Goal: Navigation & Orientation: Find specific page/section

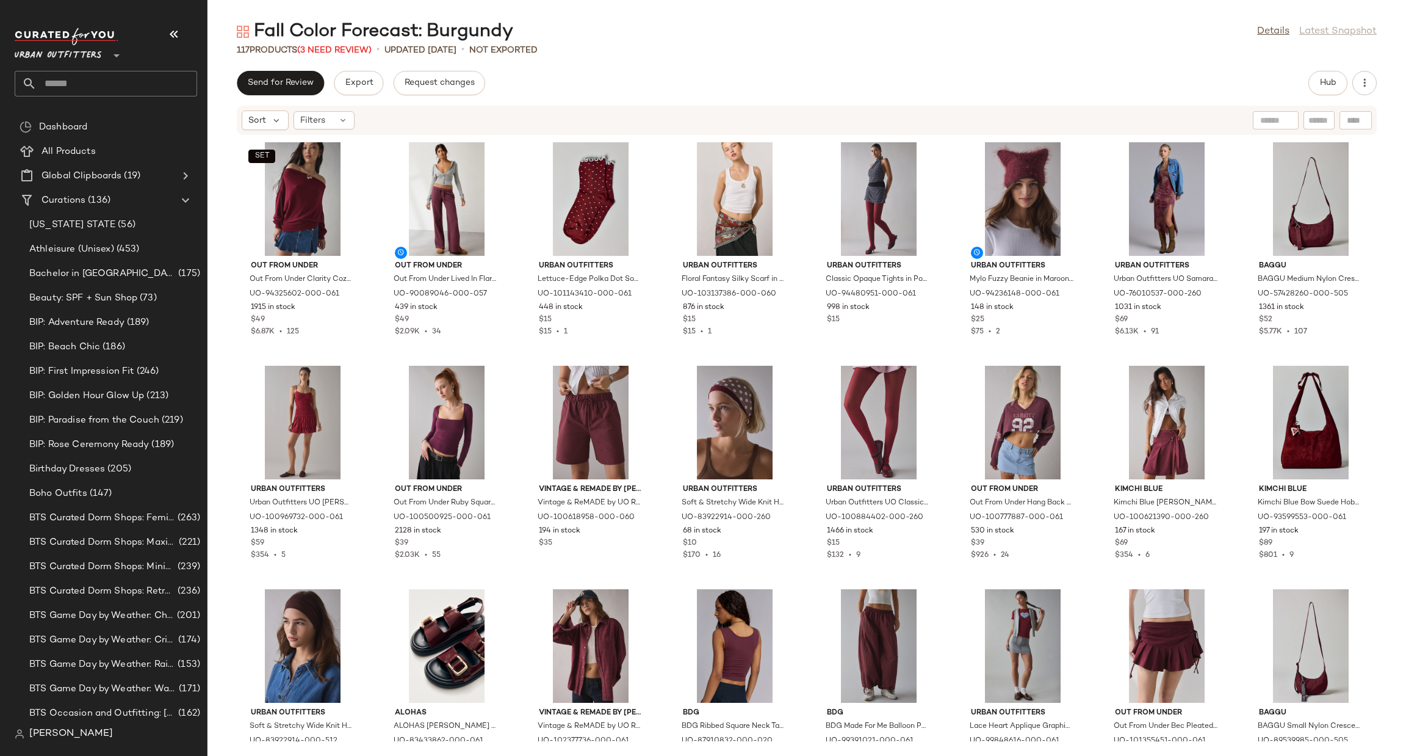
click at [70, 49] on span "Urban Outfitters" at bounding box center [58, 53] width 87 height 22
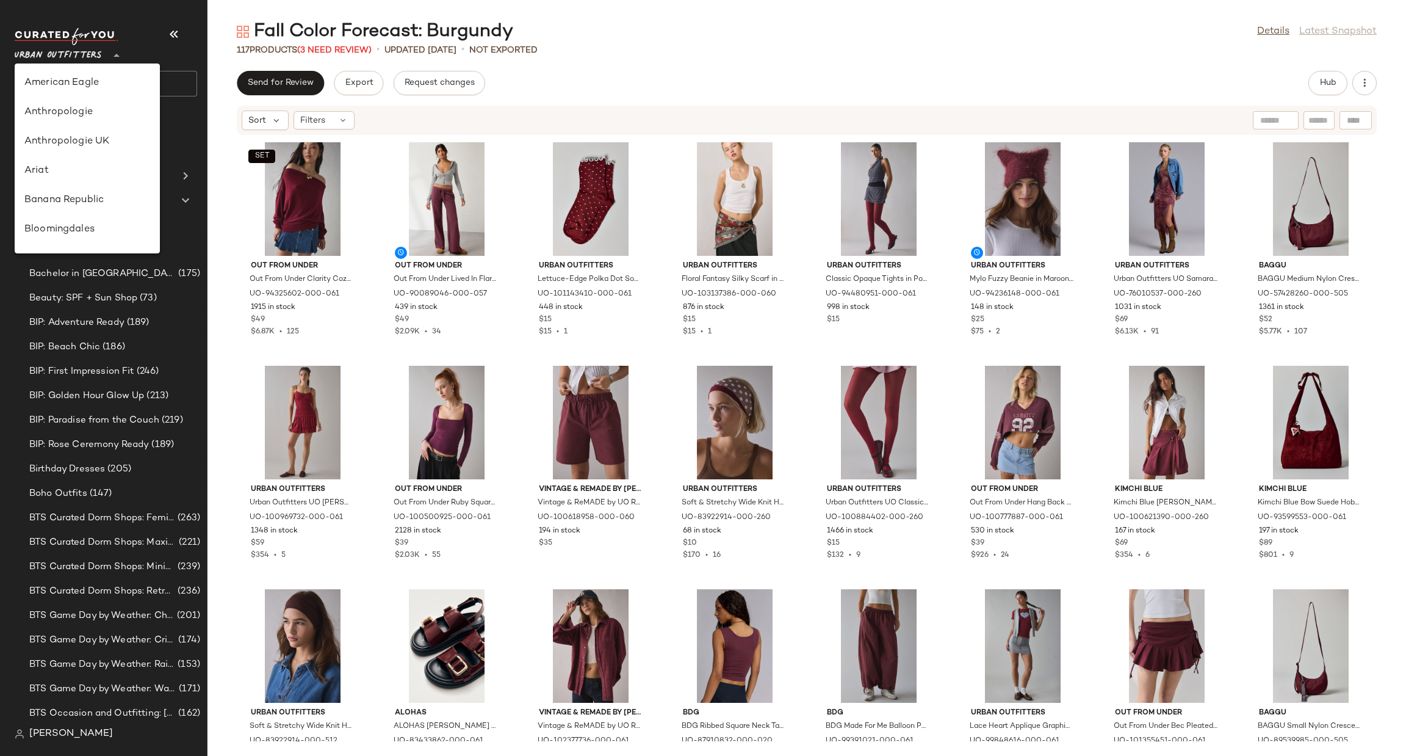
scroll to position [698, 0]
click at [115, 146] on div "Urban Outfitters UK" at bounding box center [87, 146] width 126 height 15
type input "**"
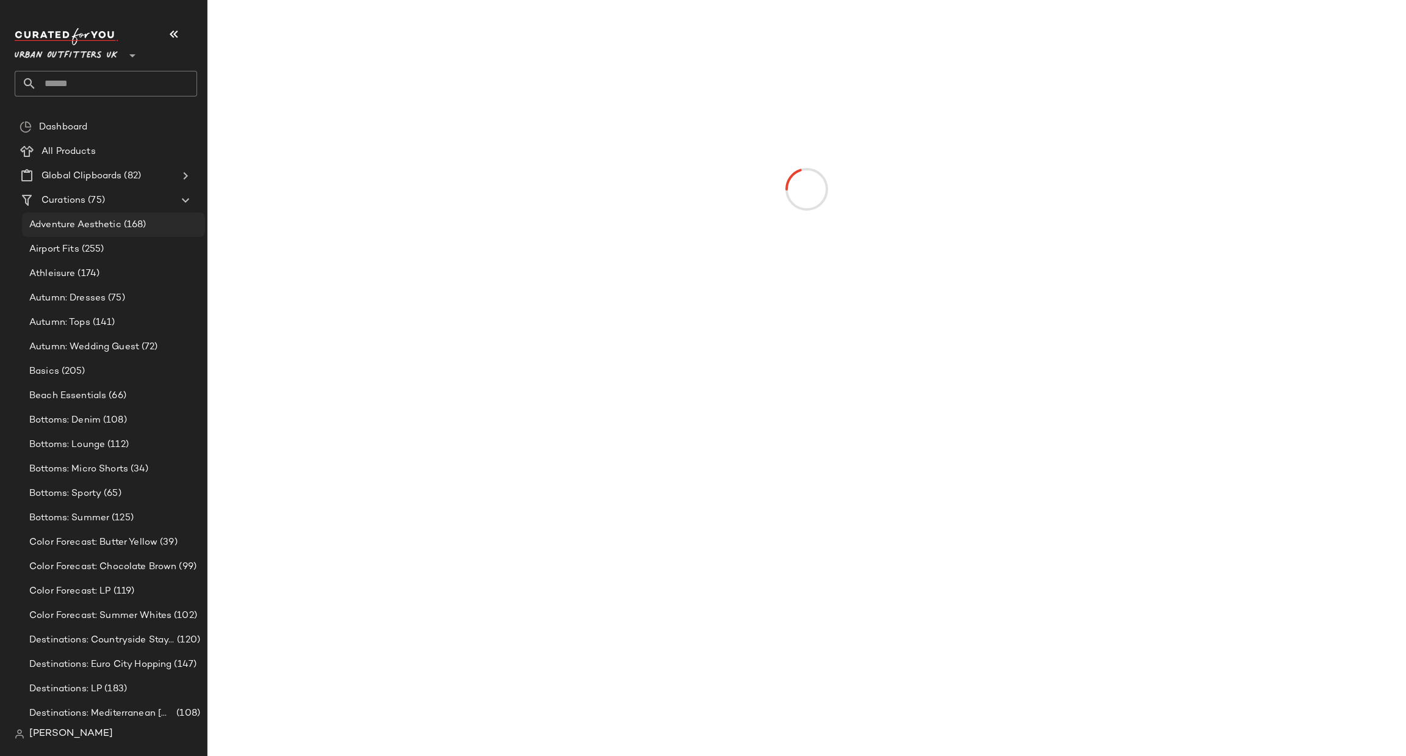
click at [122, 227] on span "(168)" at bounding box center [133, 225] width 25 height 14
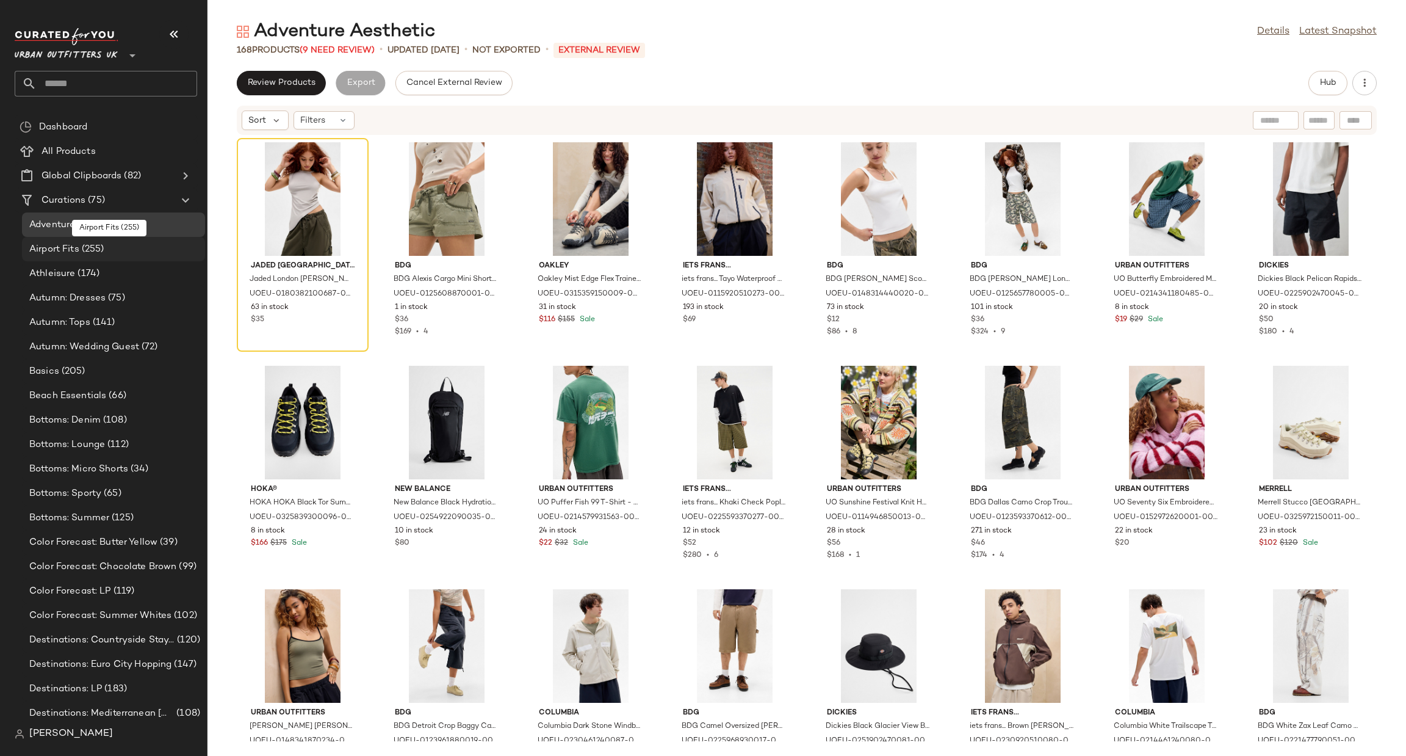
click at [129, 253] on div "Airport Fits (255)" at bounding box center [113, 249] width 175 height 14
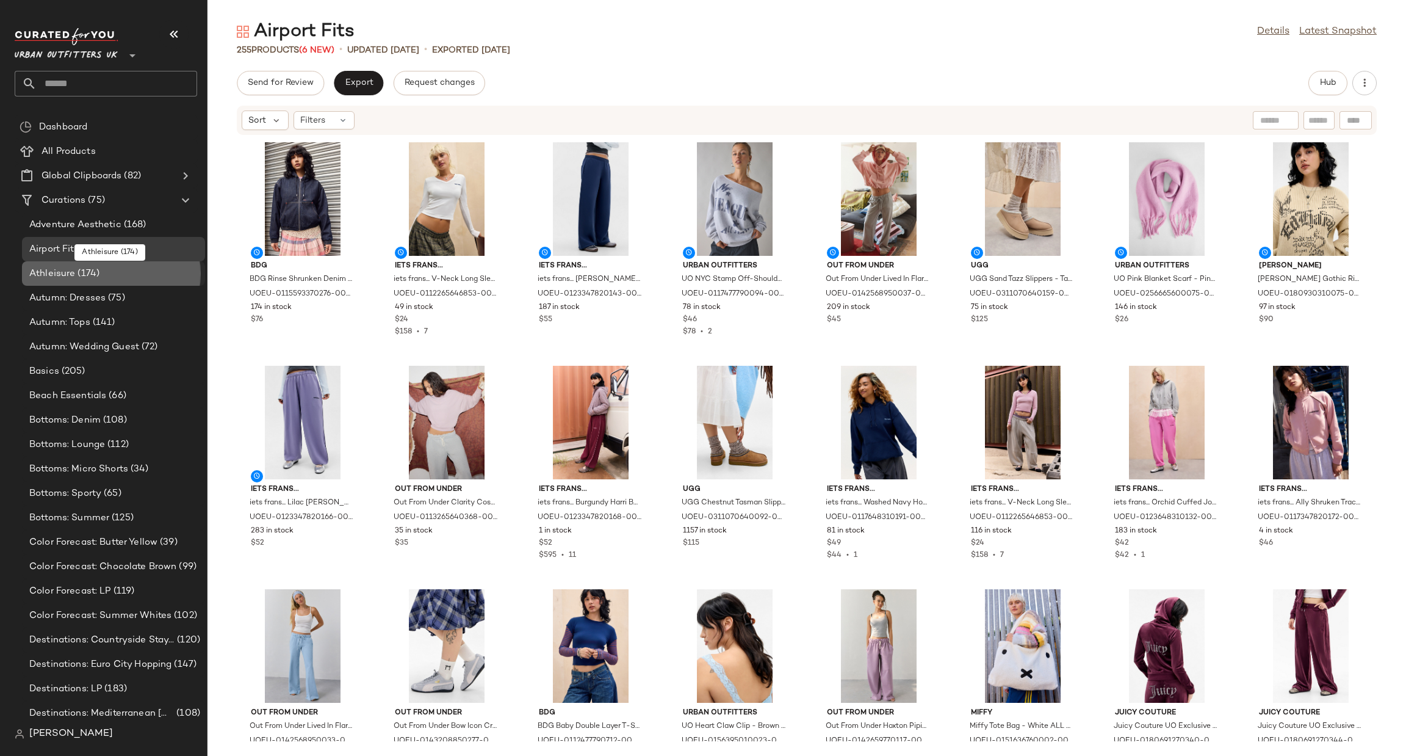
click at [130, 283] on div "Athleisure (174)" at bounding box center [113, 273] width 183 height 24
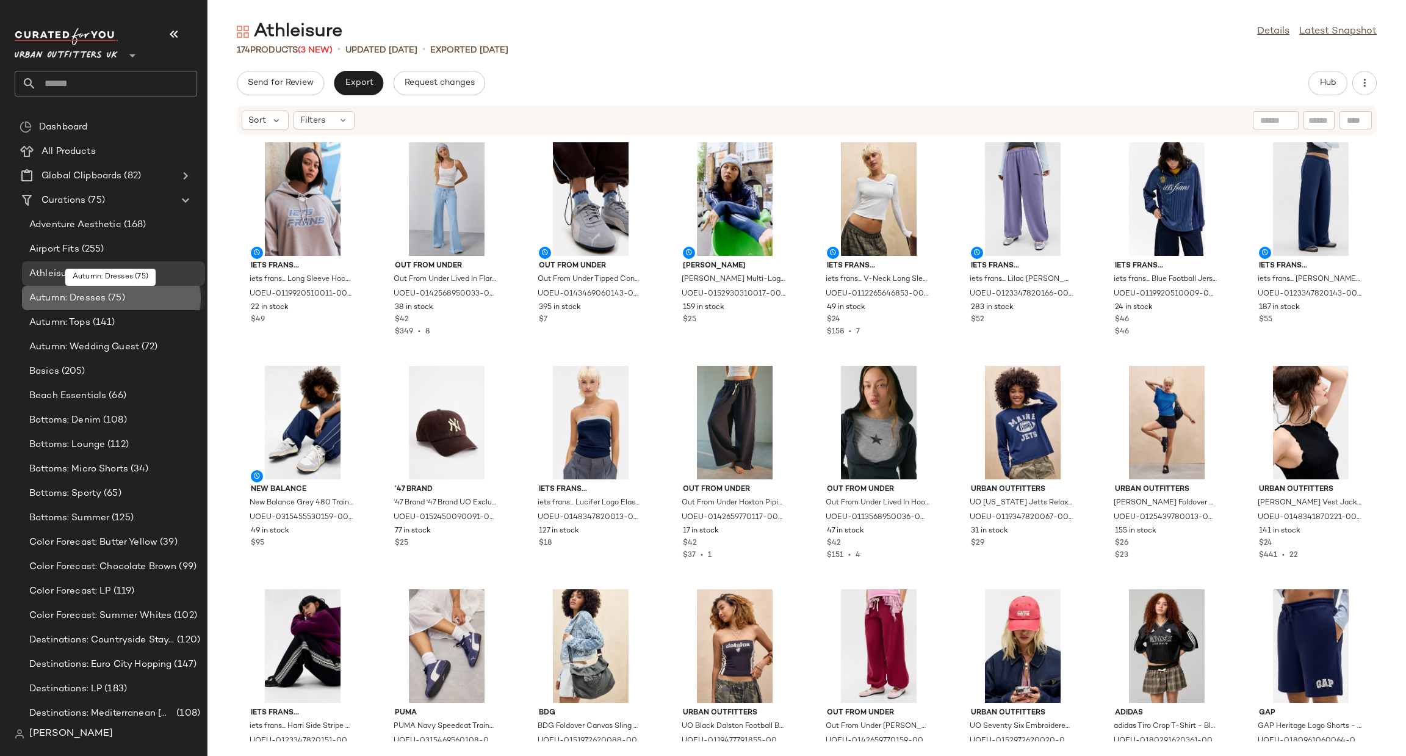
click at [145, 302] on div "Autumn: Dresses (75)" at bounding box center [113, 298] width 175 height 14
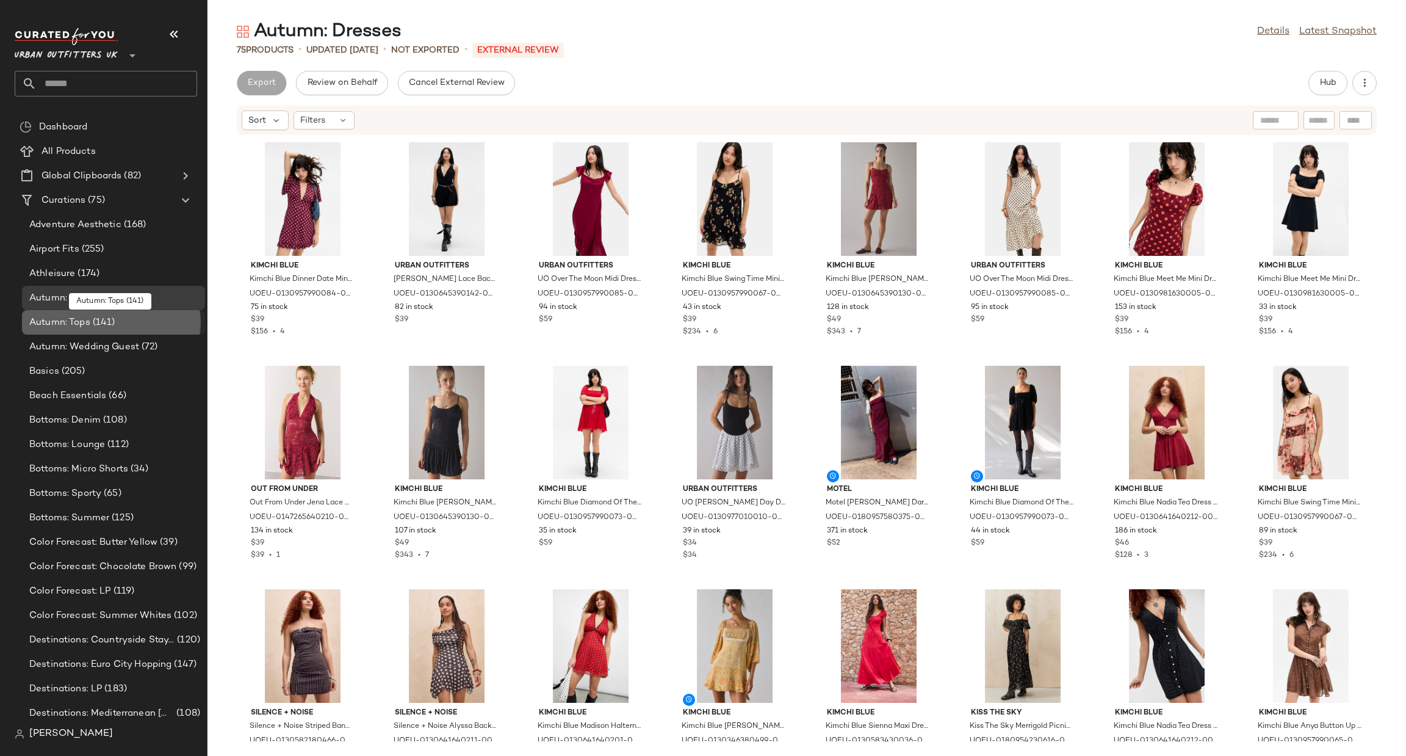
click at [138, 320] on div "Autumn: Tops (141)" at bounding box center [113, 323] width 175 height 14
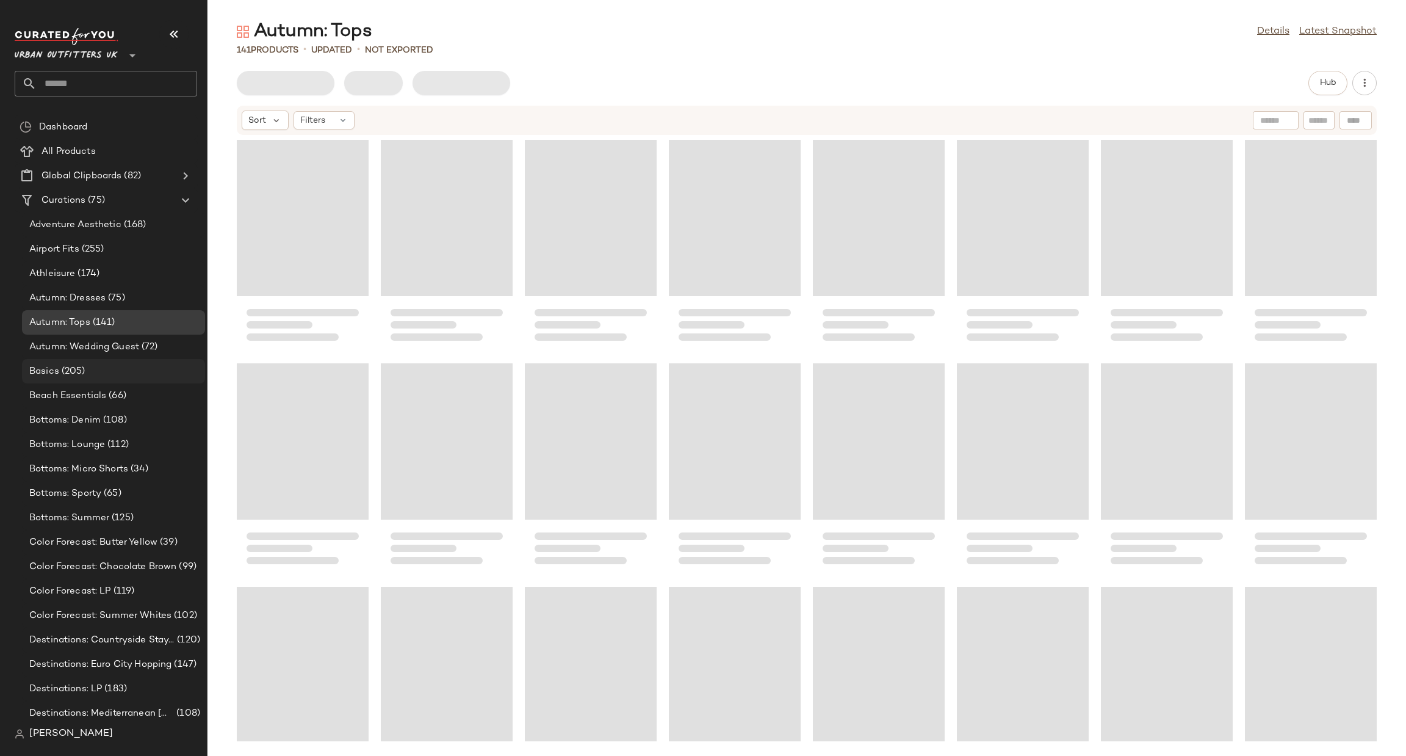
click at [137, 373] on div "Basics (205)" at bounding box center [113, 371] width 175 height 14
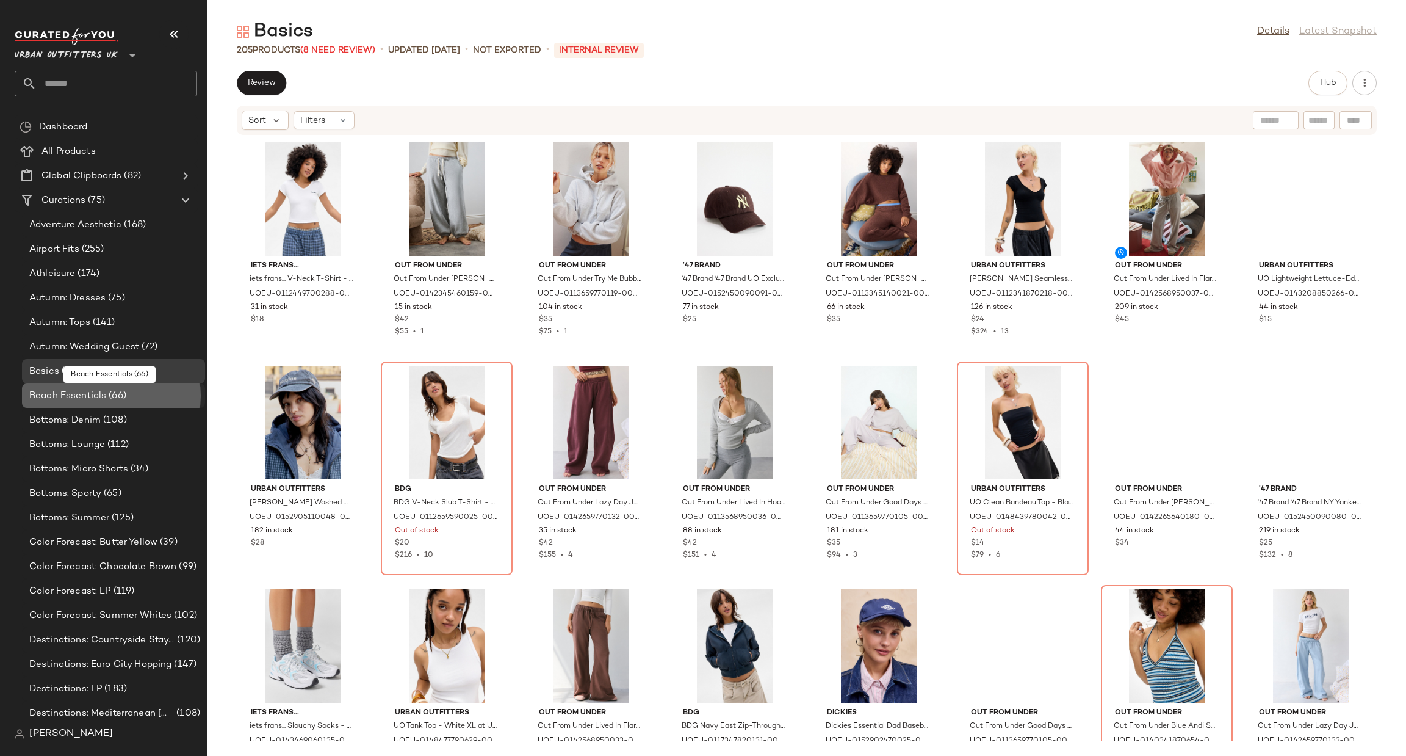
click at [126, 403] on div "Beach Essentials (66)" at bounding box center [113, 395] width 183 height 24
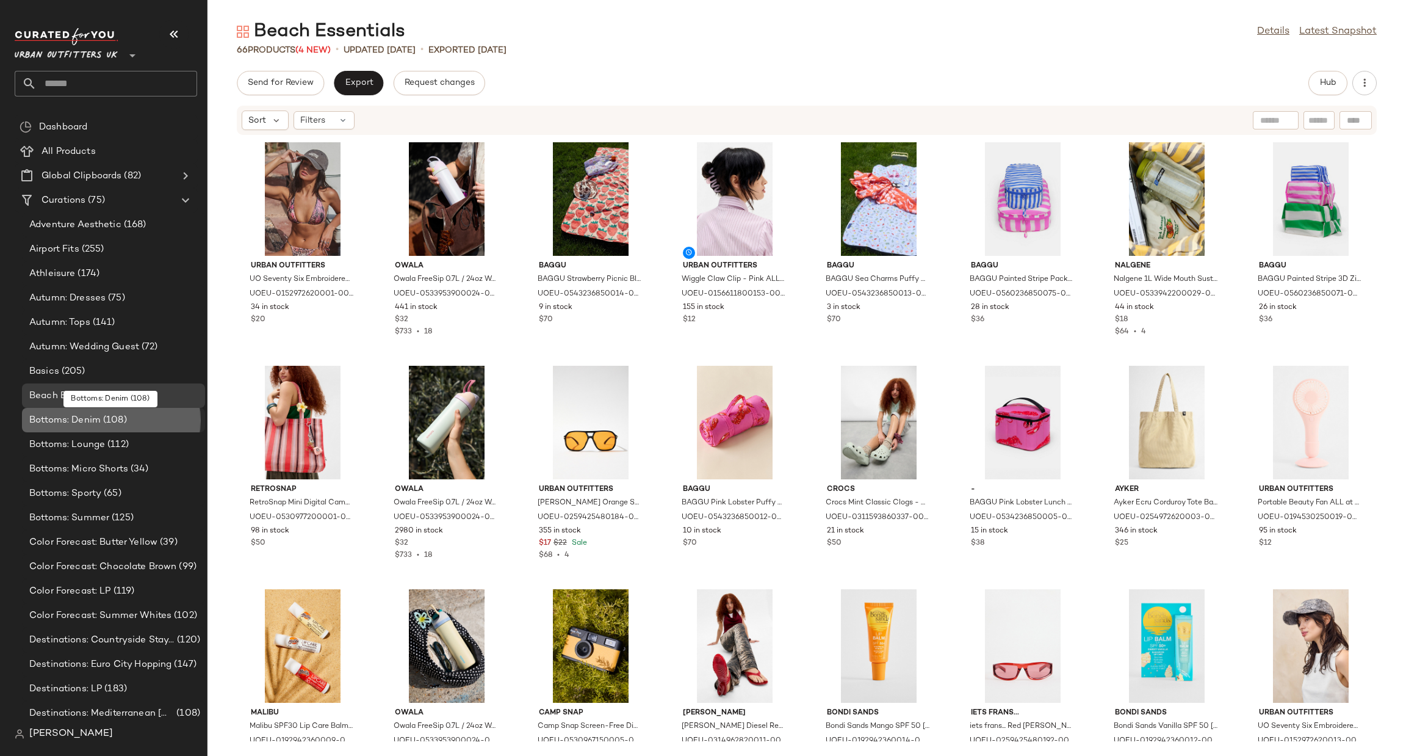
click at [134, 422] on div "Bottoms: Denim (108)" at bounding box center [113, 420] width 175 height 14
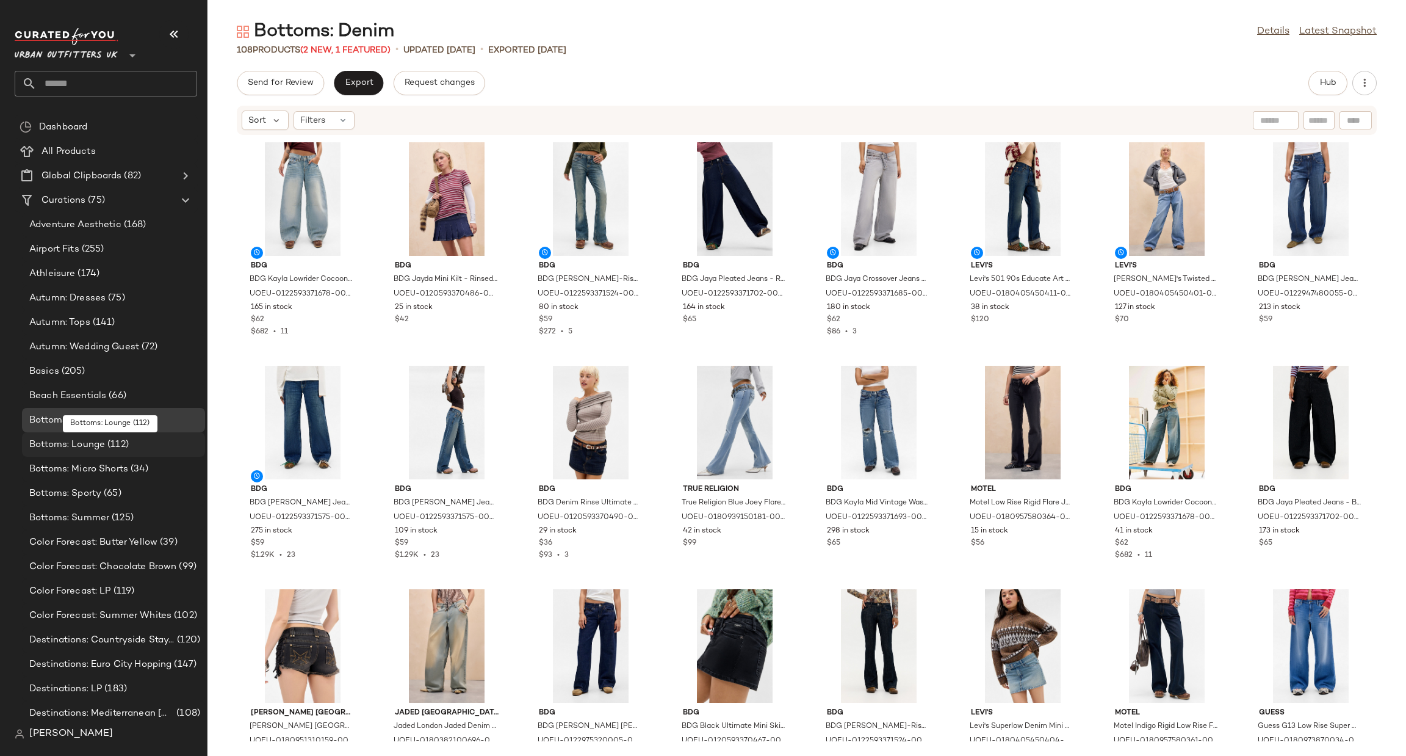
click at [129, 440] on div "Bottoms: Lounge (112)" at bounding box center [113, 445] width 175 height 14
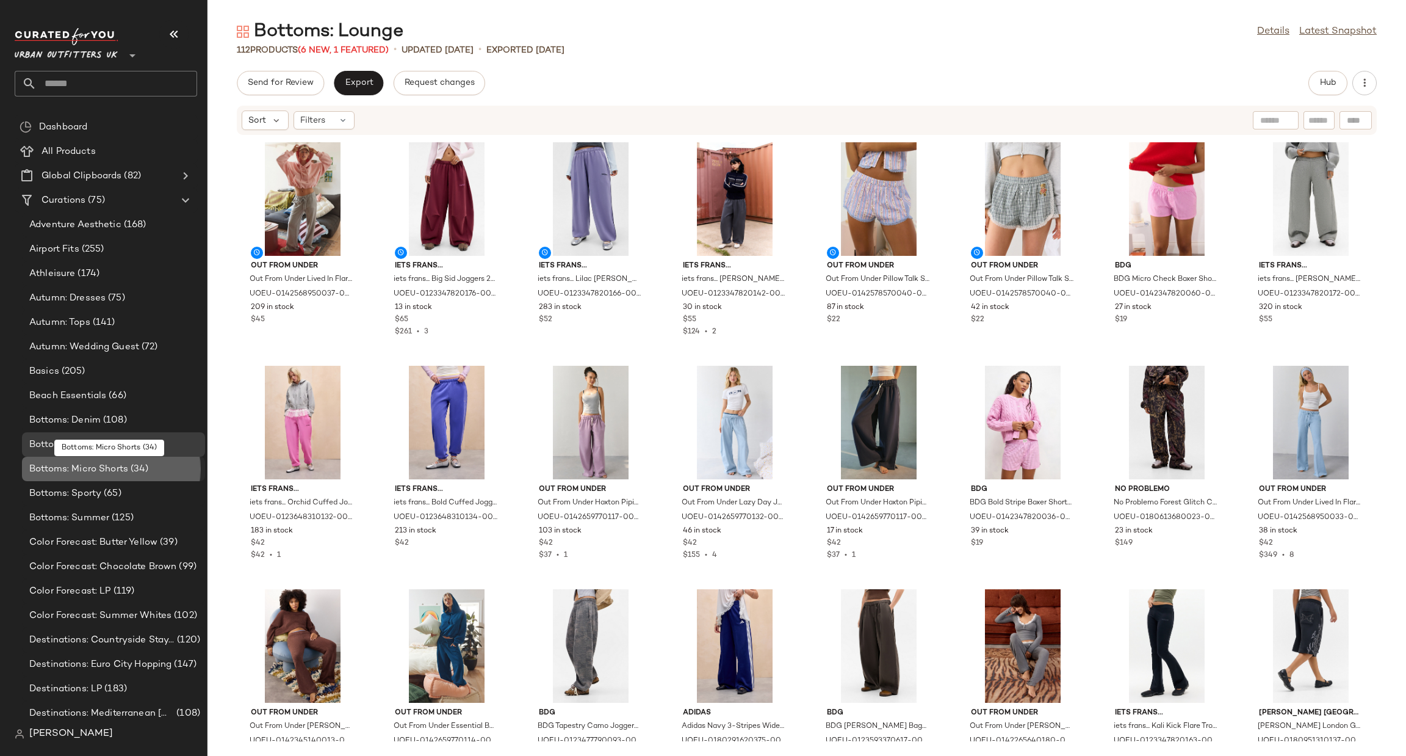
click at [126, 469] on span "Bottoms: Micro Shorts" at bounding box center [78, 469] width 99 height 14
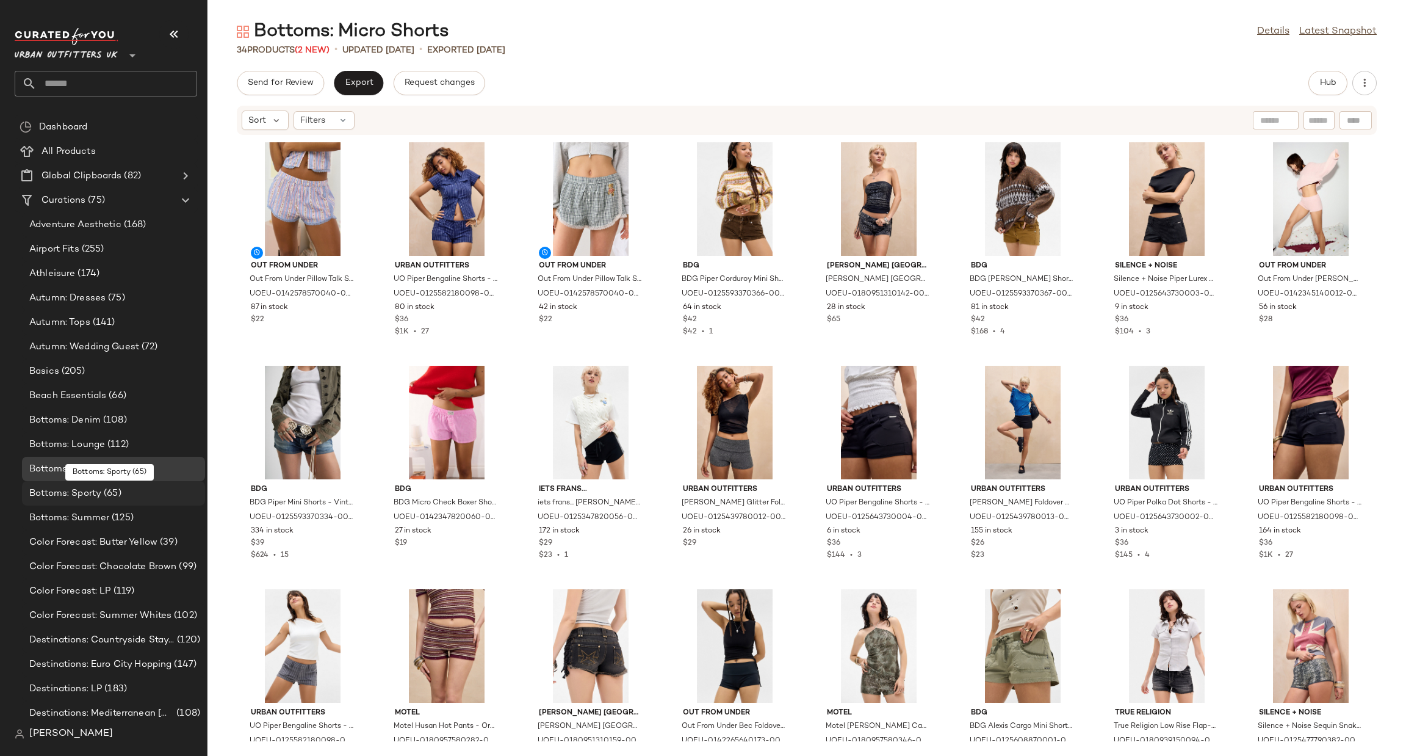
click at [126, 499] on div "Bottoms: Sporty (65)" at bounding box center [113, 494] width 175 height 14
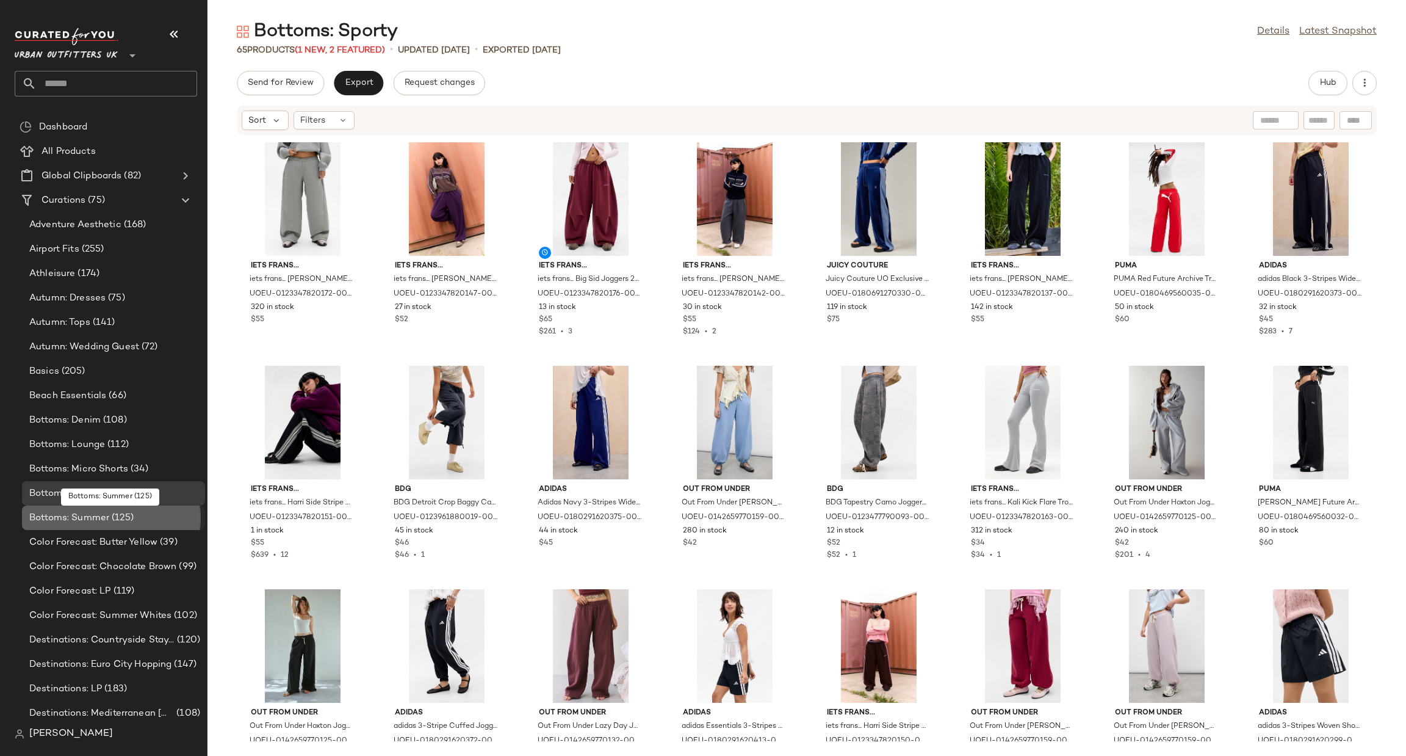
click at [124, 517] on span "(125)" at bounding box center [121, 518] width 24 height 14
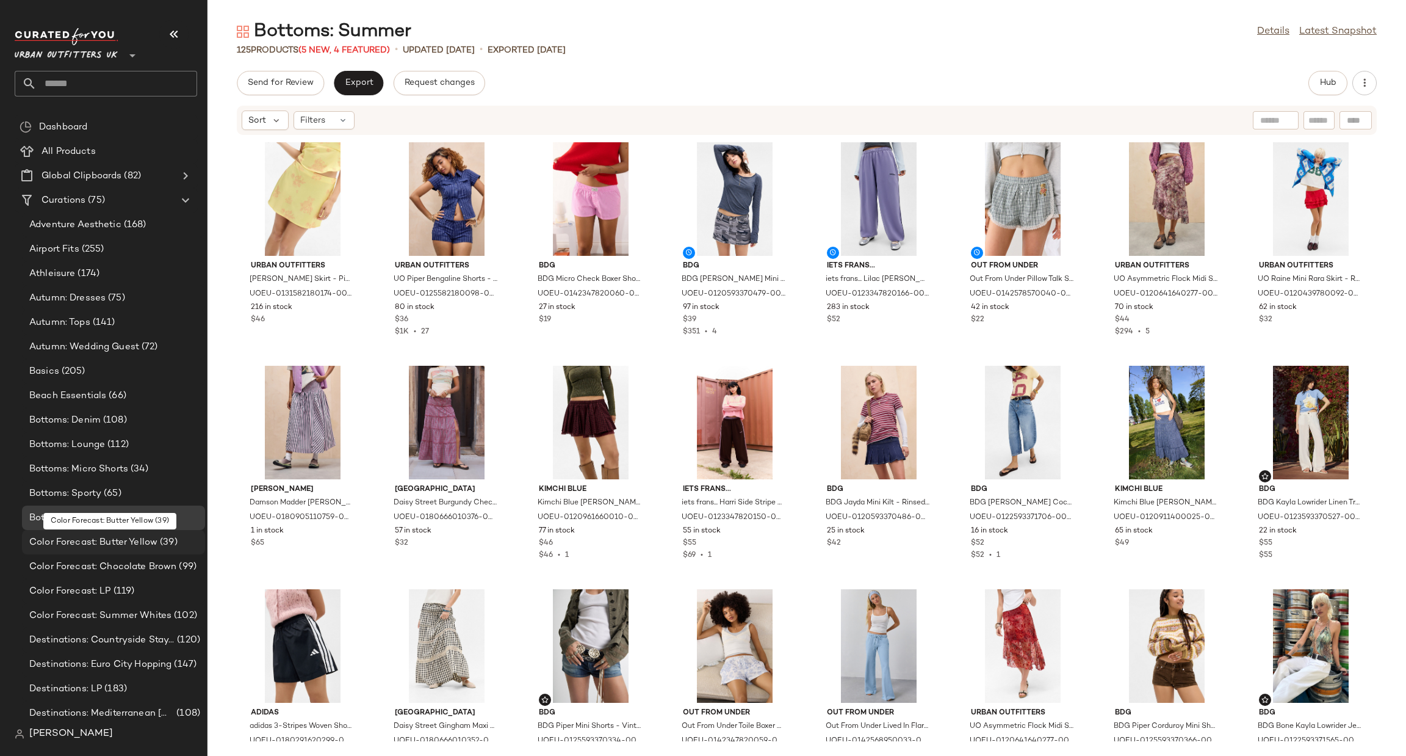
click at [116, 539] on span "Color Forecast: Butter Yellow" at bounding box center [93, 542] width 128 height 14
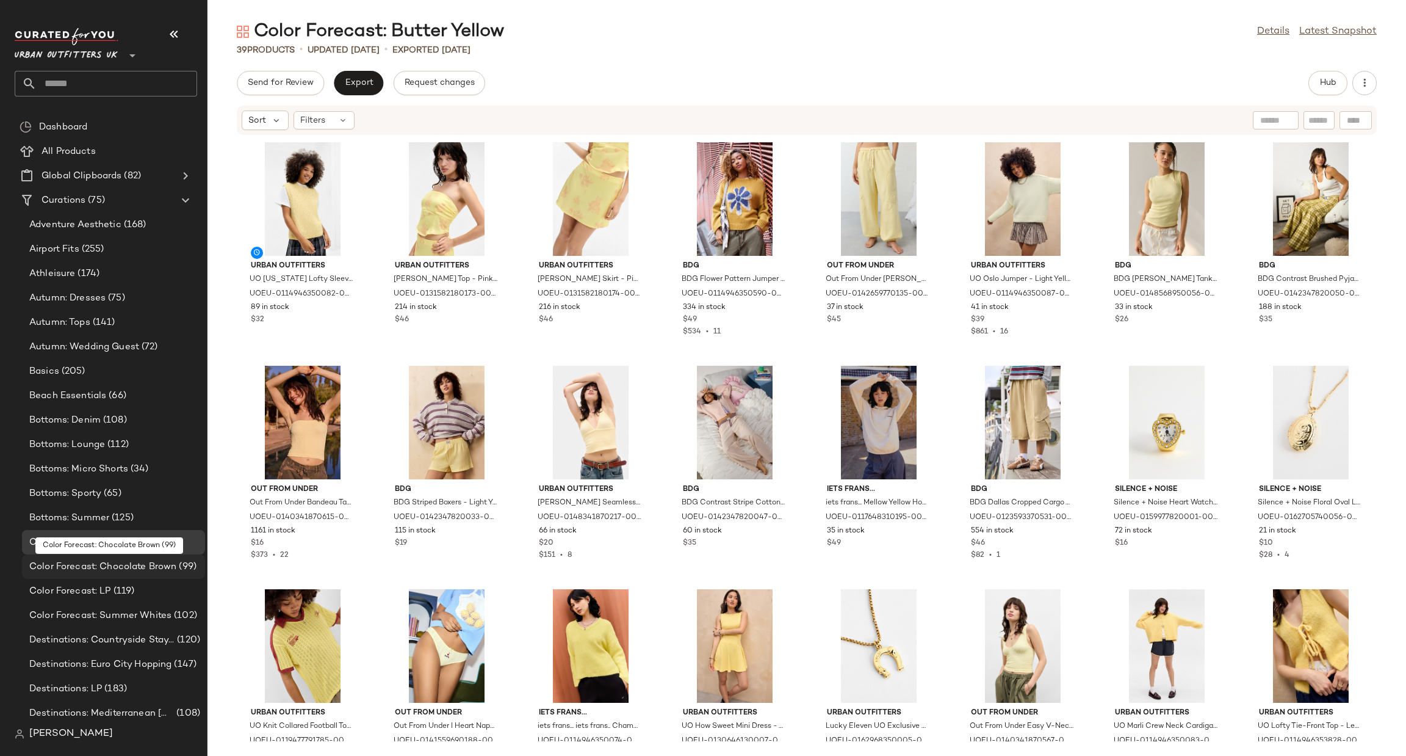
click at [114, 561] on span "Color Forecast: Chocolate Brown" at bounding box center [102, 567] width 147 height 14
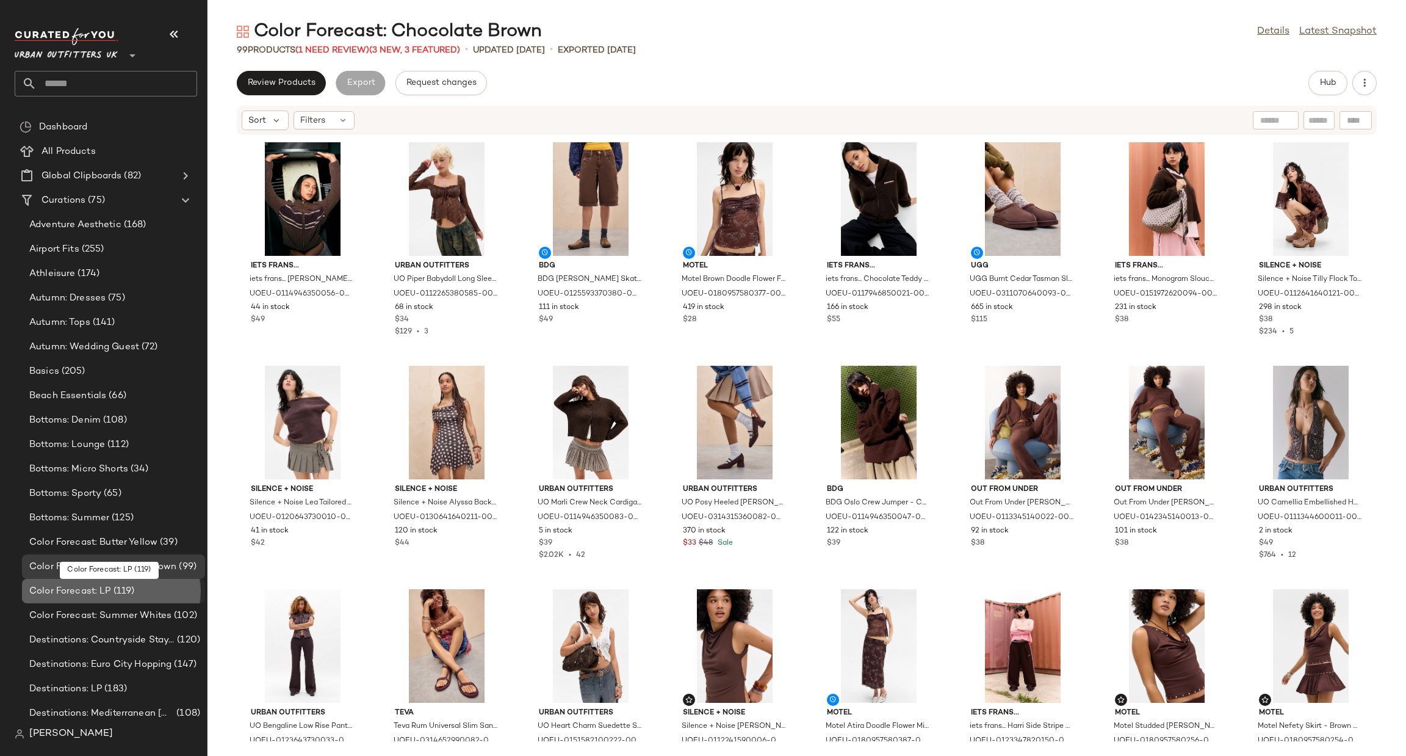
click at [105, 587] on span "Color Forecast: LP" at bounding box center [70, 591] width 82 height 14
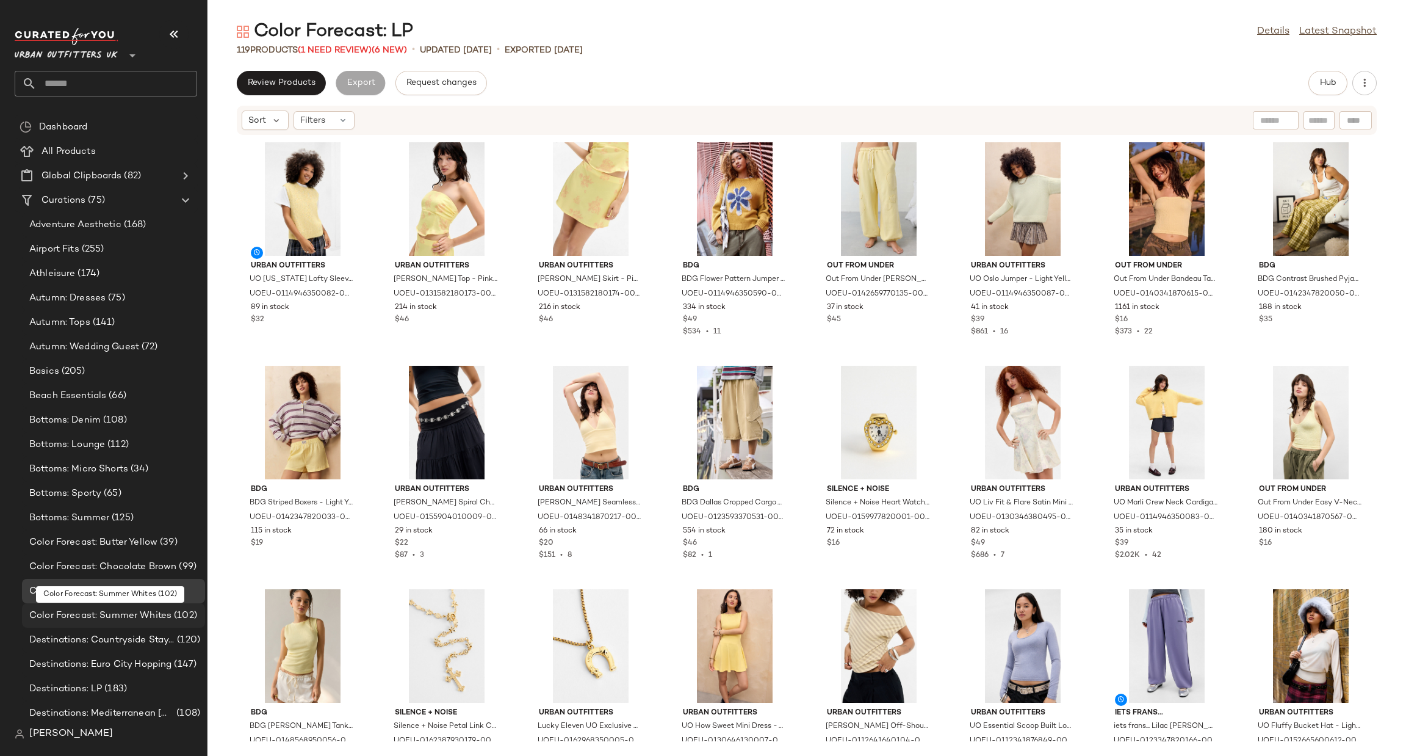
click at [94, 605] on div "Color Forecast: Summer Whites (102)" at bounding box center [113, 615] width 183 height 24
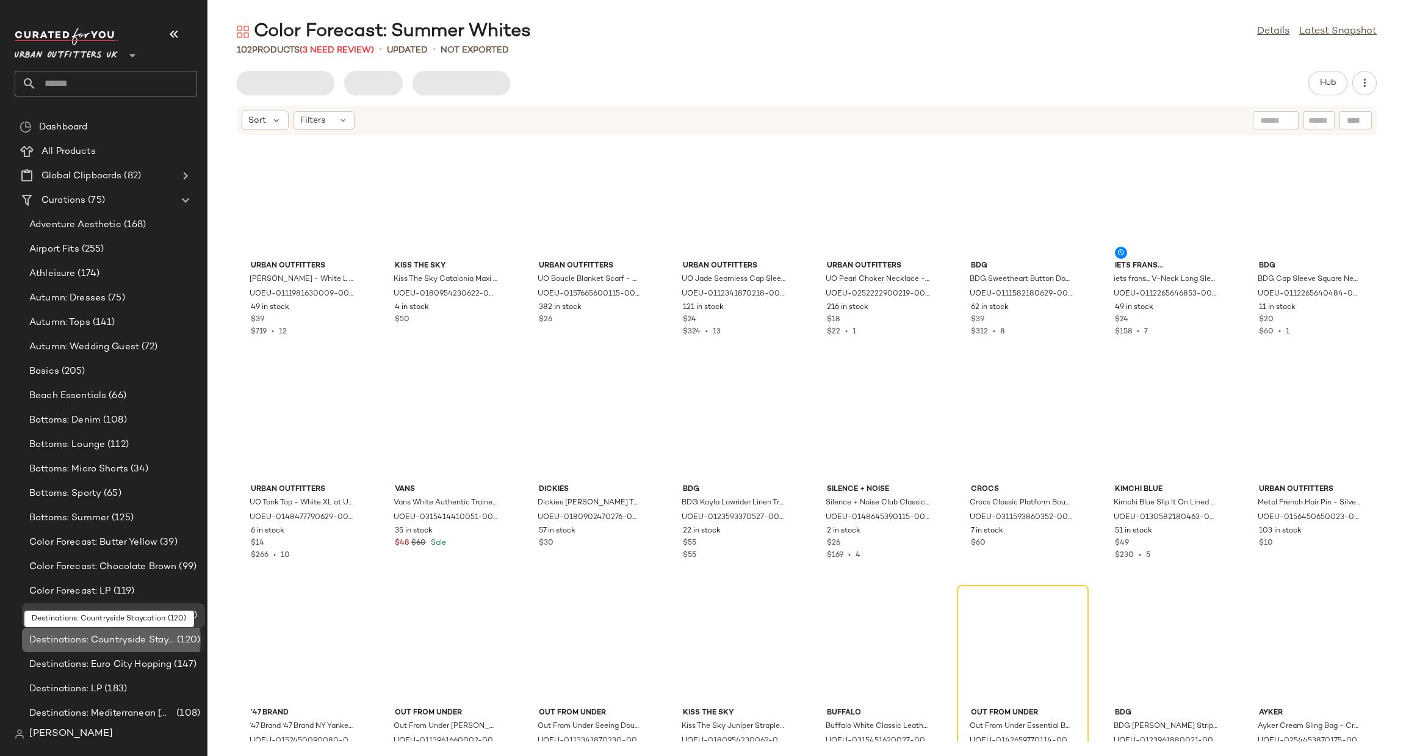
click at [79, 634] on span "Destinations: Countryside Staycation" at bounding box center [101, 640] width 145 height 14
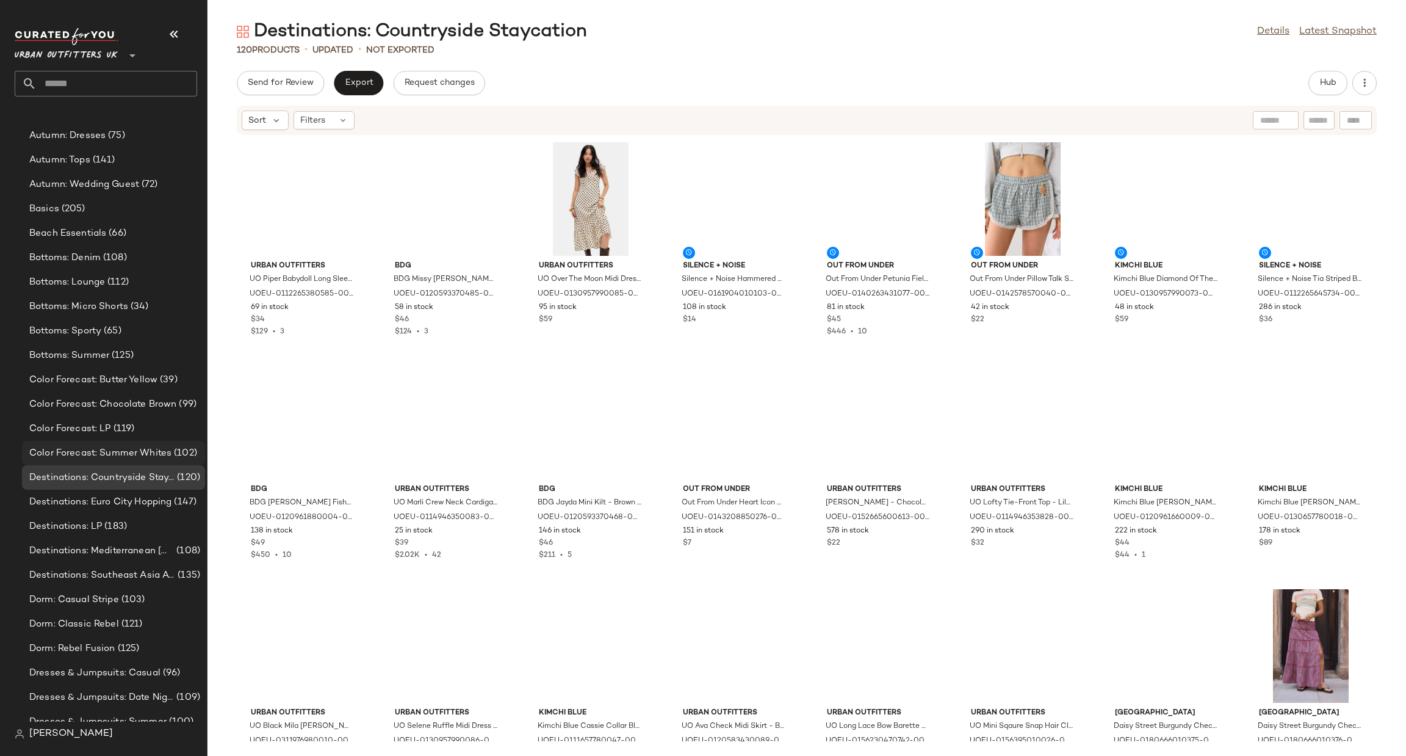
scroll to position [183, 0]
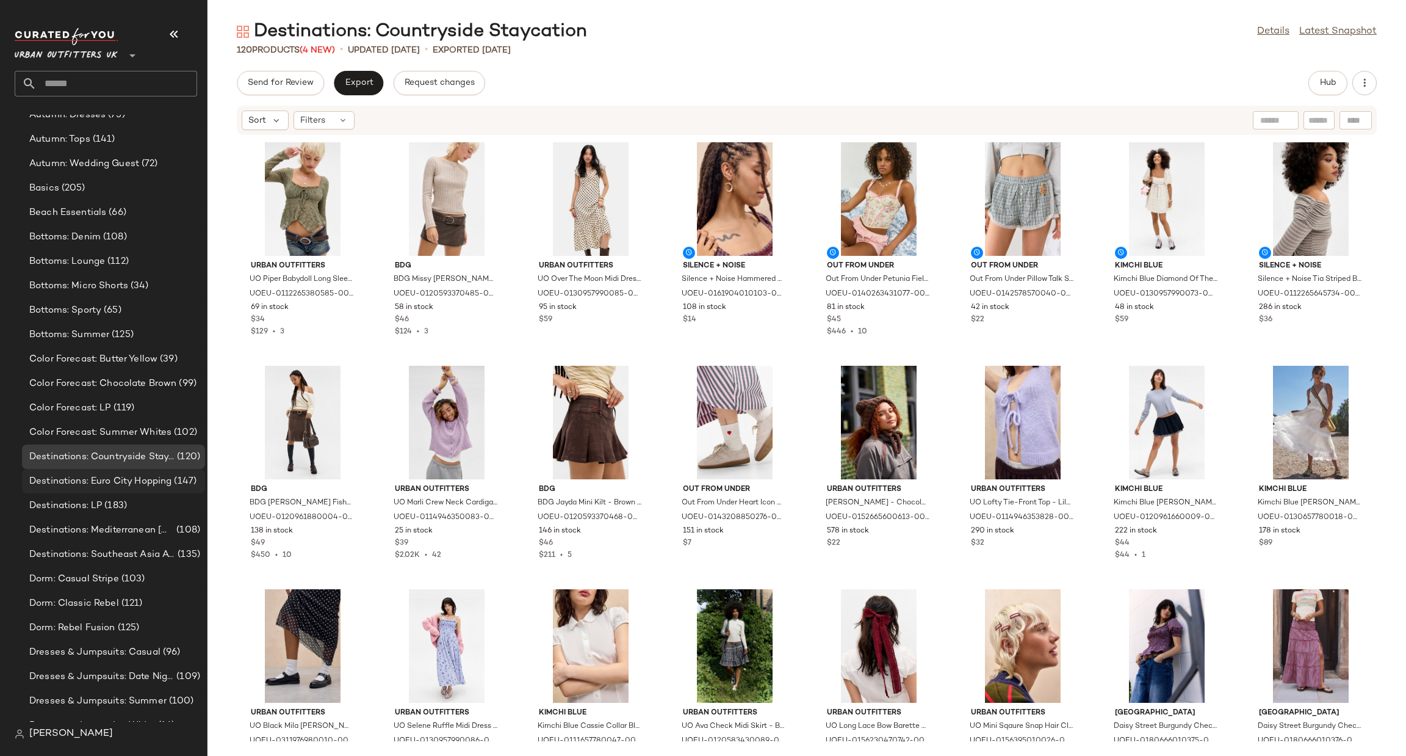
click at [175, 483] on span "(147)" at bounding box center [184, 481] width 25 height 14
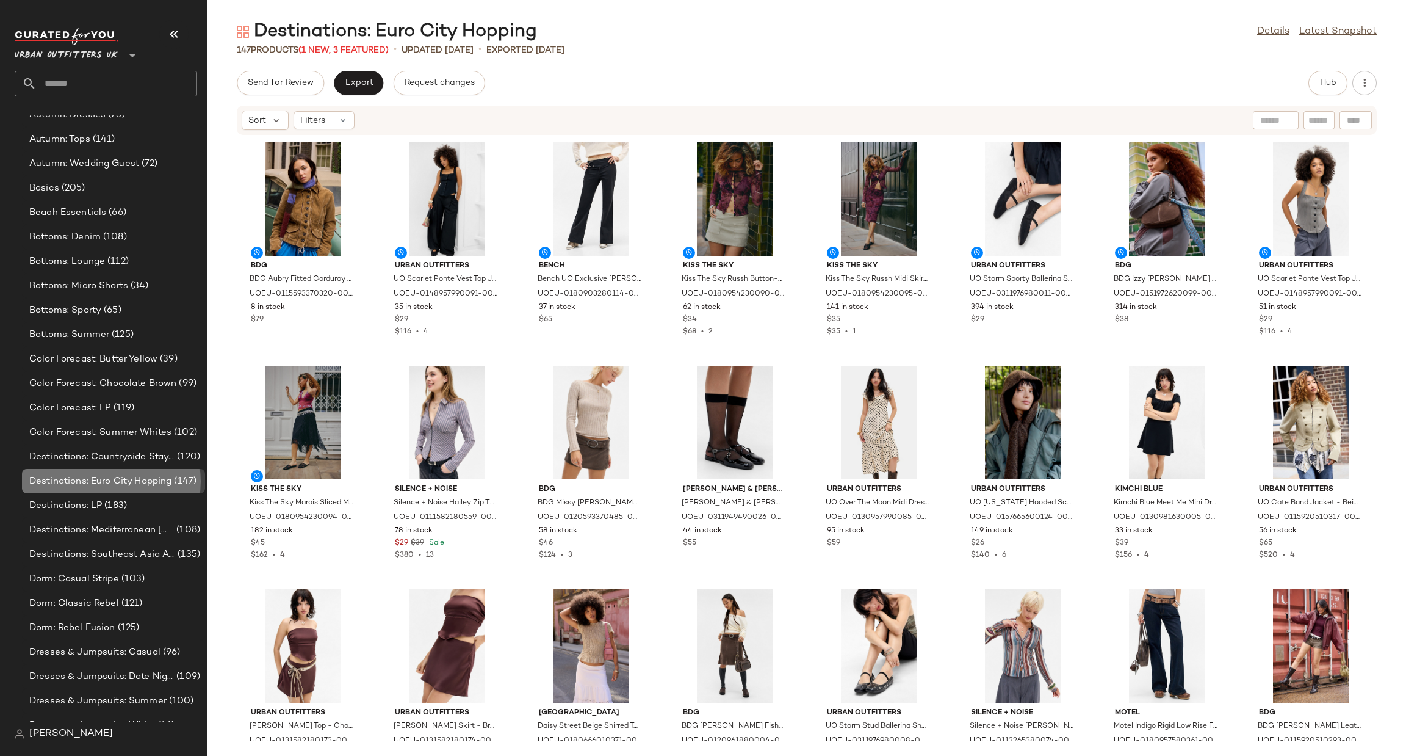
click at [139, 481] on span "Destinations: Euro City Hopping" at bounding box center [100, 481] width 142 height 14
click at [129, 496] on div "Destinations: LP (183)" at bounding box center [113, 505] width 183 height 24
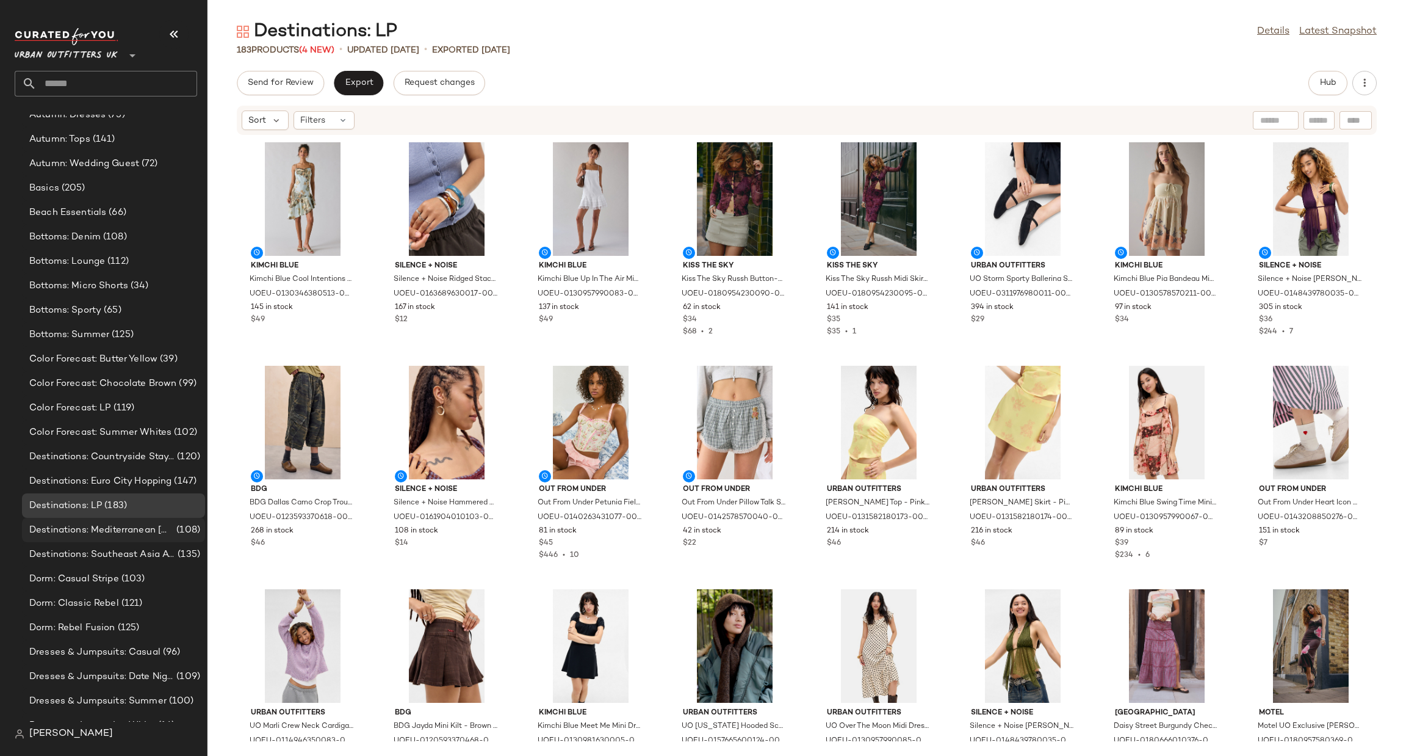
click at [186, 525] on span "(108)" at bounding box center [187, 530] width 26 height 14
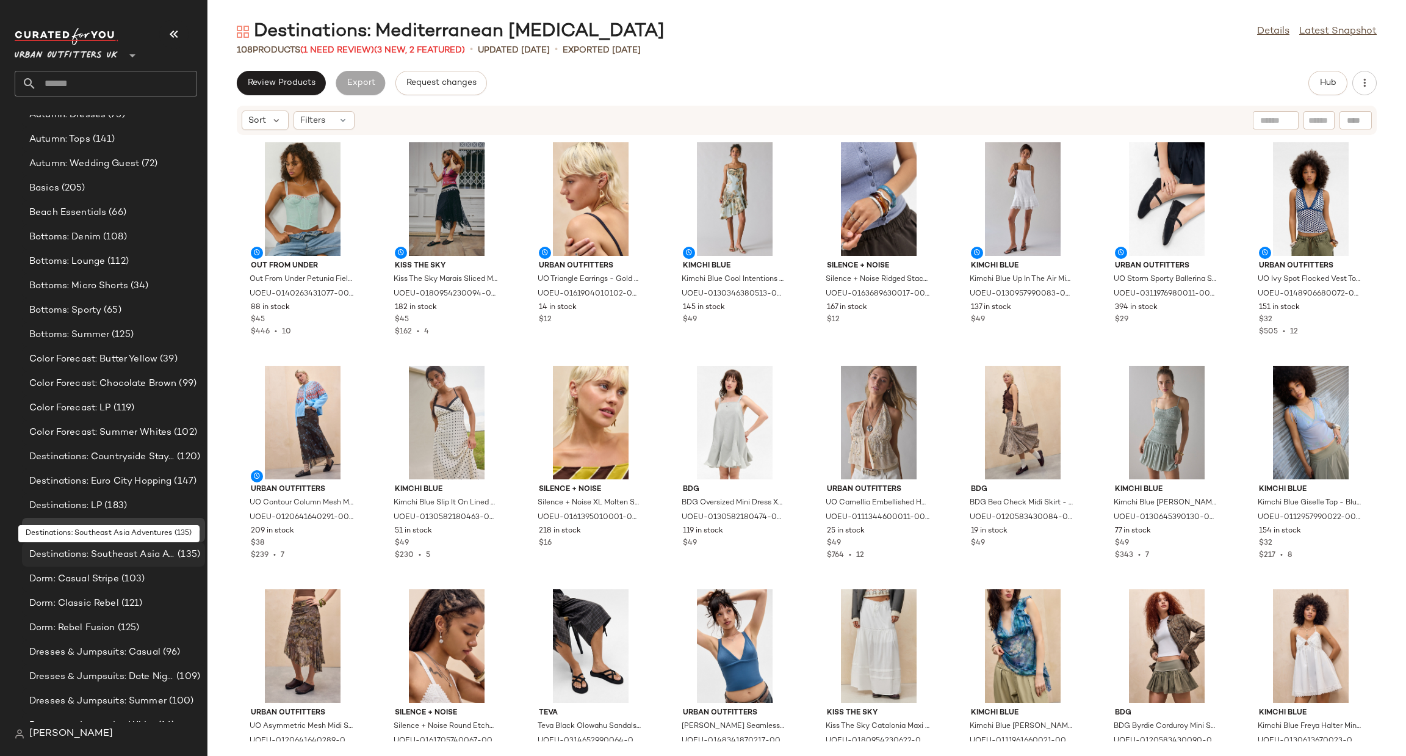
click at [162, 556] on span "Destinations: Southeast Asia Adventures" at bounding box center [102, 555] width 146 height 14
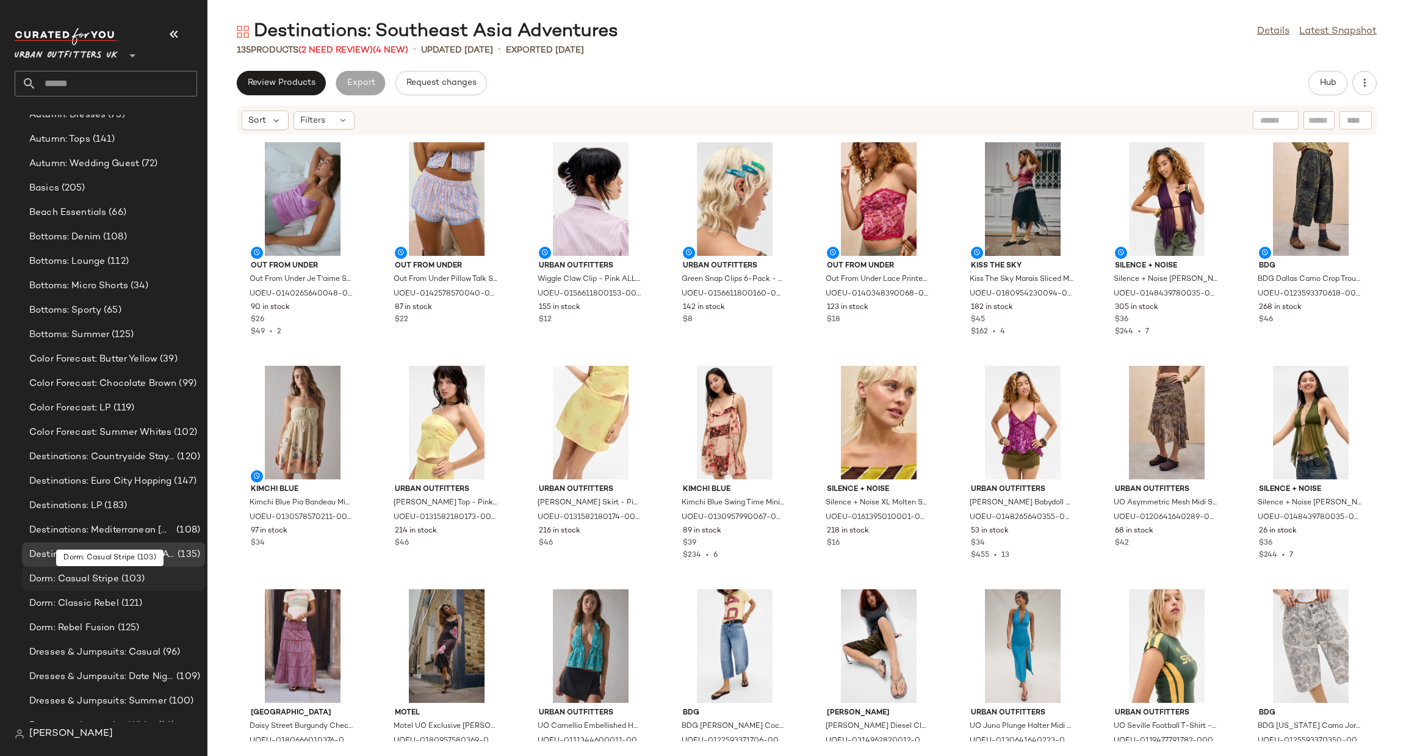
click at [152, 579] on div "Dorm: Casual Stripe (103)" at bounding box center [113, 579] width 175 height 14
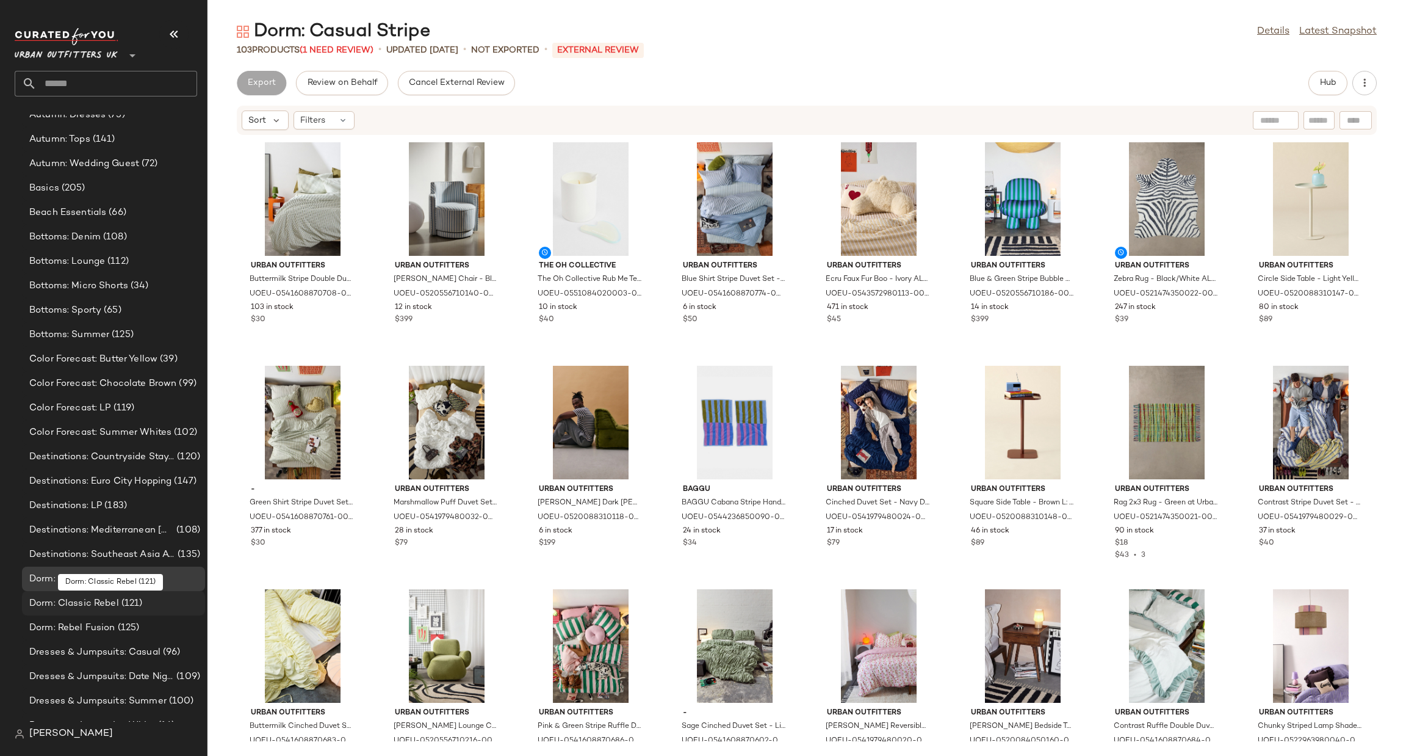
click at [145, 600] on div "Dorm: Classic Rebel (121)" at bounding box center [113, 603] width 175 height 14
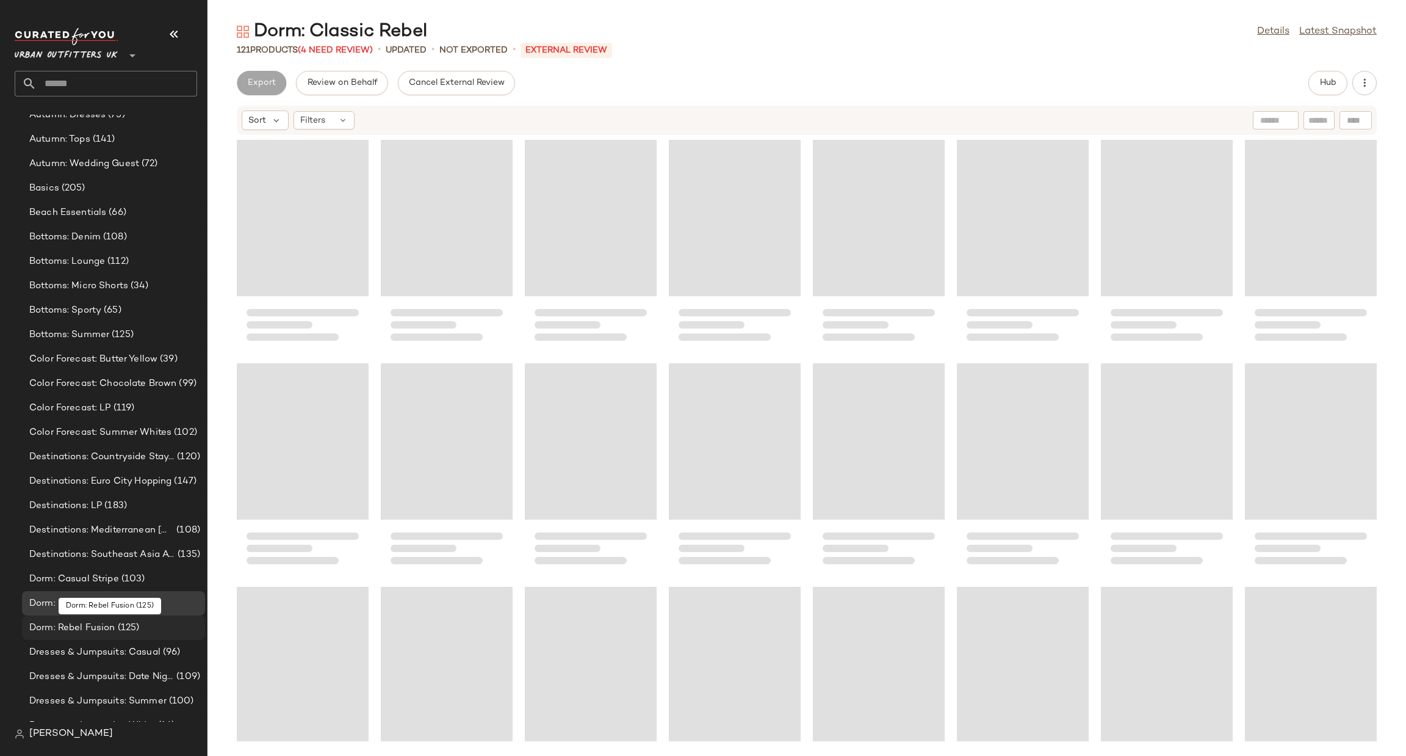
click at [138, 634] on div "Dorm: Rebel Fusion (125)" at bounding box center [113, 627] width 183 height 24
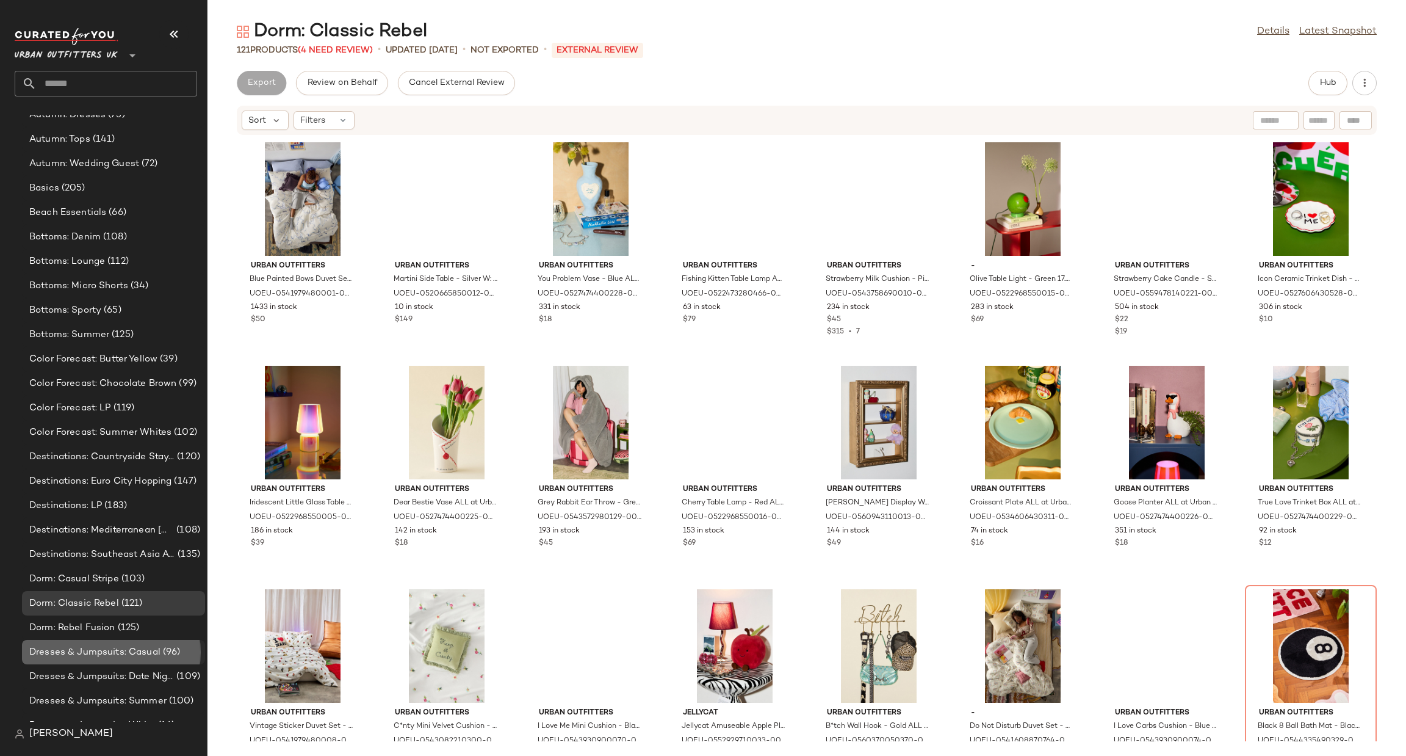
click at [125, 656] on span "Dresses & Jumpsuits: Casual" at bounding box center [94, 652] width 131 height 14
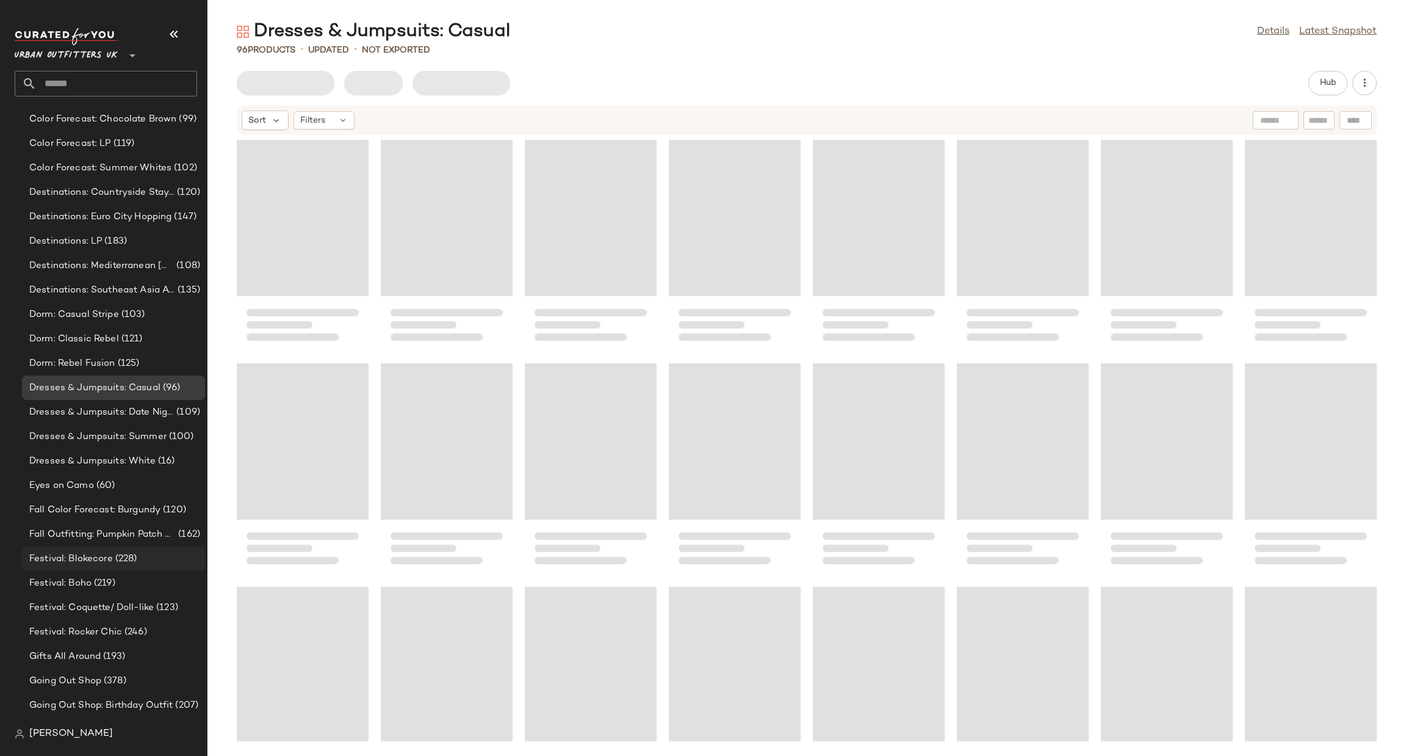
scroll to position [549, 0]
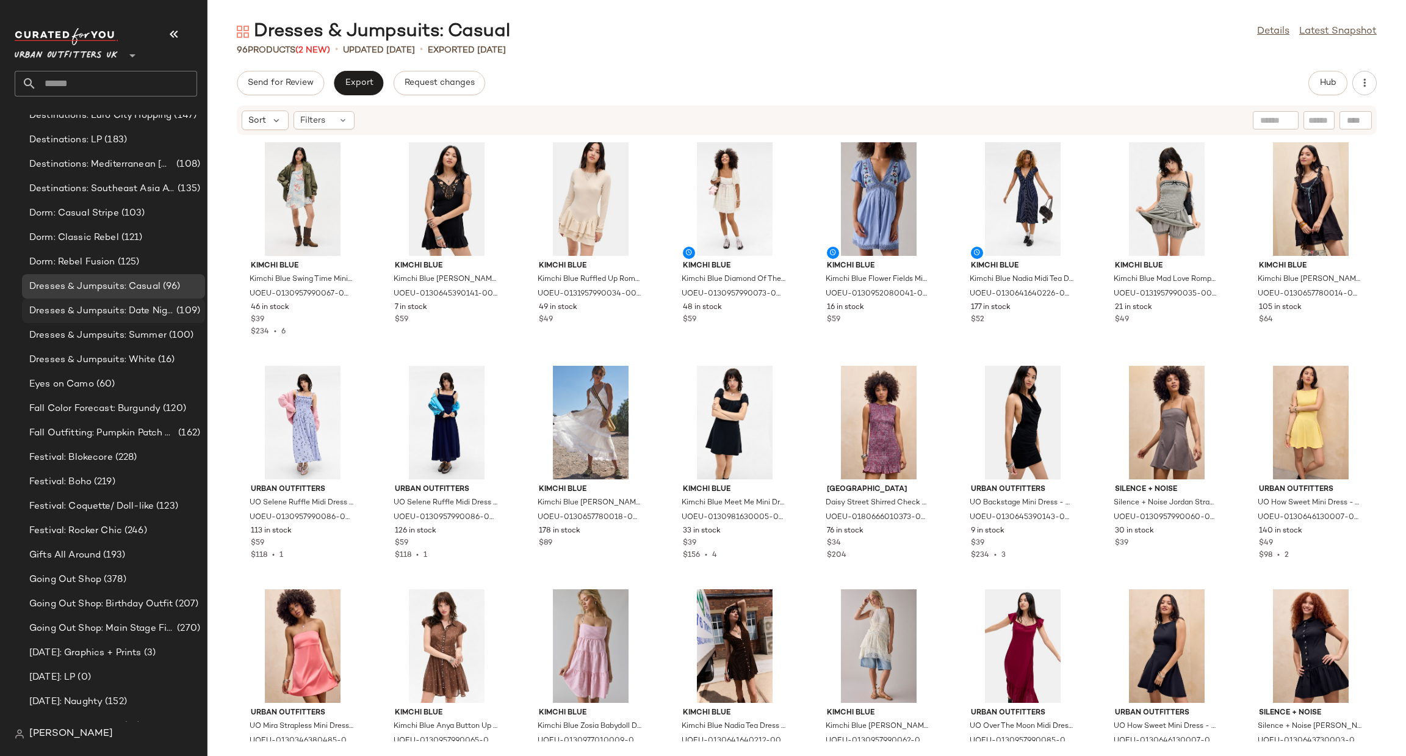
click at [194, 300] on div "Dresses & Jumpsuits: Date Night/ Night Out (109)" at bounding box center [113, 311] width 183 height 24
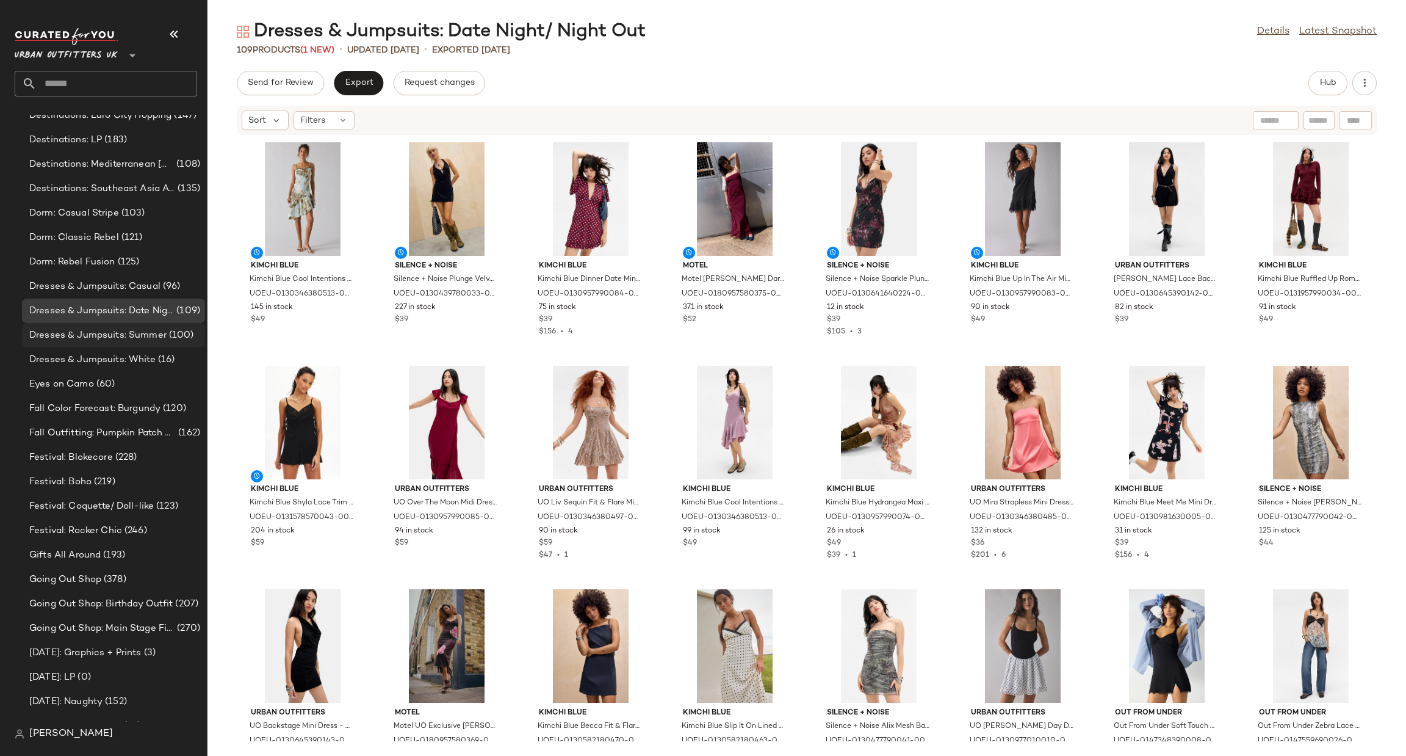
click at [178, 326] on div "Dresses & Jumpsuits: Summer (100)" at bounding box center [113, 335] width 183 height 24
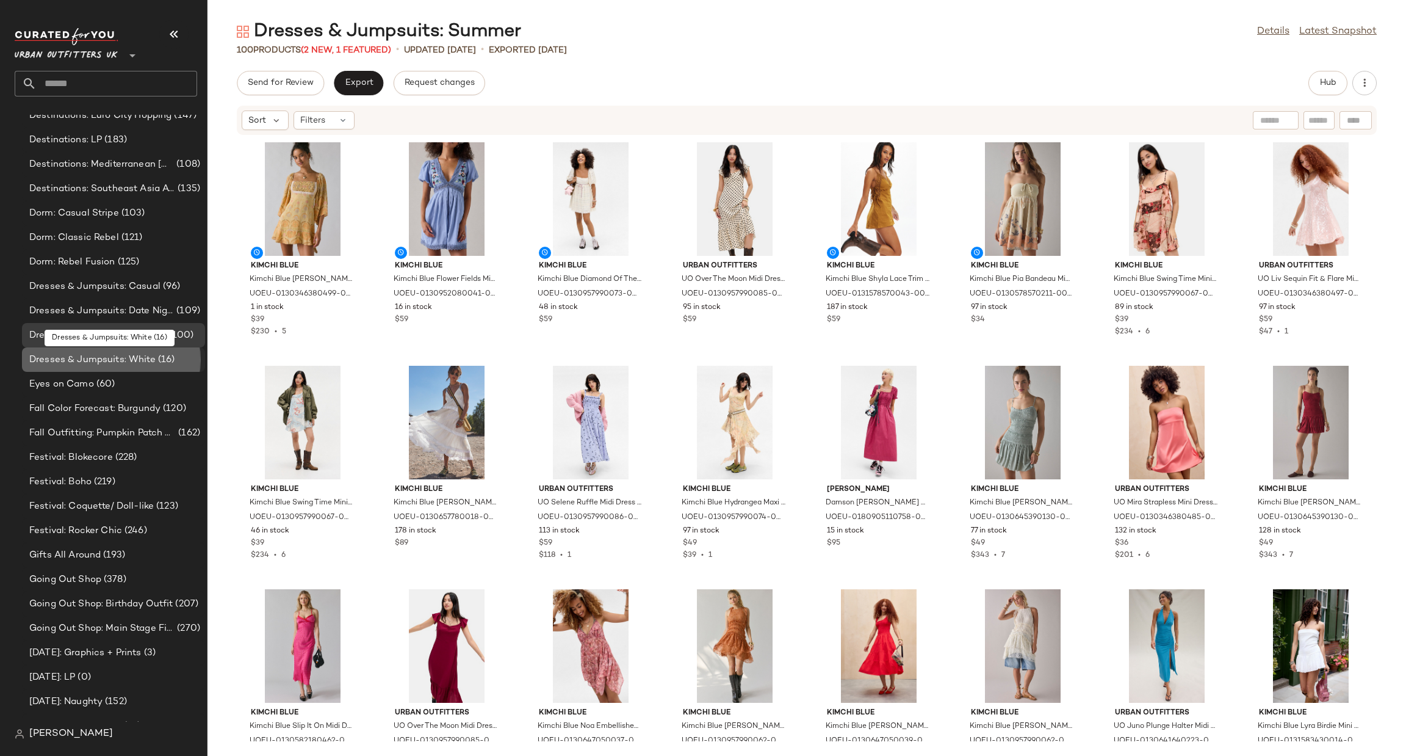
click at [180, 357] on div "Dresses & Jumpsuits: White (16)" at bounding box center [113, 360] width 175 height 14
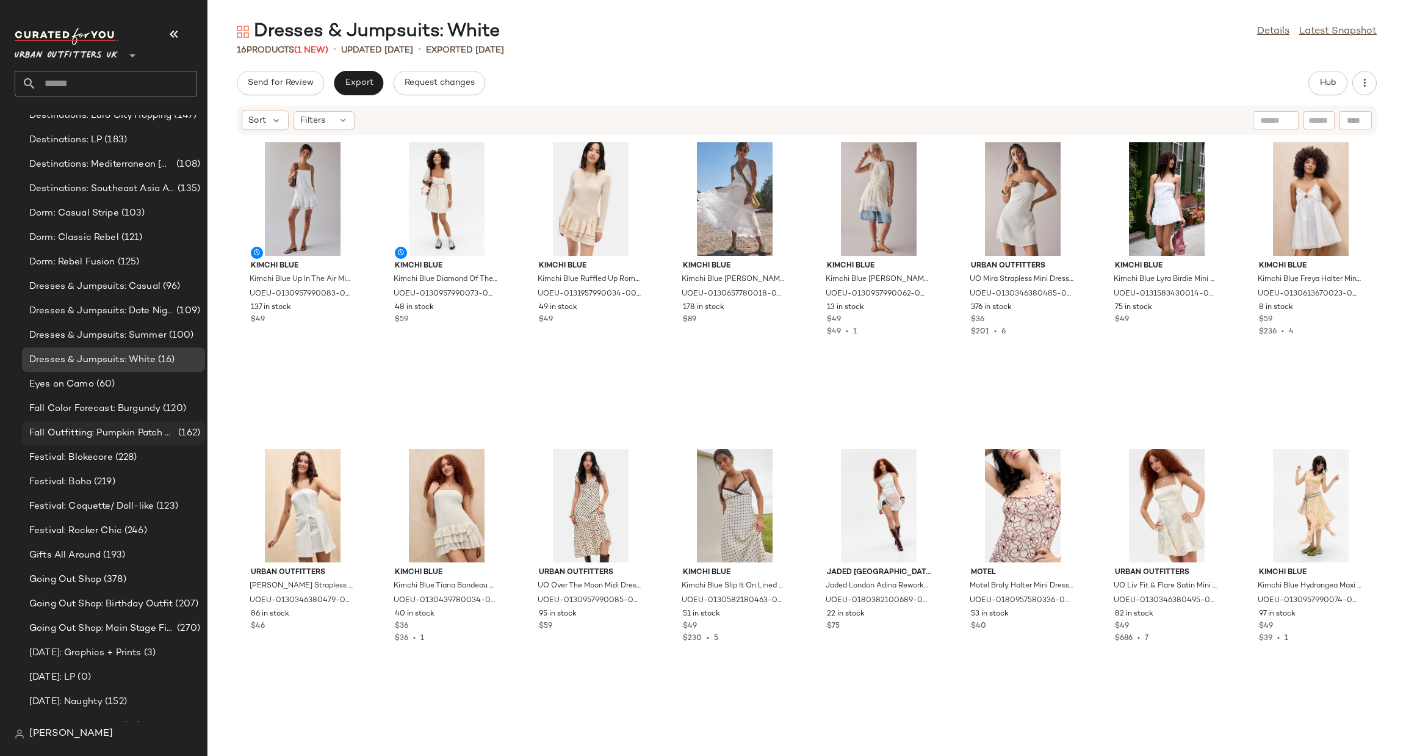
click at [147, 433] on span "Fall Outfitting: Pumpkin Patch Fits" at bounding box center [102, 433] width 147 height 14
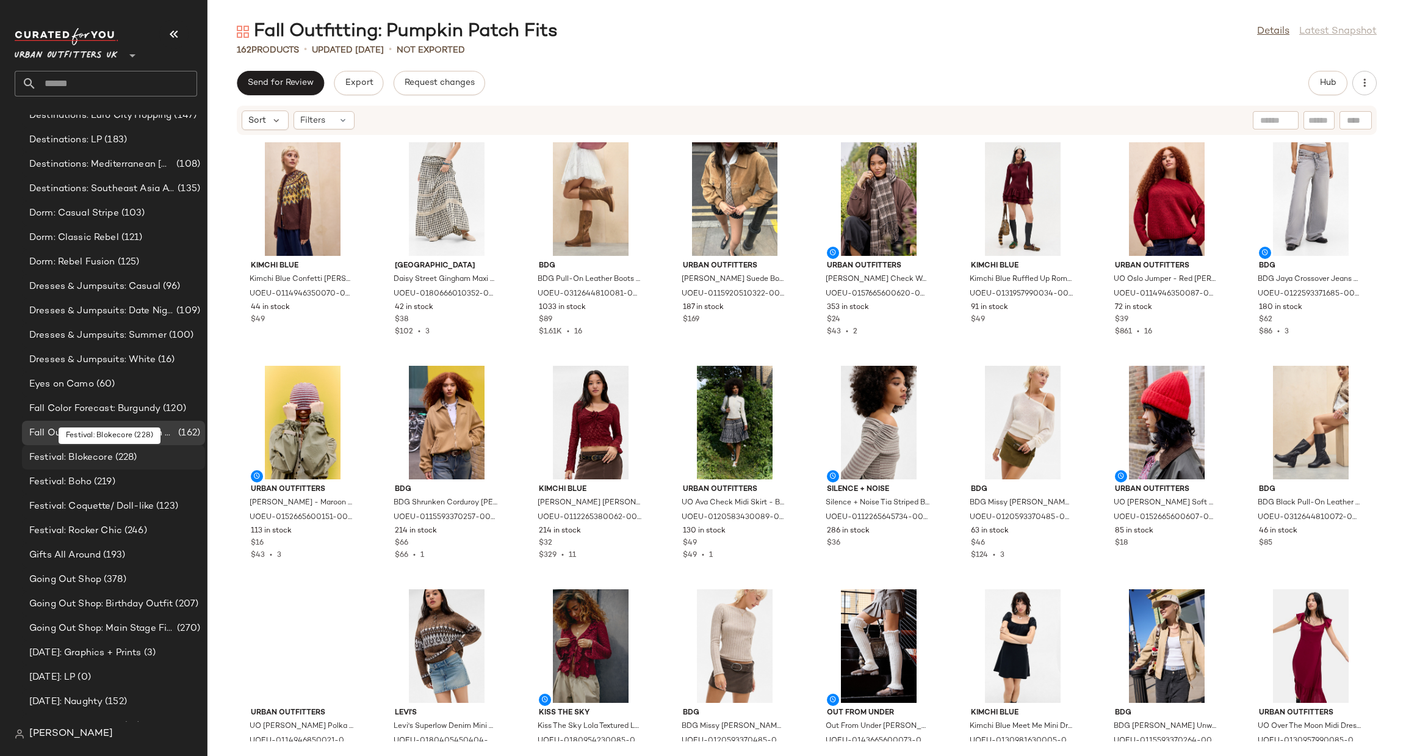
click at [123, 458] on span "(228)" at bounding box center [125, 458] width 24 height 14
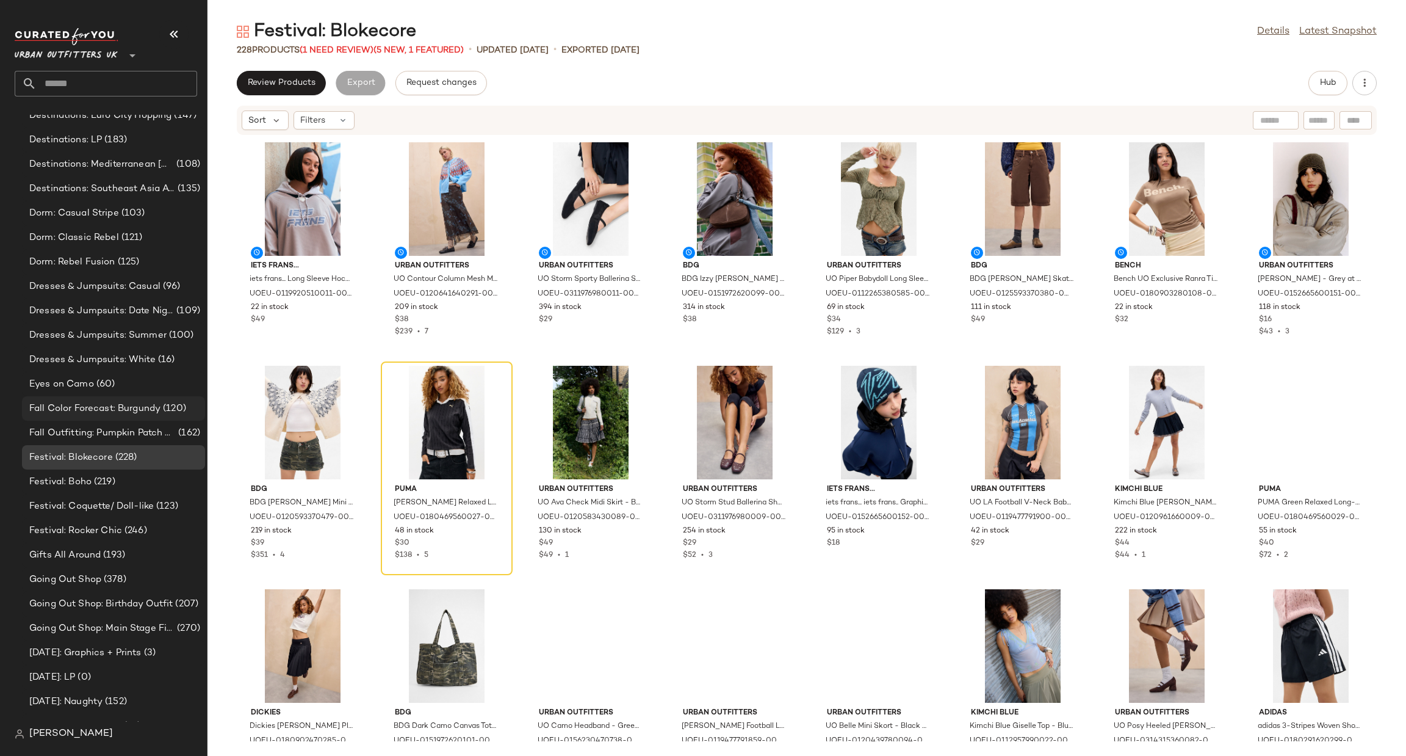
click at [154, 404] on span "Fall Color Forecast: Burgundy" at bounding box center [94, 409] width 131 height 14
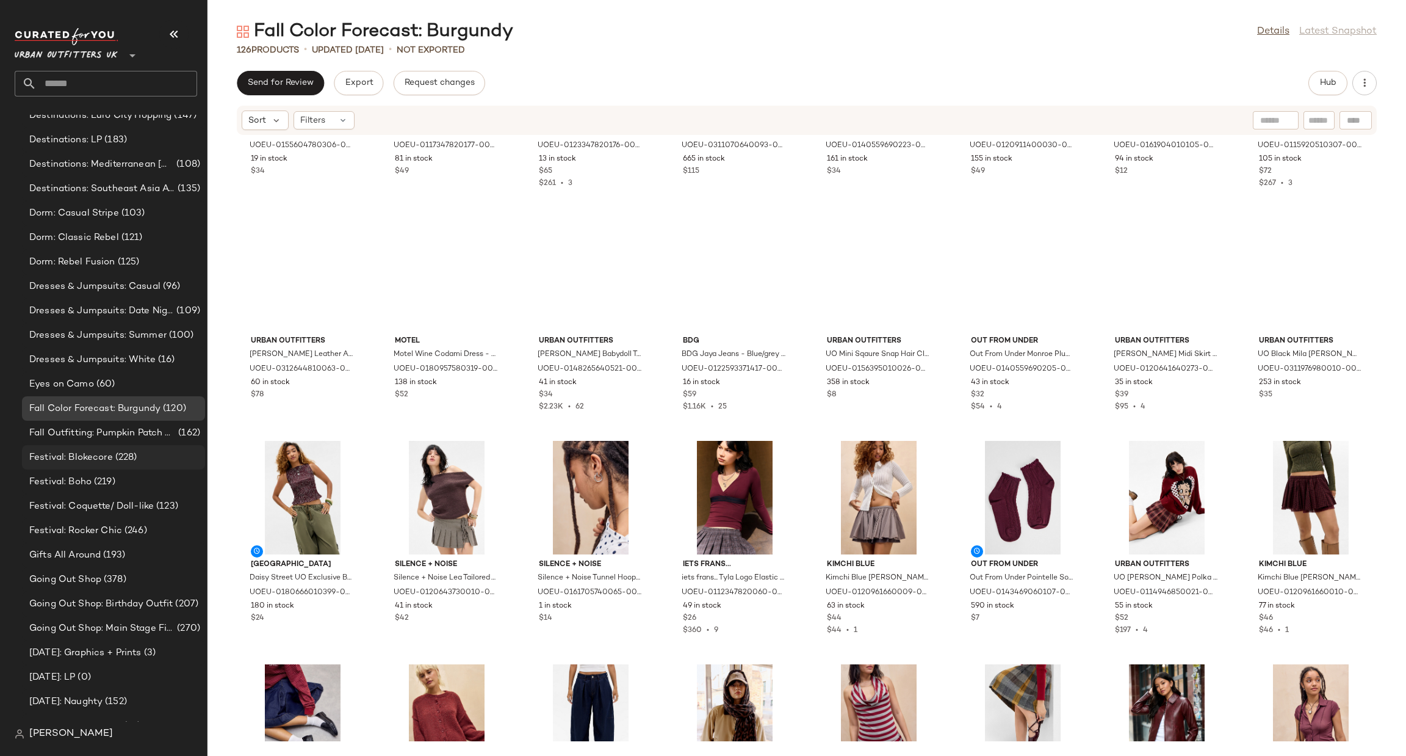
scroll to position [925, 0]
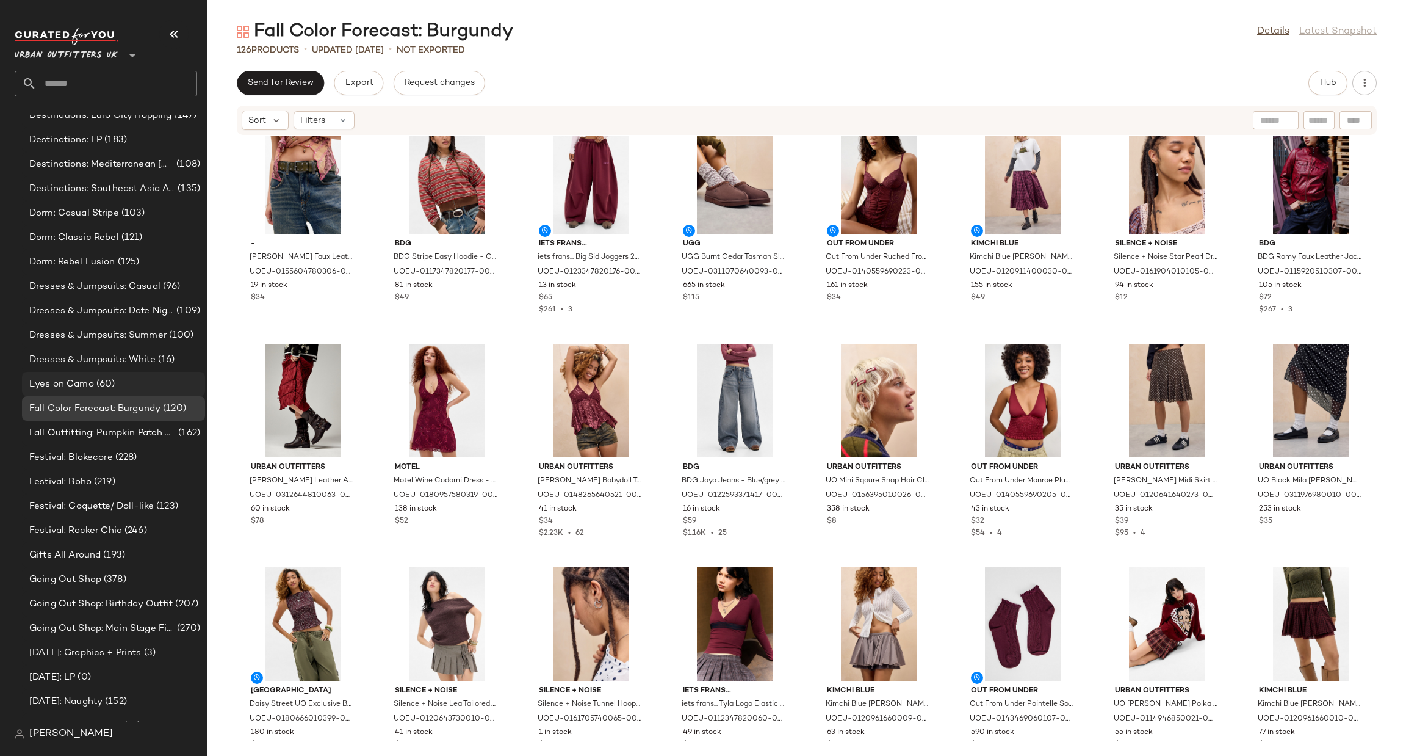
click at [140, 390] on div "Eyes on Camo (60)" at bounding box center [113, 384] width 183 height 24
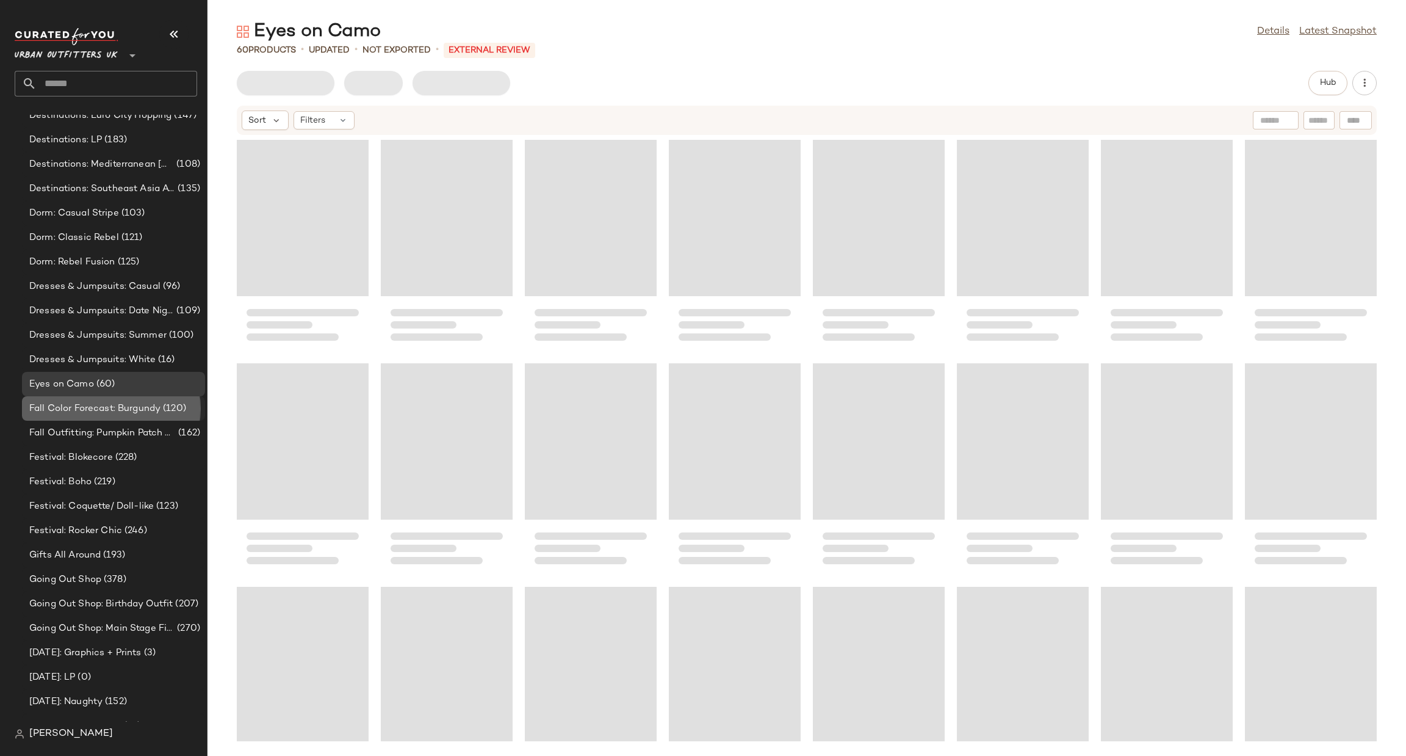
click at [159, 410] on span "Fall Color Forecast: Burgundy" at bounding box center [94, 409] width 131 height 14
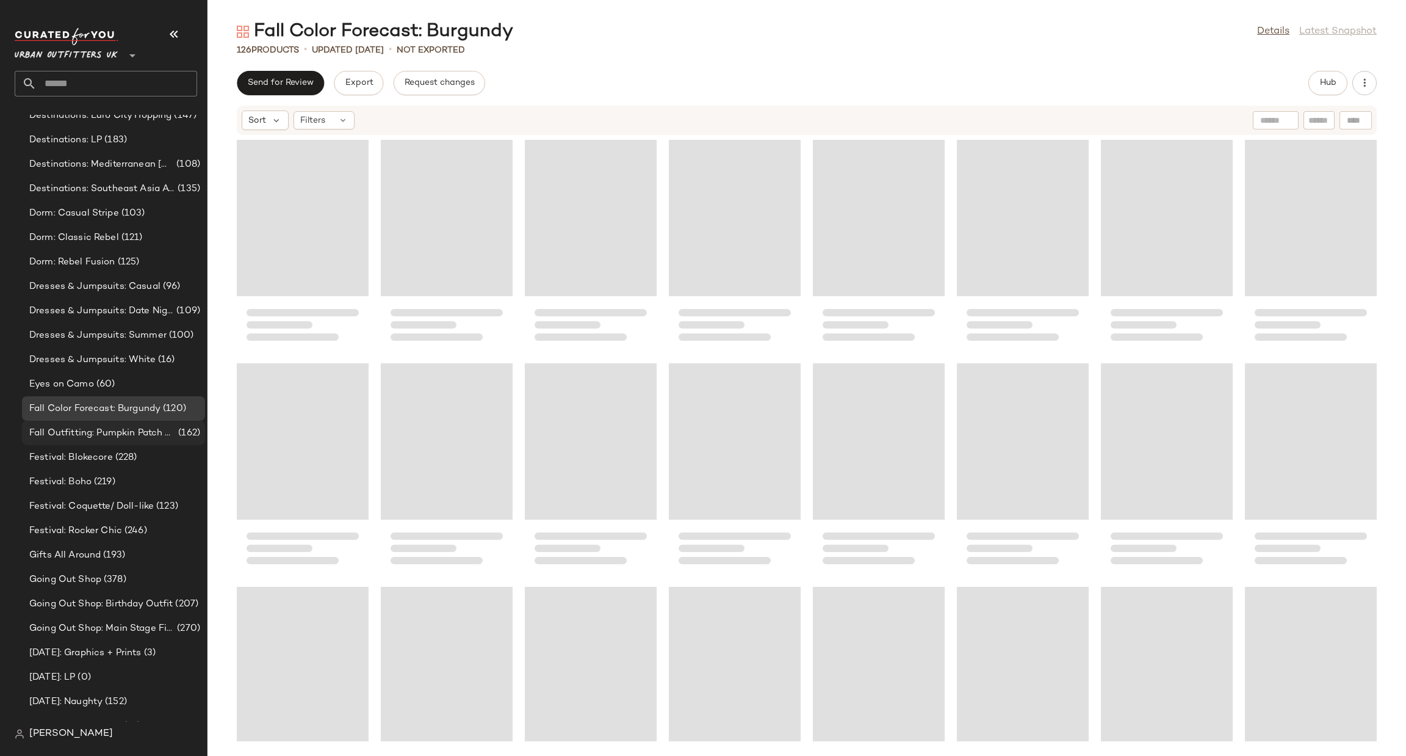
click at [168, 427] on span "Fall Outfitting: Pumpkin Patch Fits" at bounding box center [102, 433] width 147 height 14
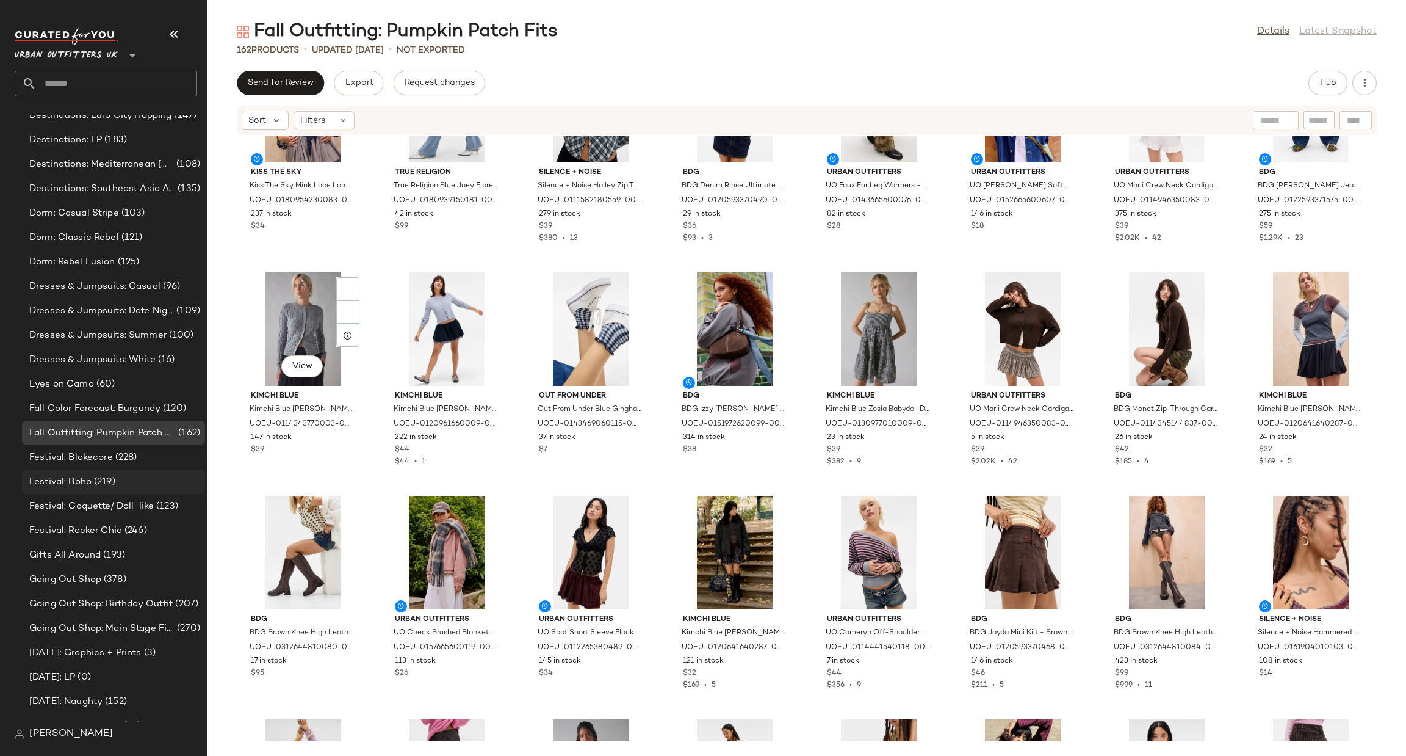
scroll to position [1341, 0]
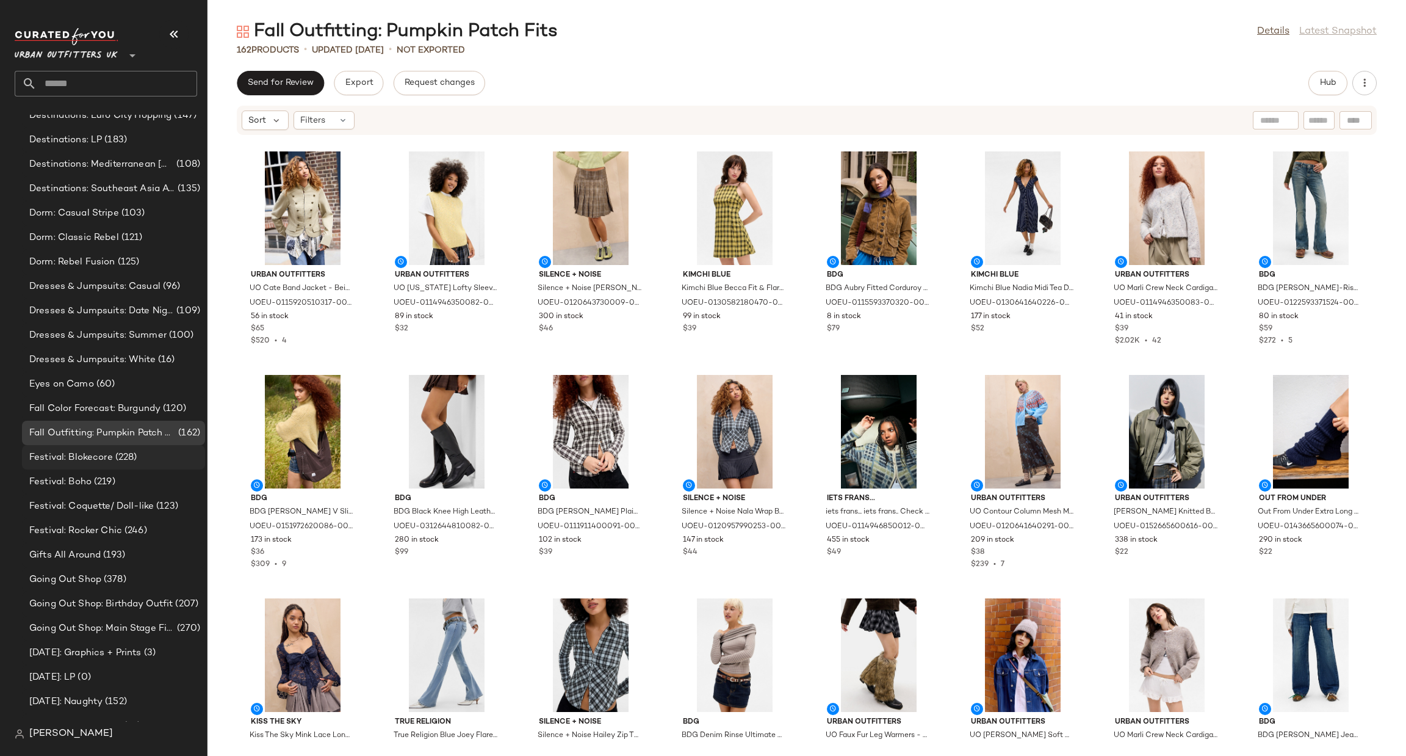
click at [167, 451] on div "Festival: Blokecore (228)" at bounding box center [113, 458] width 175 height 14
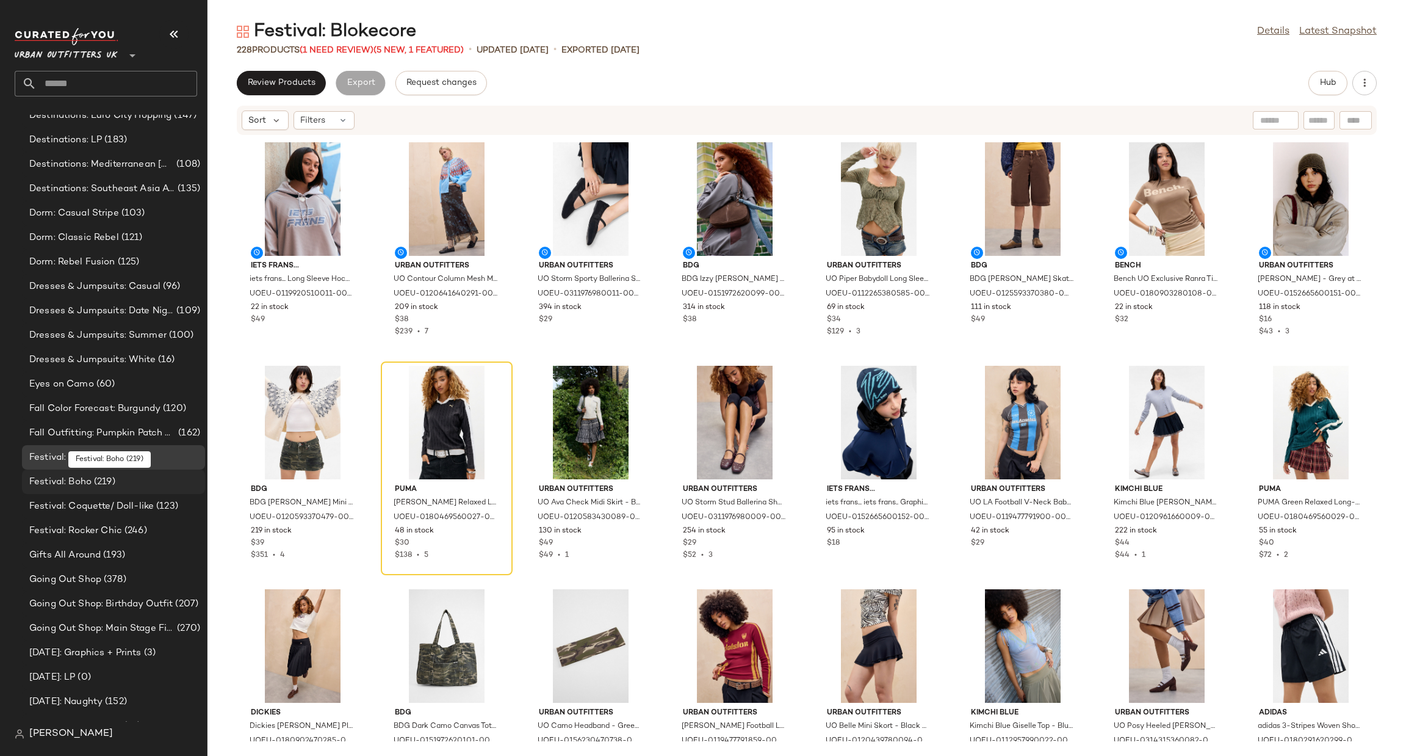
click at [167, 480] on div "Festival: Boho (219)" at bounding box center [113, 482] width 175 height 14
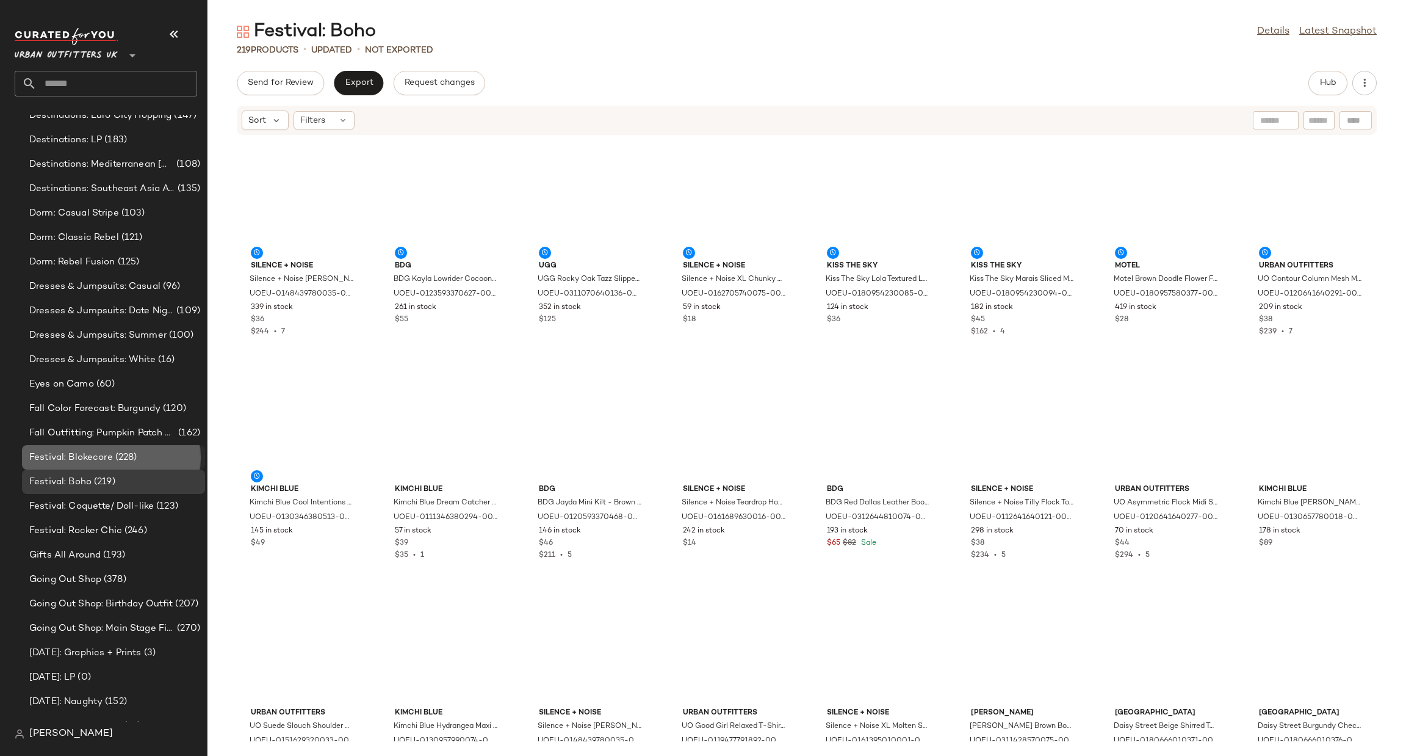
click at [172, 457] on div "Festival: Blokecore (228)" at bounding box center [113, 458] width 175 height 14
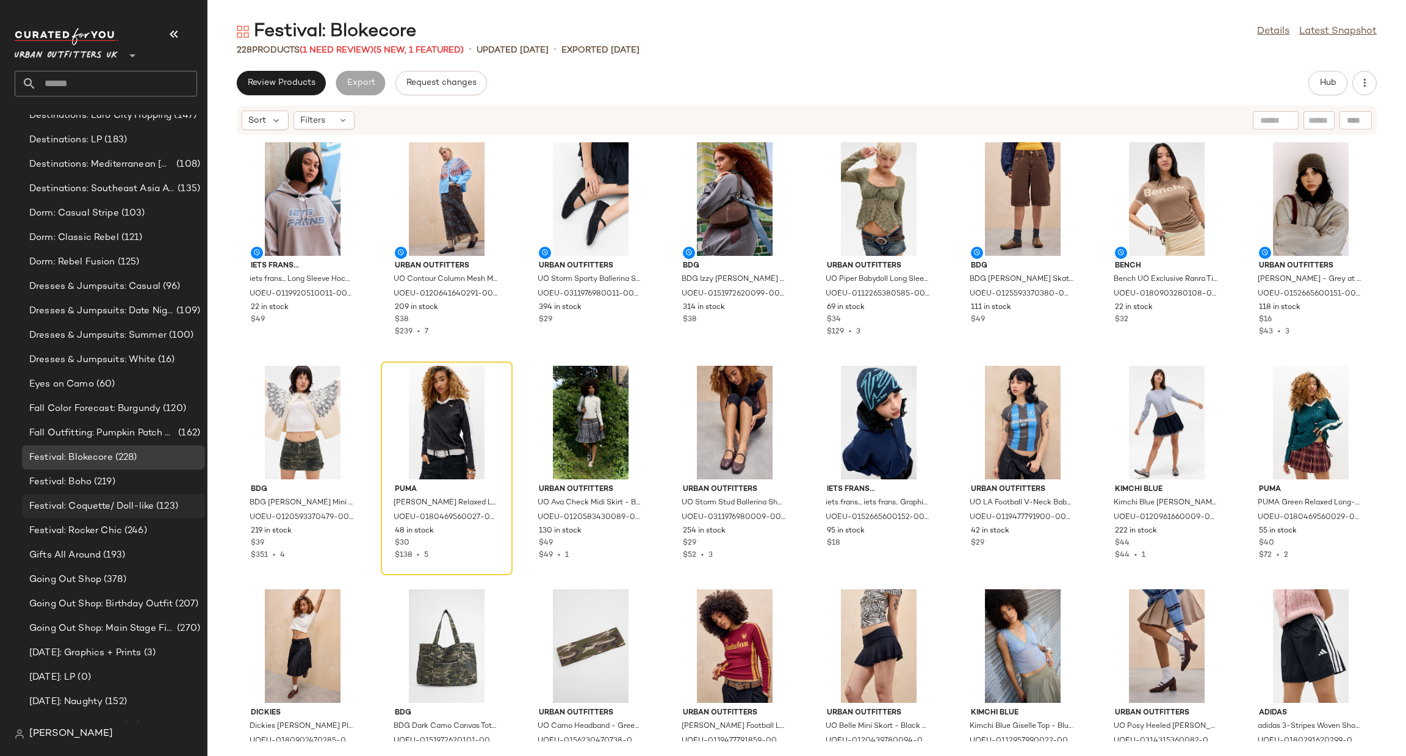
click at [156, 510] on span "(123)" at bounding box center [166, 506] width 24 height 14
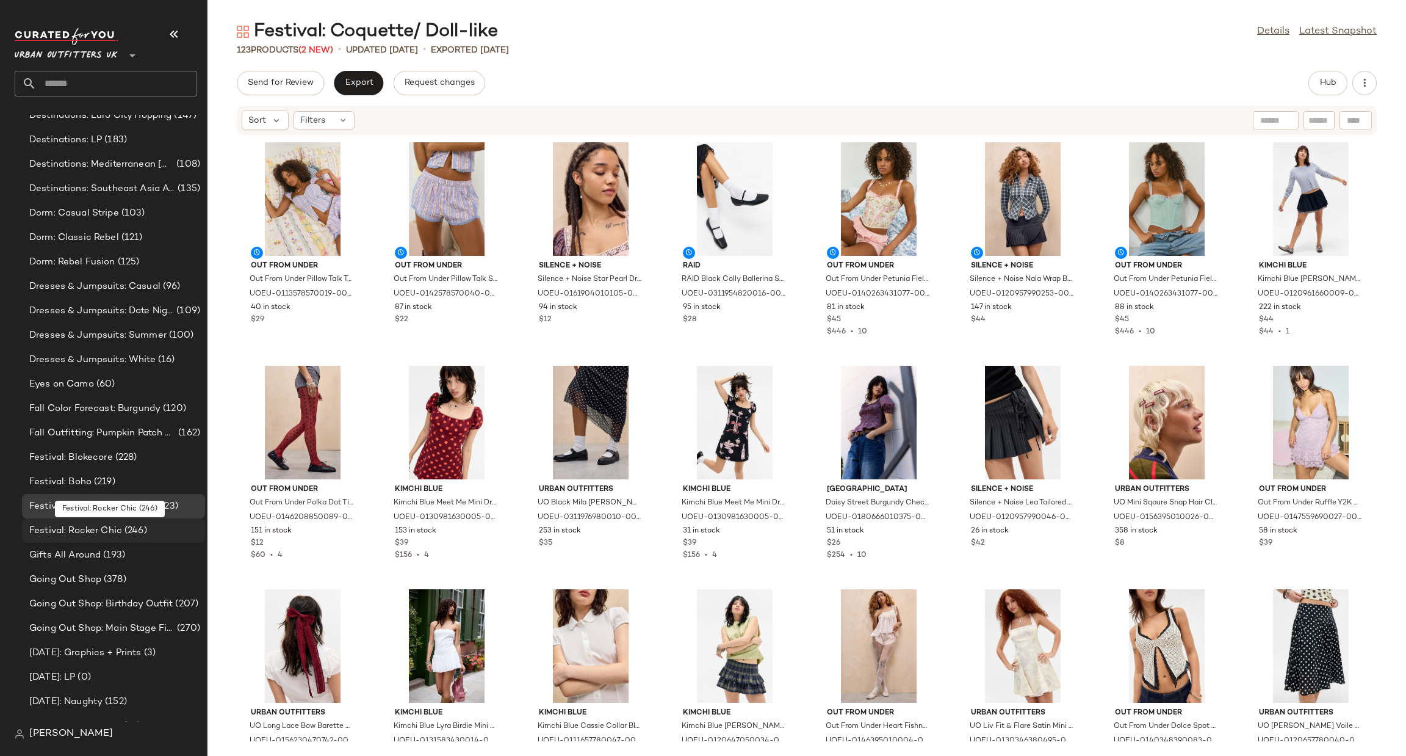
click at [156, 534] on div "Festival: Rocker Chic (246)" at bounding box center [113, 531] width 175 height 14
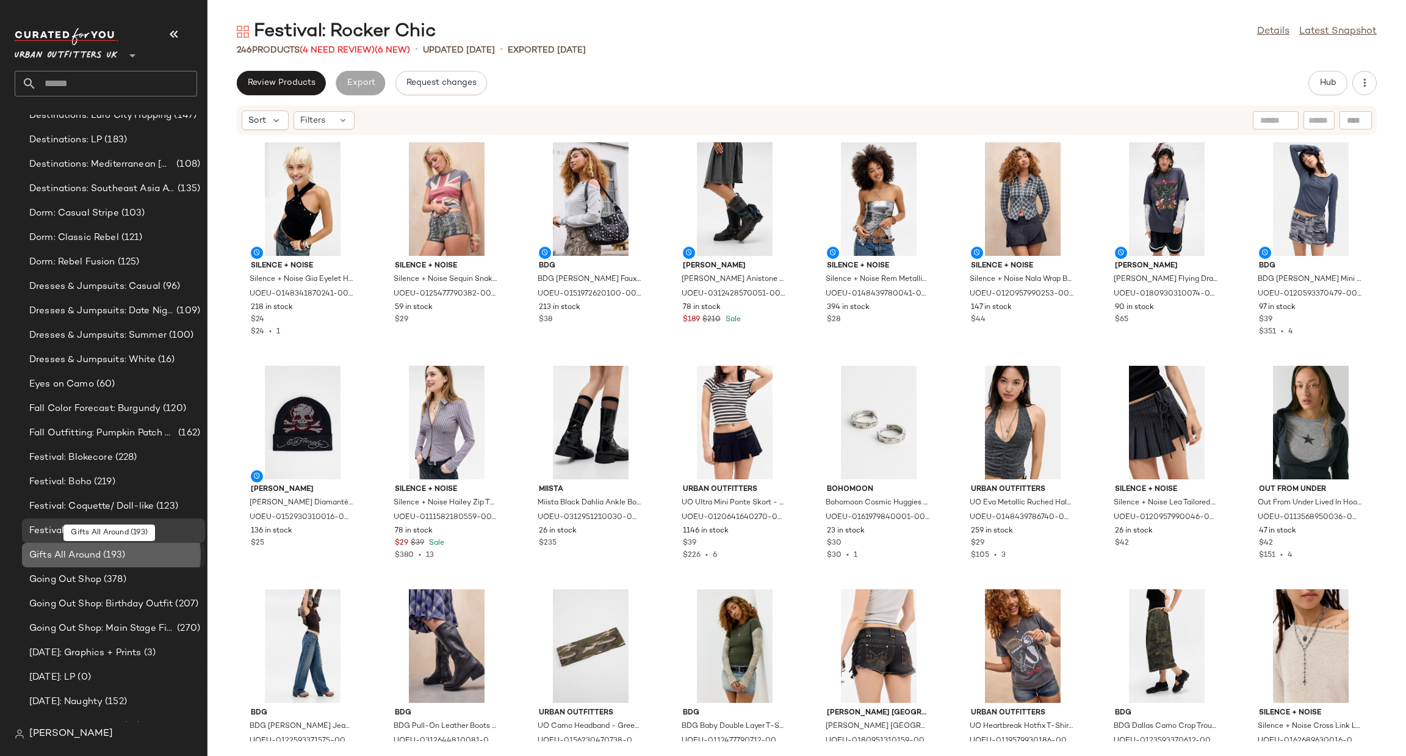
click at [149, 559] on div "Gifts All Around (193)" at bounding box center [113, 555] width 175 height 14
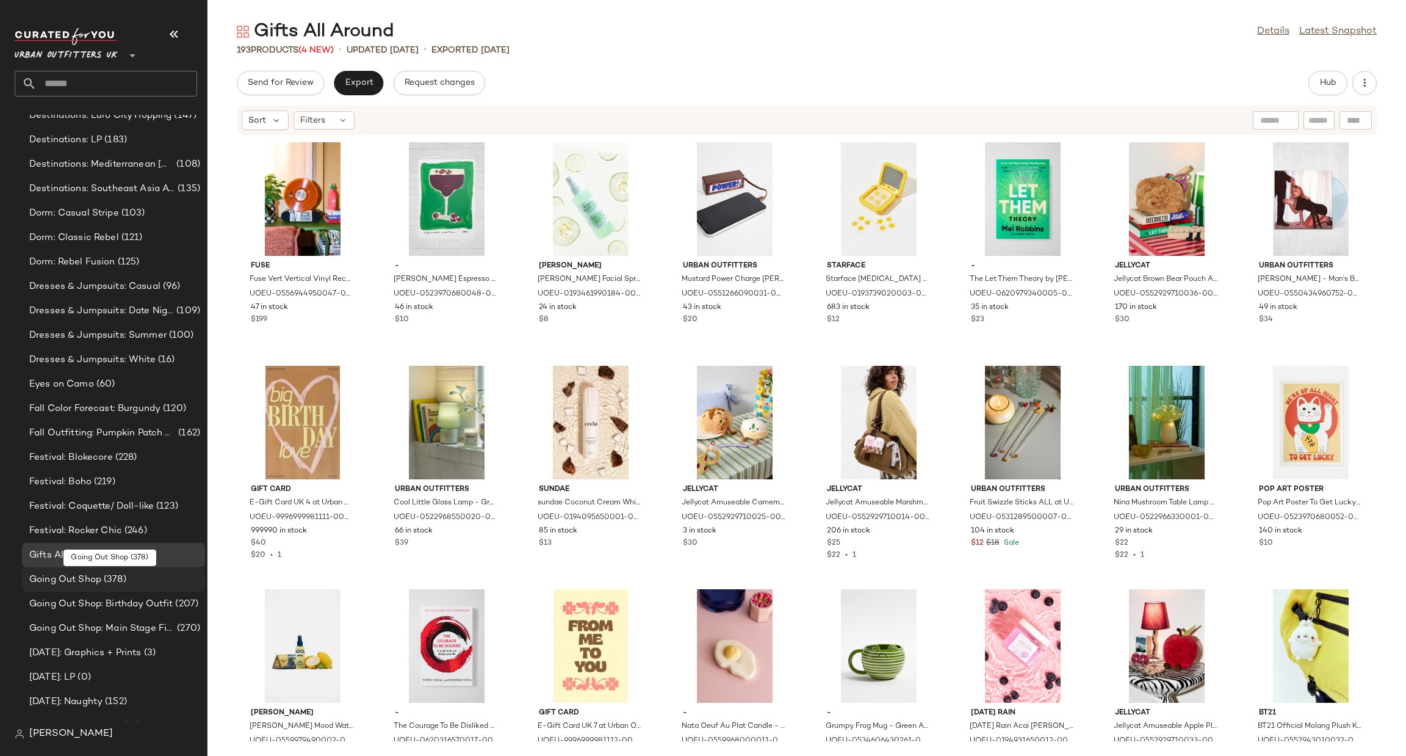
click at [143, 585] on div "Going Out Shop (378)" at bounding box center [113, 579] width 183 height 24
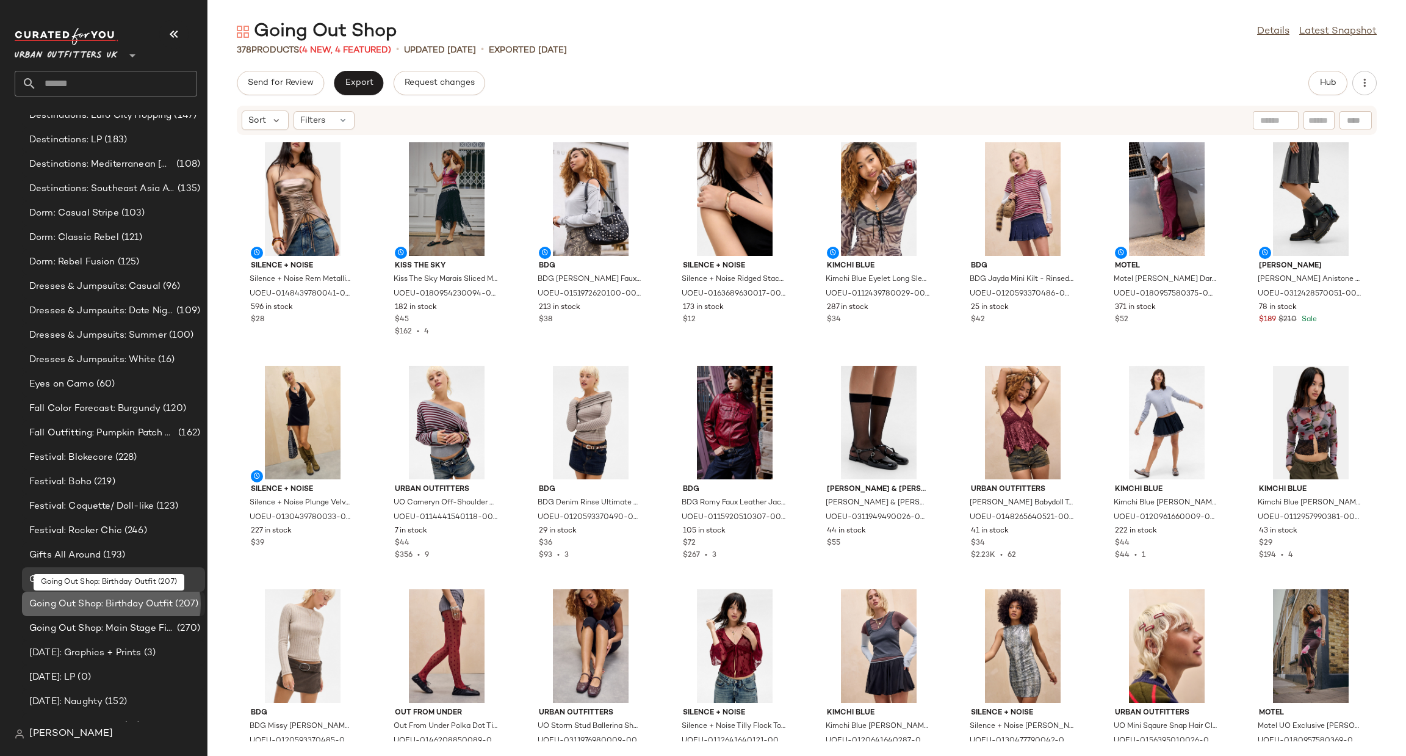
click at [136, 606] on span "Going Out Shop: Birthday Outfit" at bounding box center [100, 604] width 143 height 14
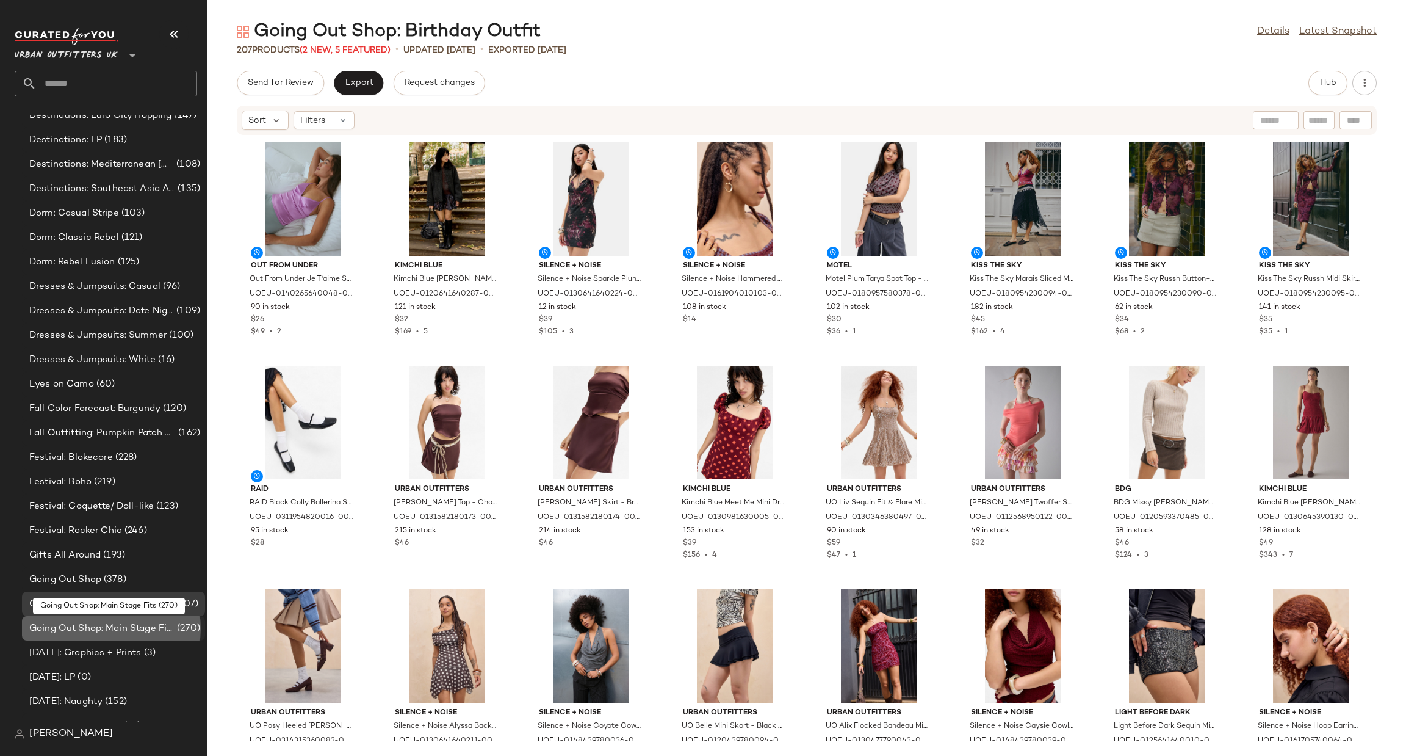
click at [123, 637] on div "Going Out Shop: Main Stage Fits (270)" at bounding box center [113, 628] width 183 height 24
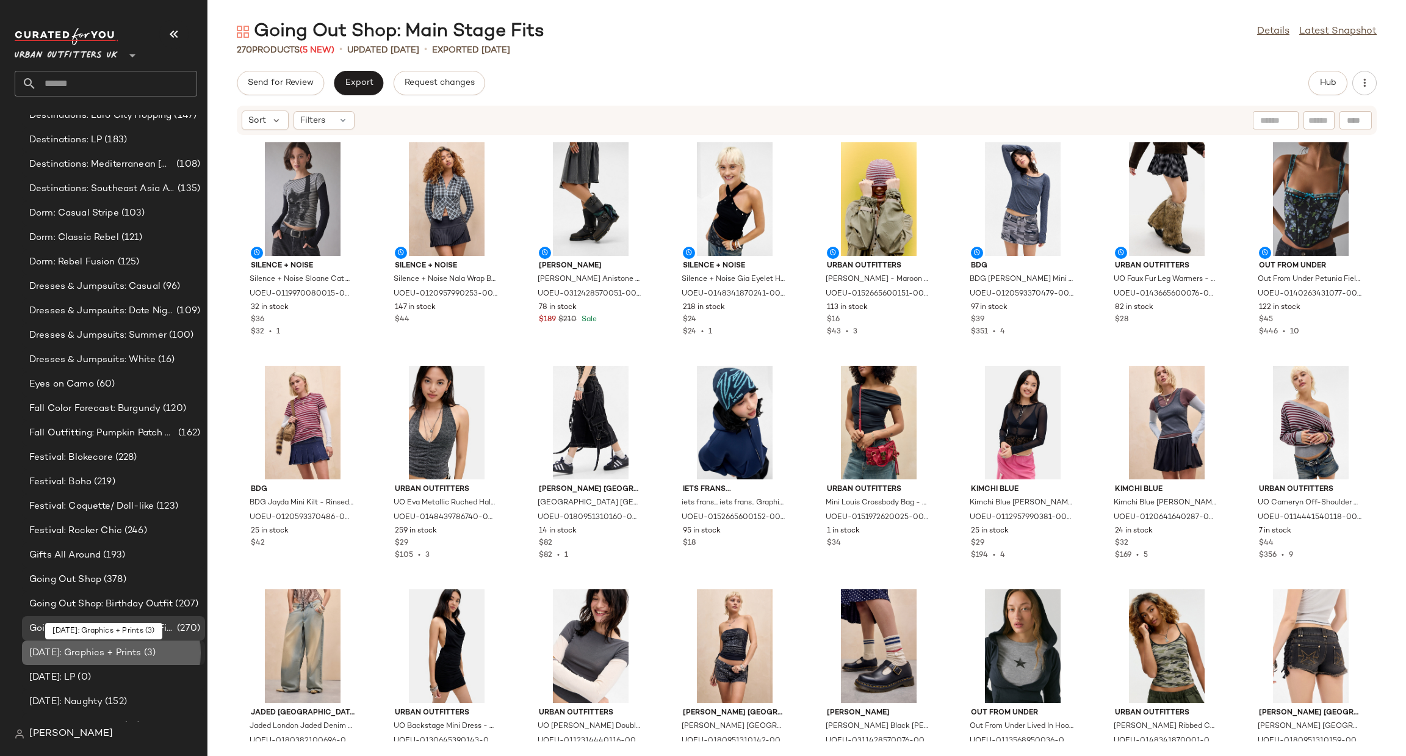
click at [116, 654] on span "[DATE]: Graphics + Prints" at bounding box center [85, 653] width 112 height 14
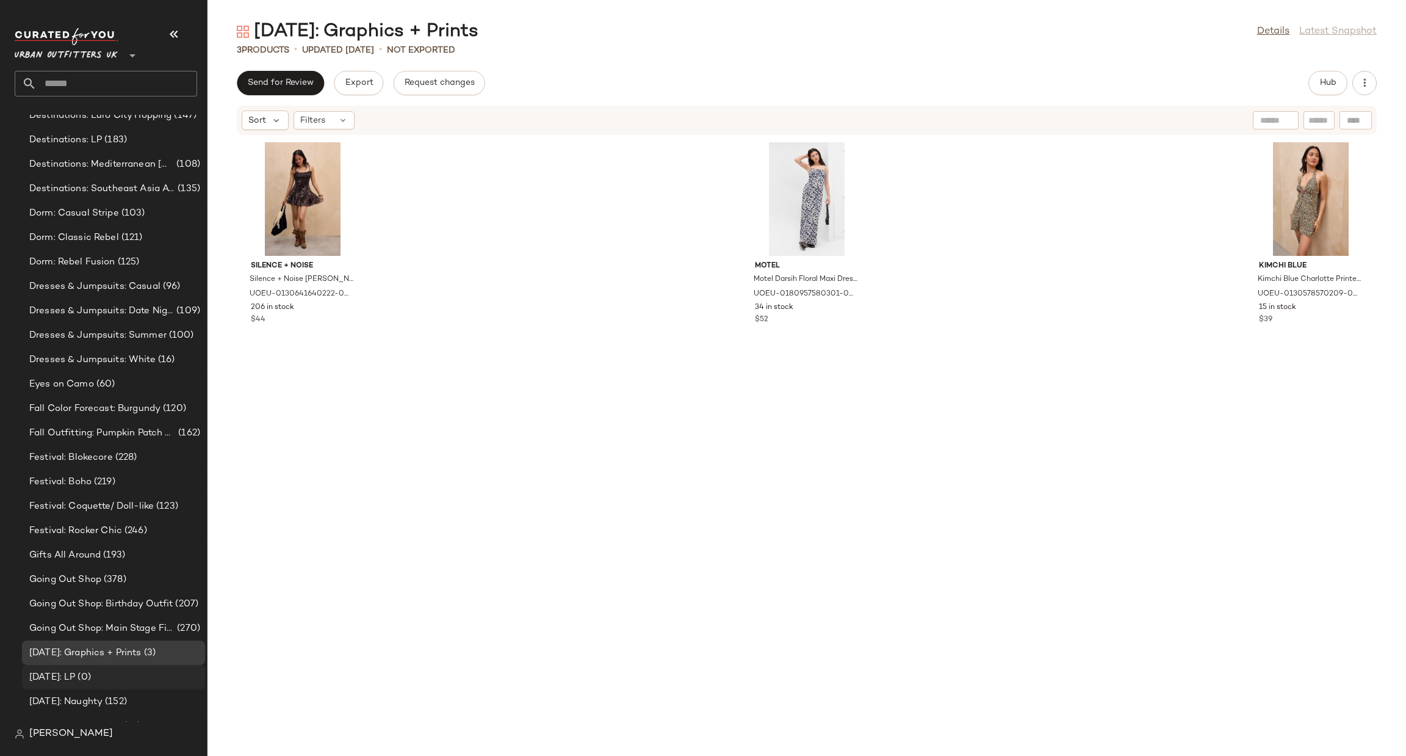
click at [90, 682] on span "(0)" at bounding box center [82, 677] width 15 height 14
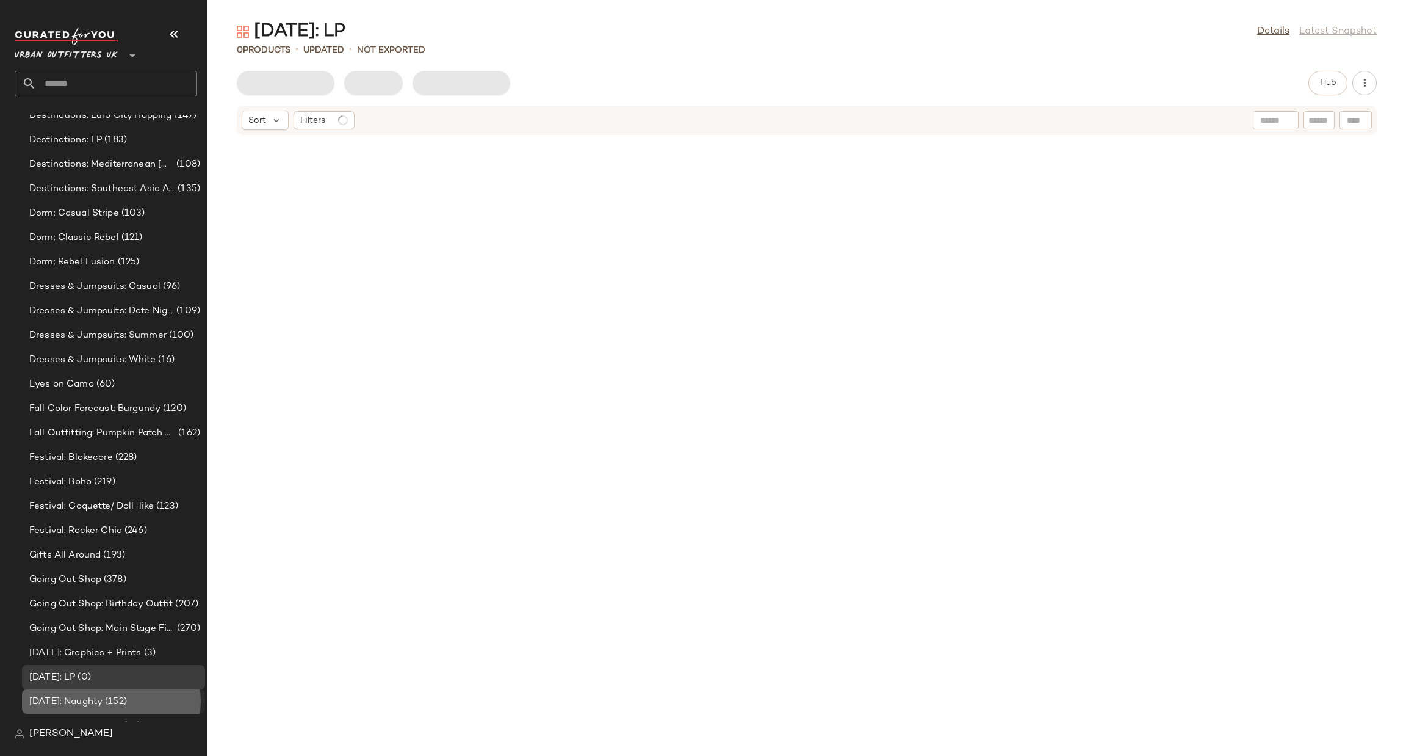
click at [103, 704] on span "[DATE]: Naughty" at bounding box center [65, 702] width 73 height 14
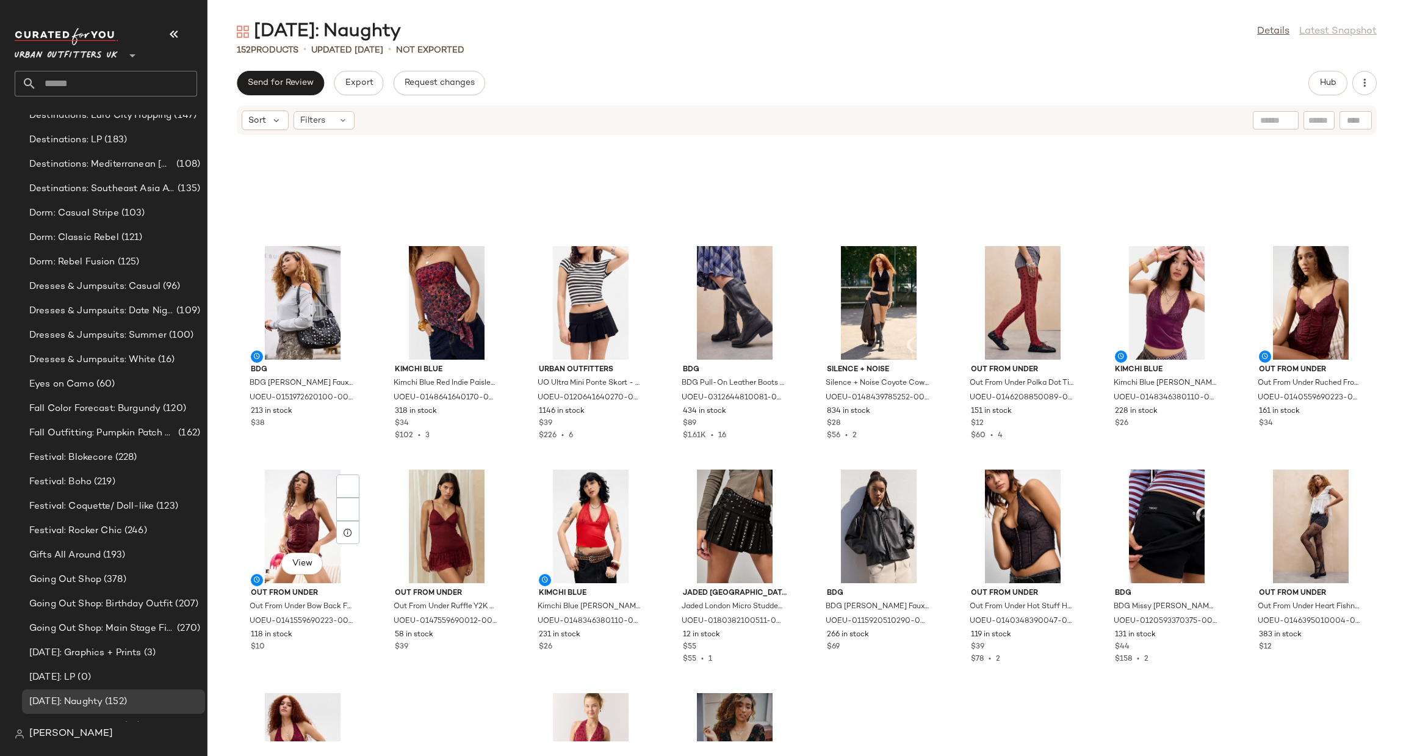
scroll to position [376, 0]
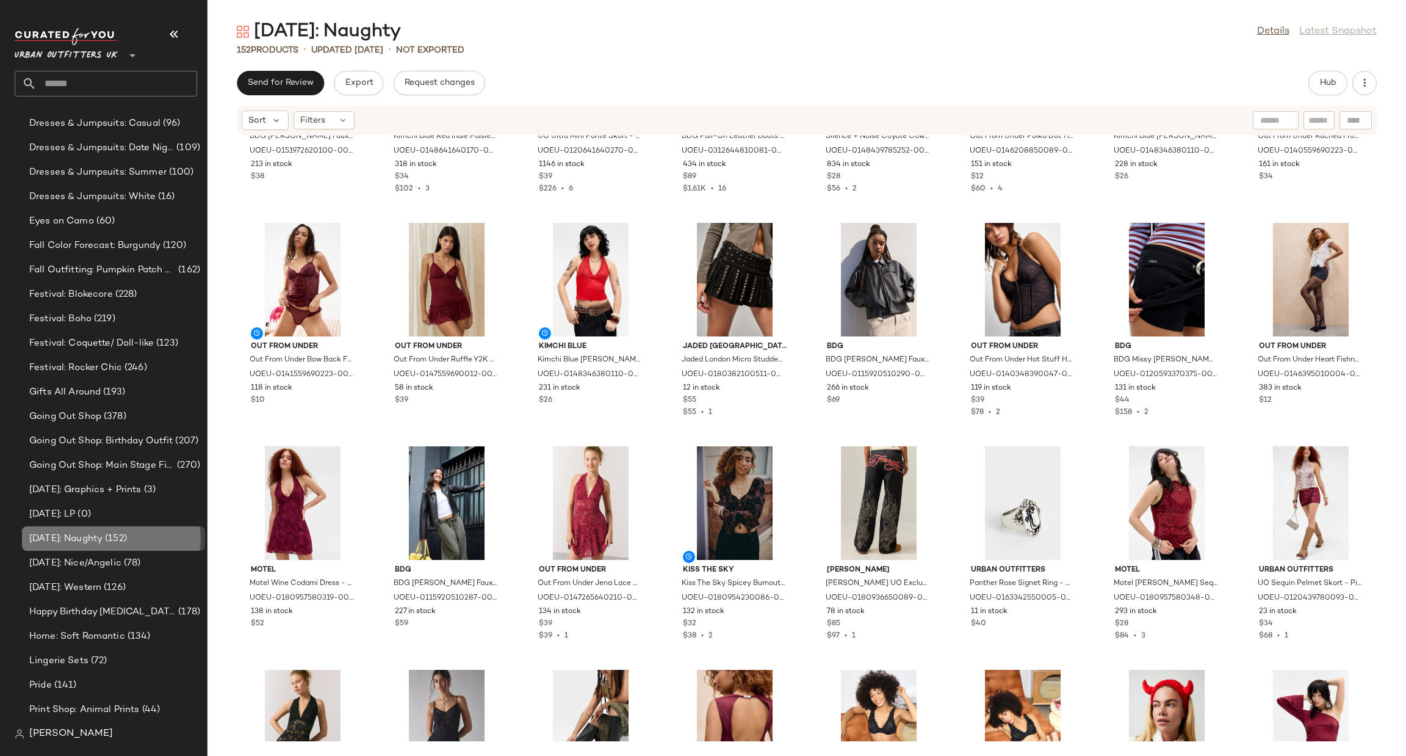
click at [135, 521] on div "Curations Adventure Aesthetic (168) Airport Fits (255) Athleisure (174) Autumn:…" at bounding box center [111, 98] width 192 height 1323
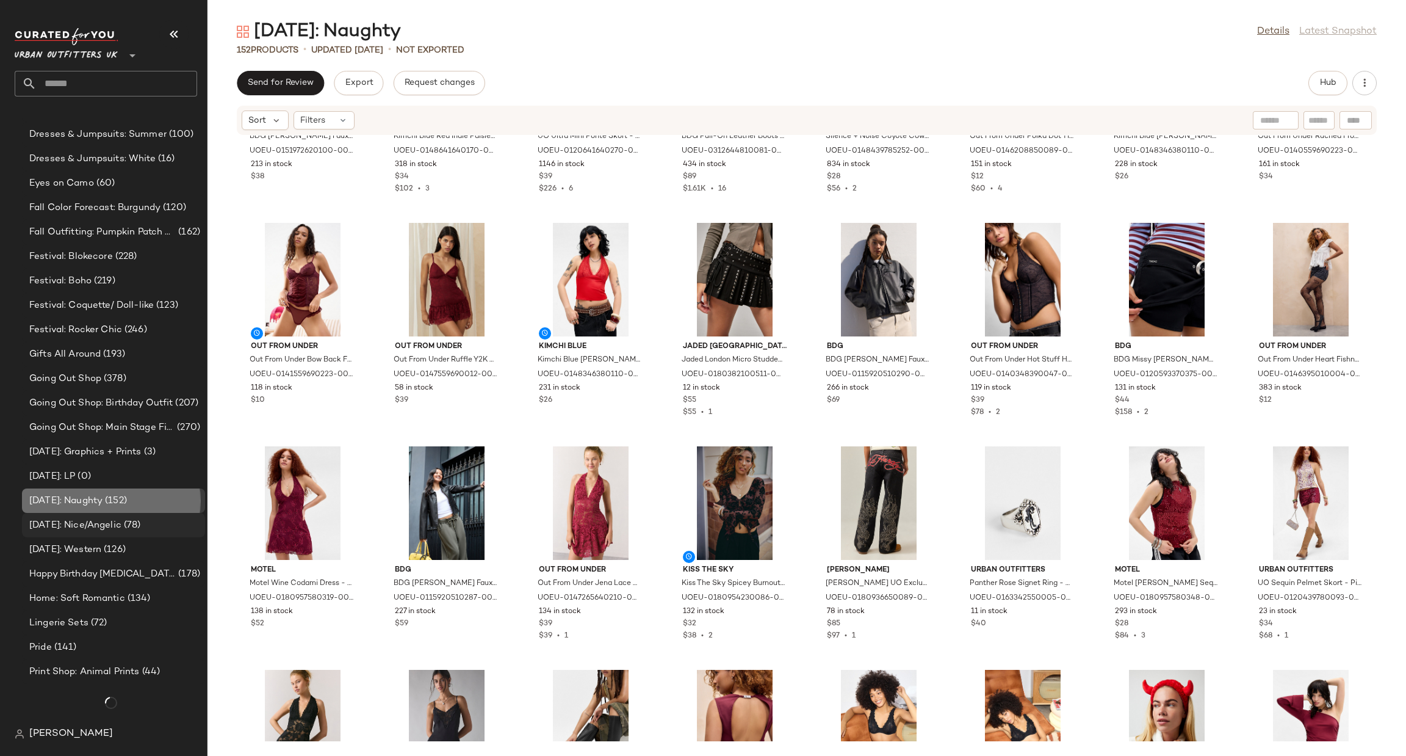
scroll to position [751, 0]
click at [141, 519] on span "(78)" at bounding box center [131, 524] width 20 height 14
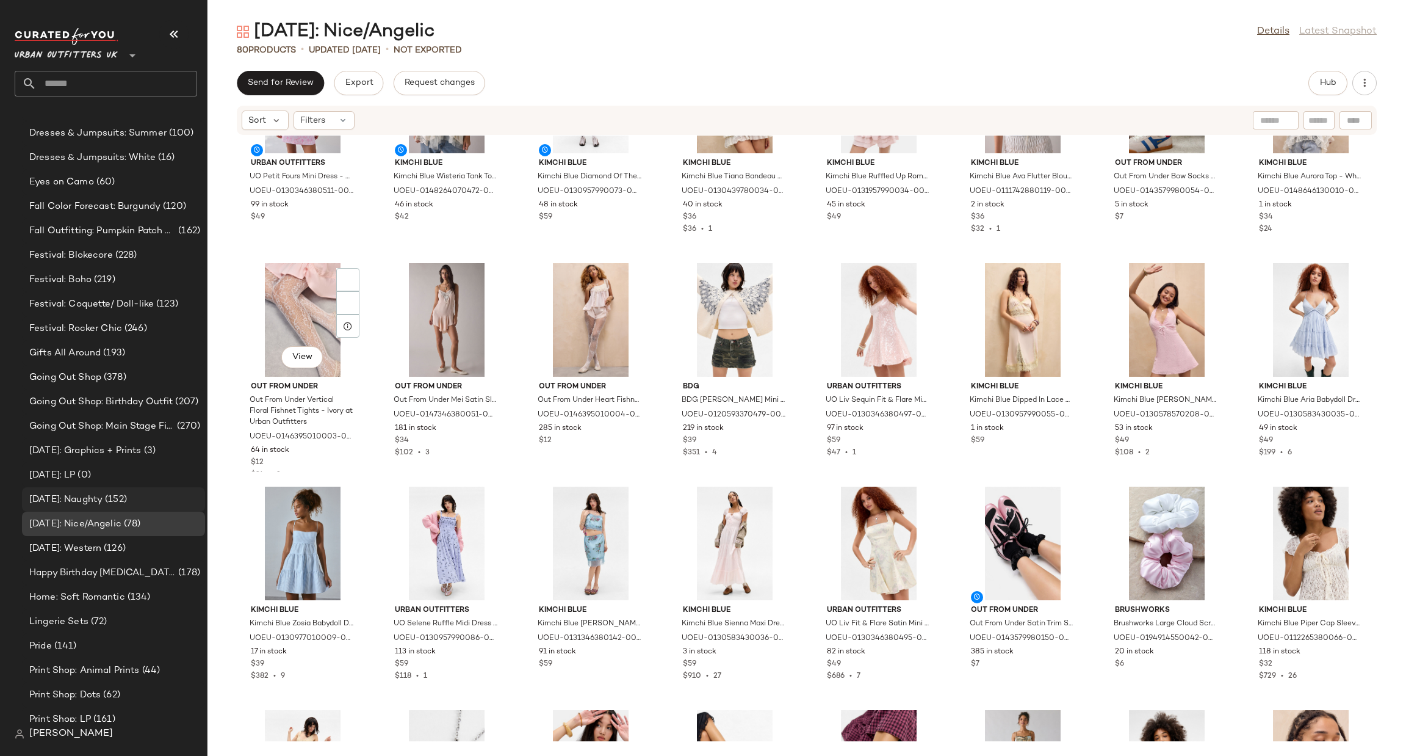
scroll to position [193, 0]
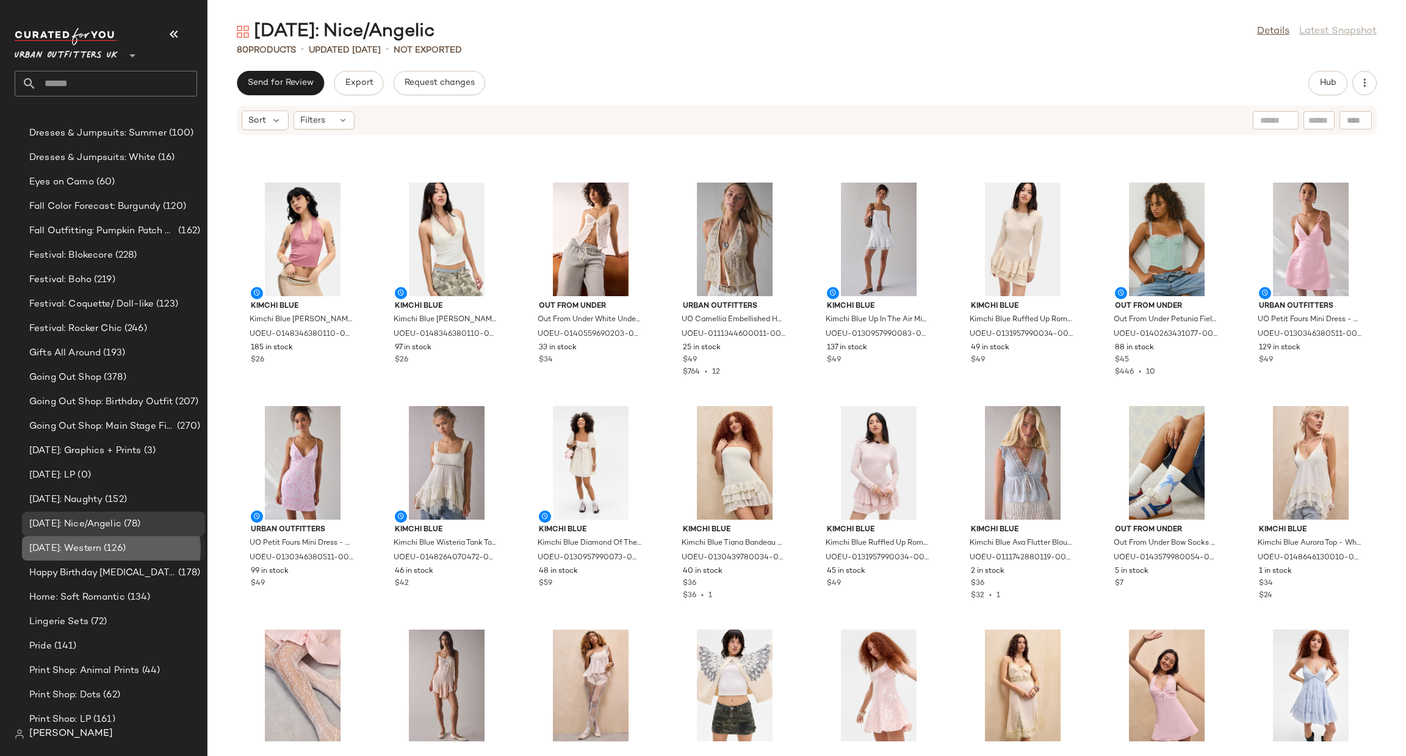
click at [101, 549] on span "[DATE]: Western" at bounding box center [65, 548] width 72 height 14
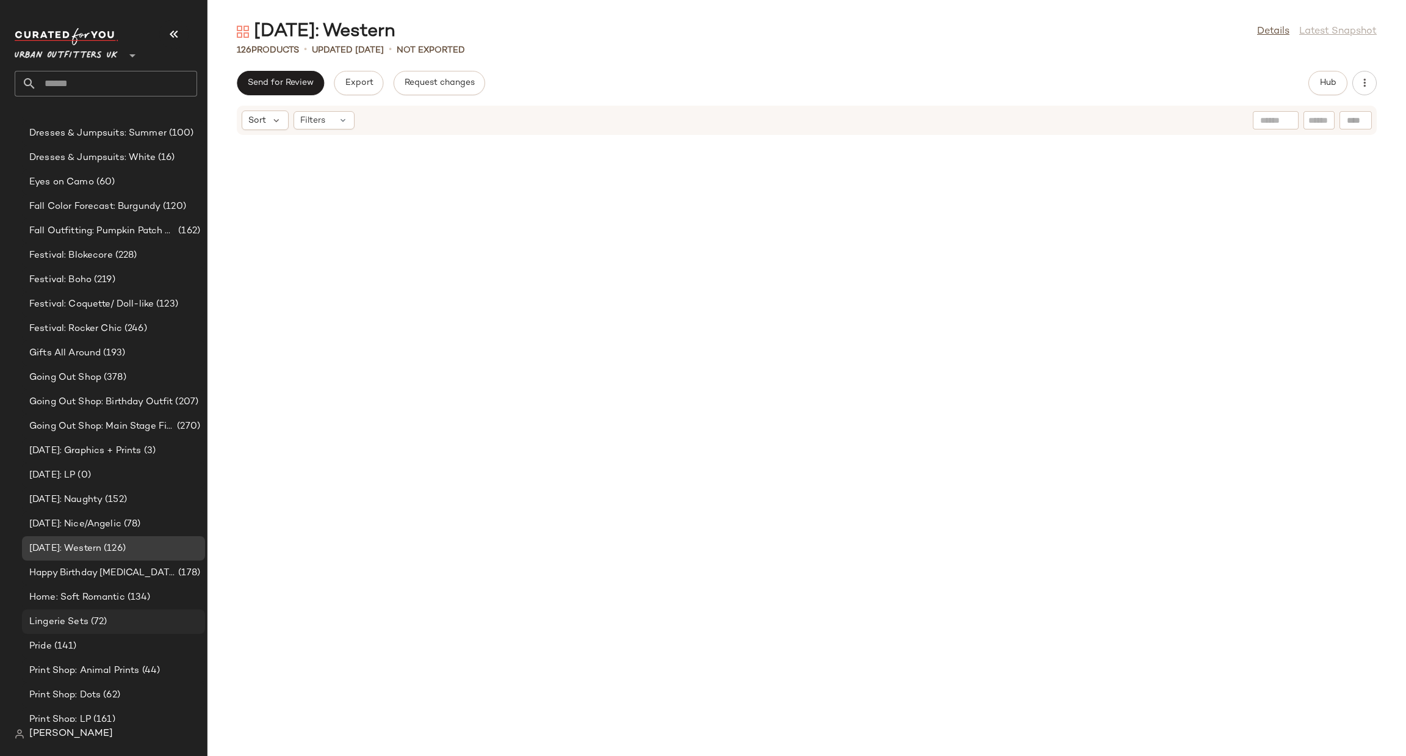
scroll to position [1658, 0]
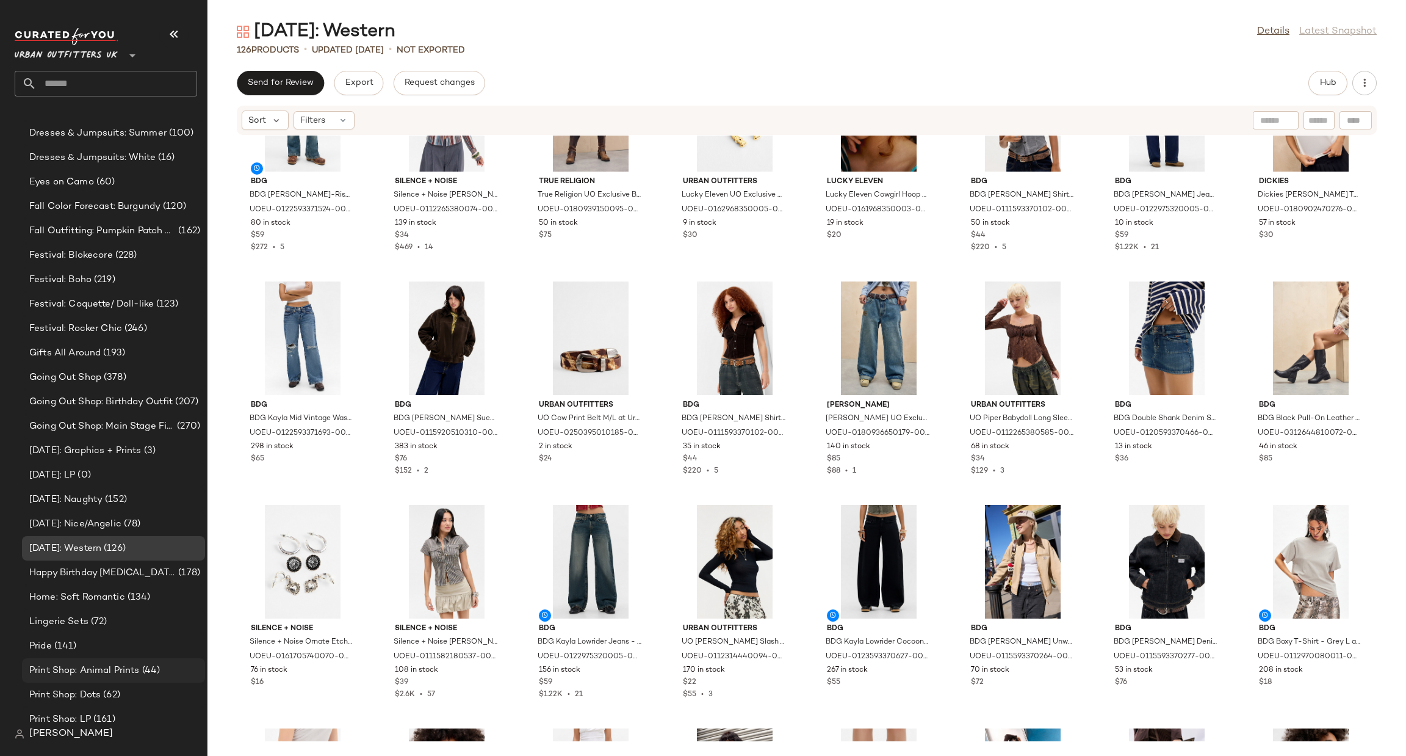
click at [105, 658] on div "Print Shop: Animal Prints (44)" at bounding box center [113, 670] width 183 height 24
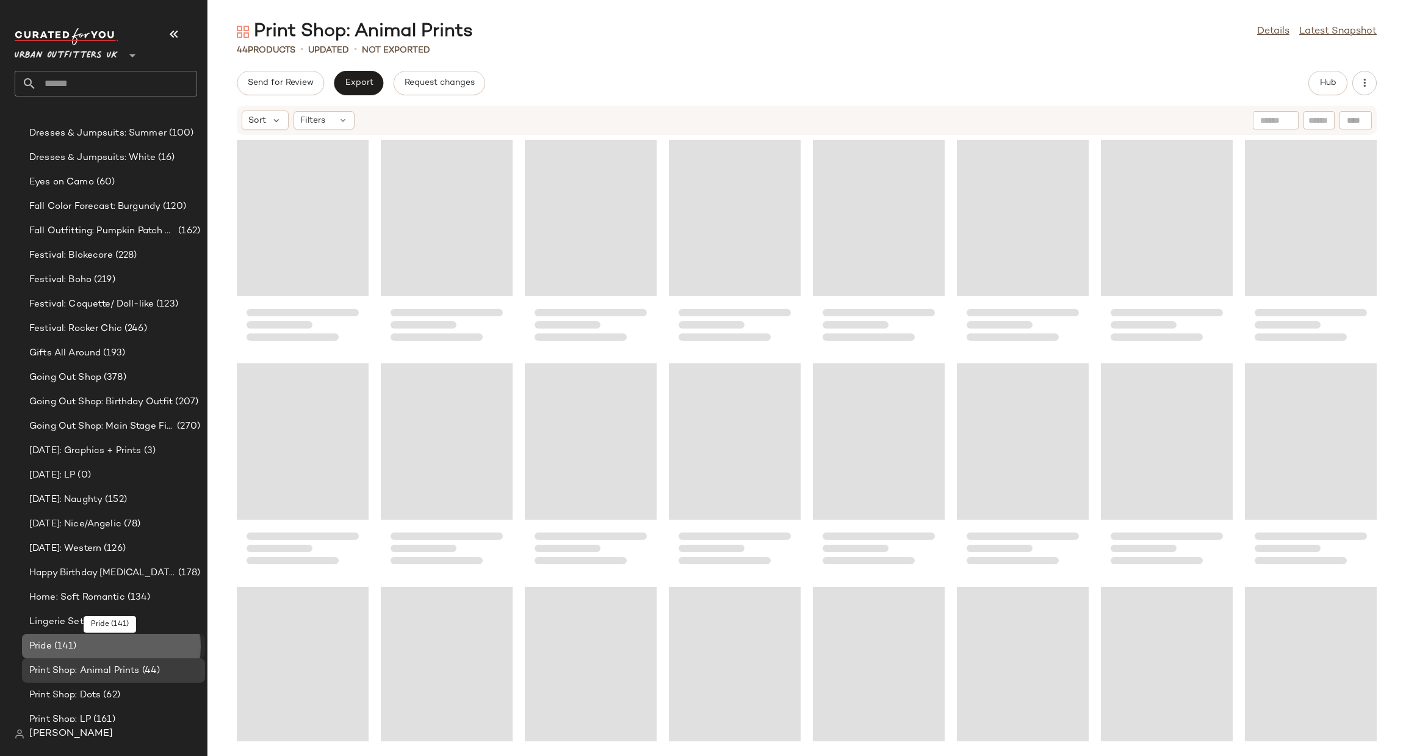
click at [104, 642] on div "Pride (141)" at bounding box center [113, 646] width 175 height 14
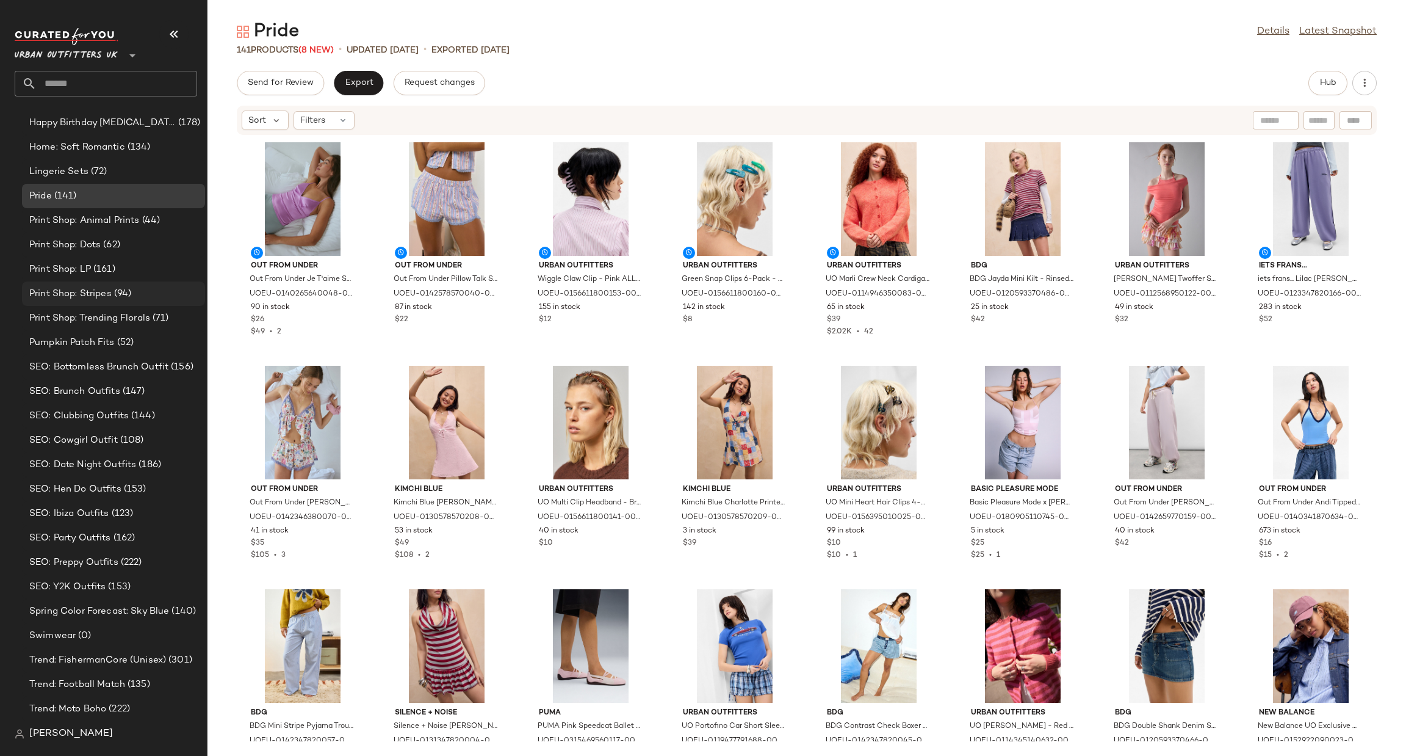
scroll to position [1300, 0]
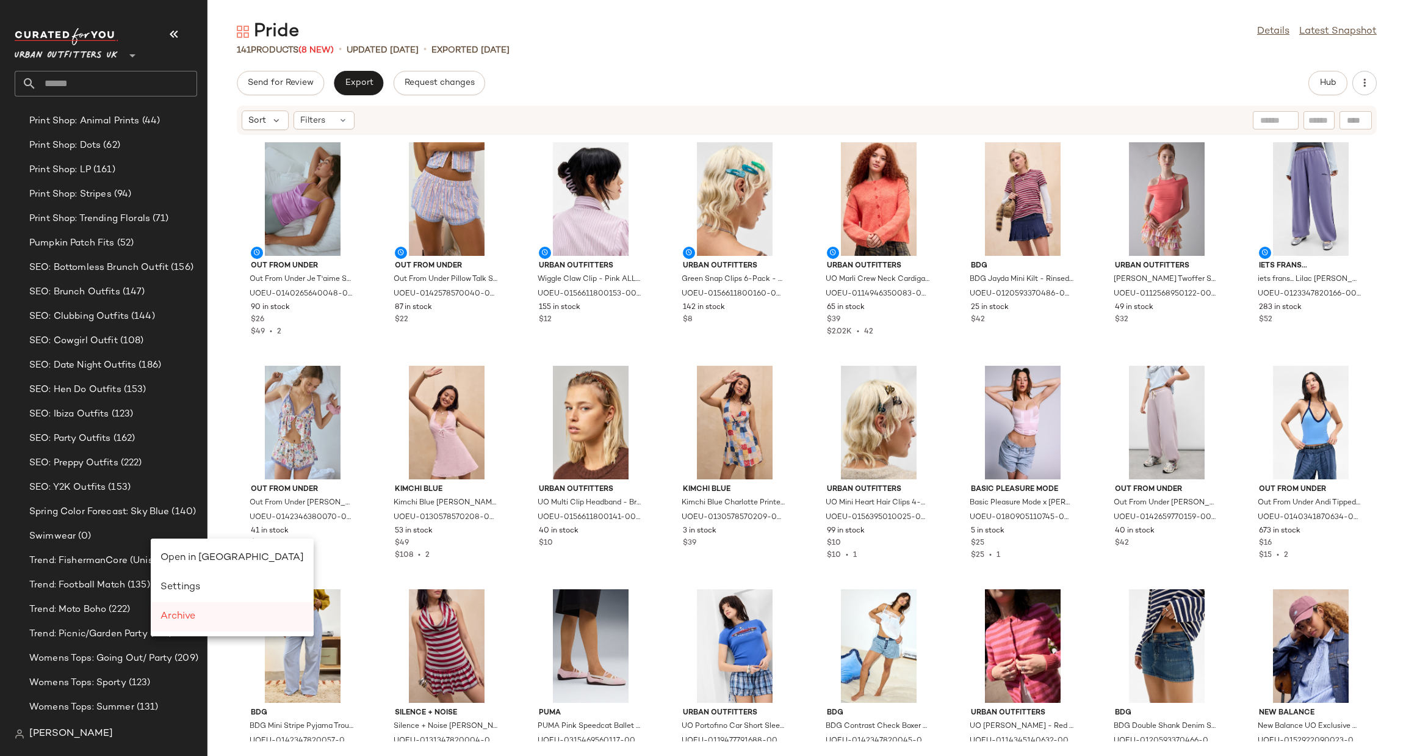
click at [173, 611] on span "Archive" at bounding box center [178, 616] width 35 height 10
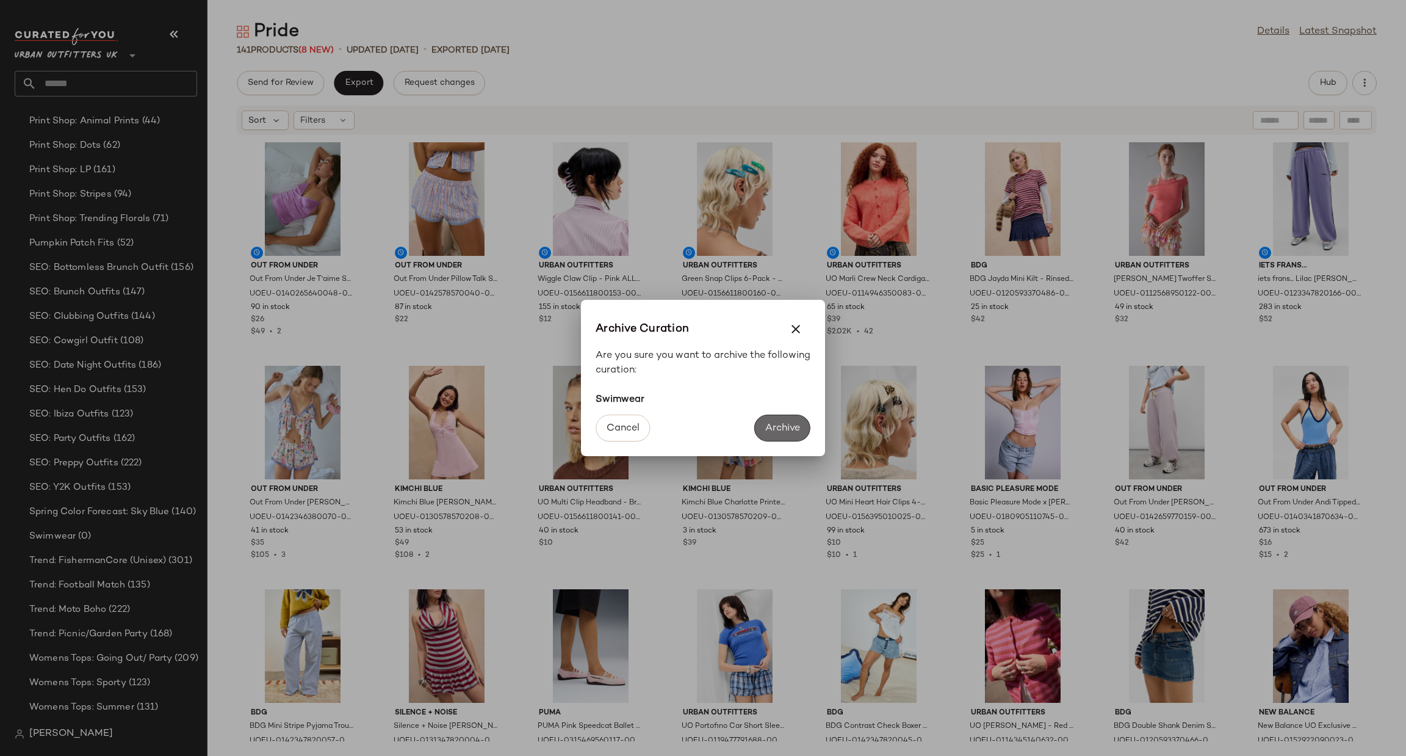
click at [784, 434] on button "Archive" at bounding box center [783, 427] width 56 height 27
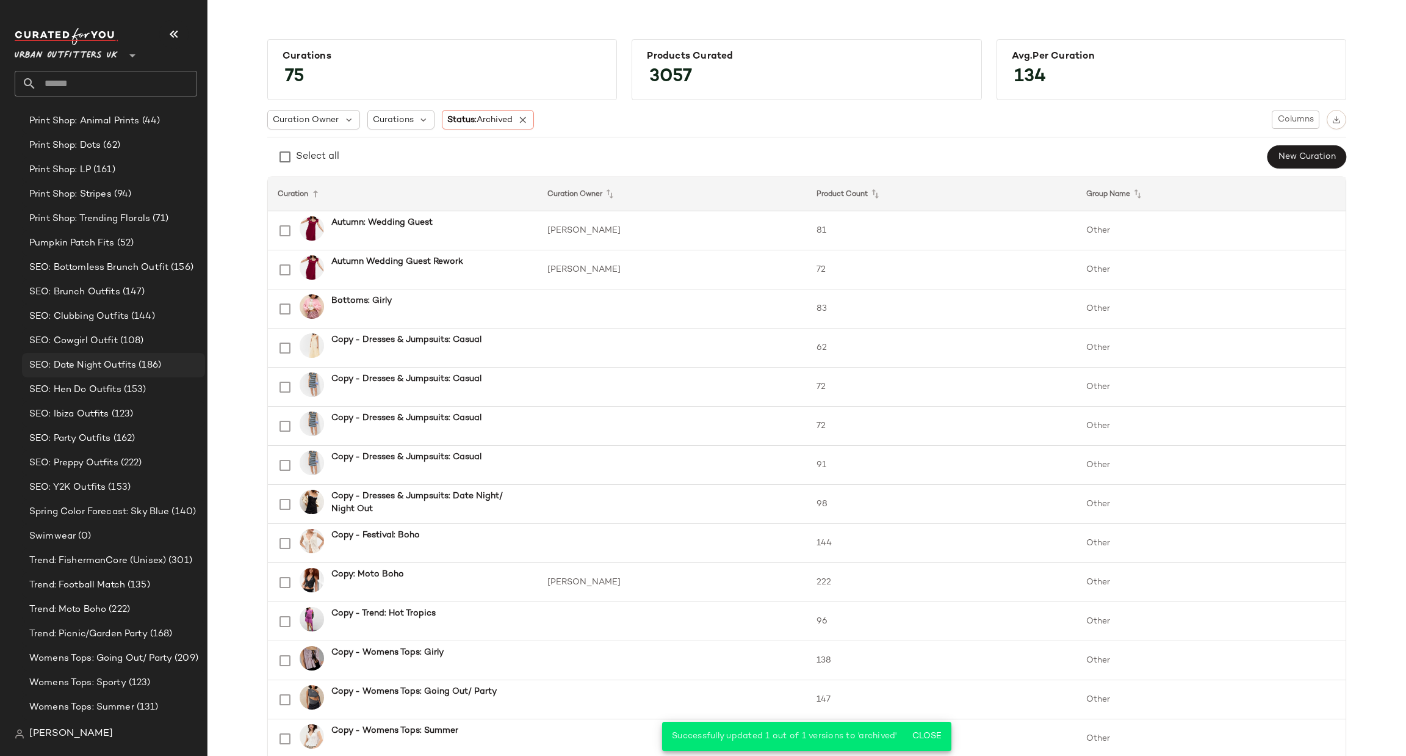
click at [174, 374] on div "SEO: Date Night Outfits (186)" at bounding box center [113, 365] width 183 height 24
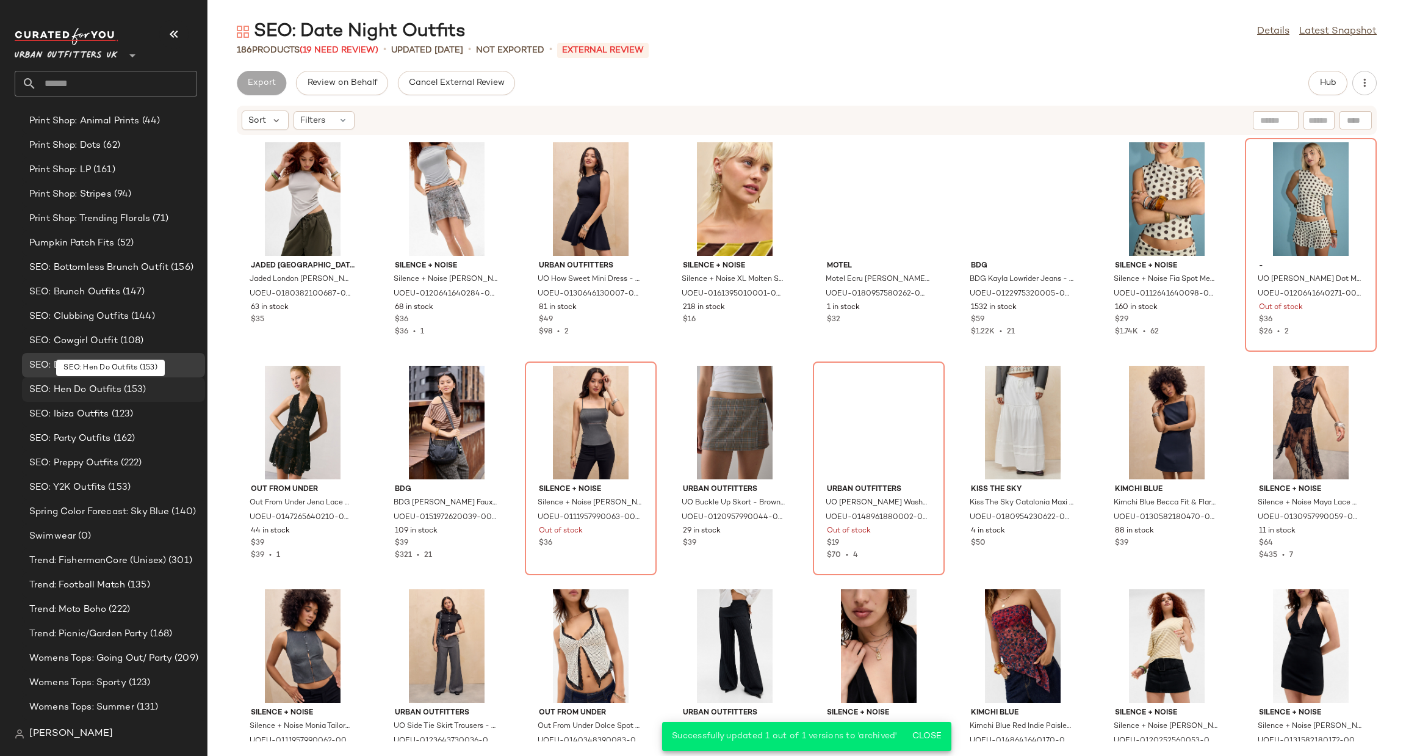
click at [173, 384] on div "SEO: Hen Do Outfits (153)" at bounding box center [113, 390] width 175 height 14
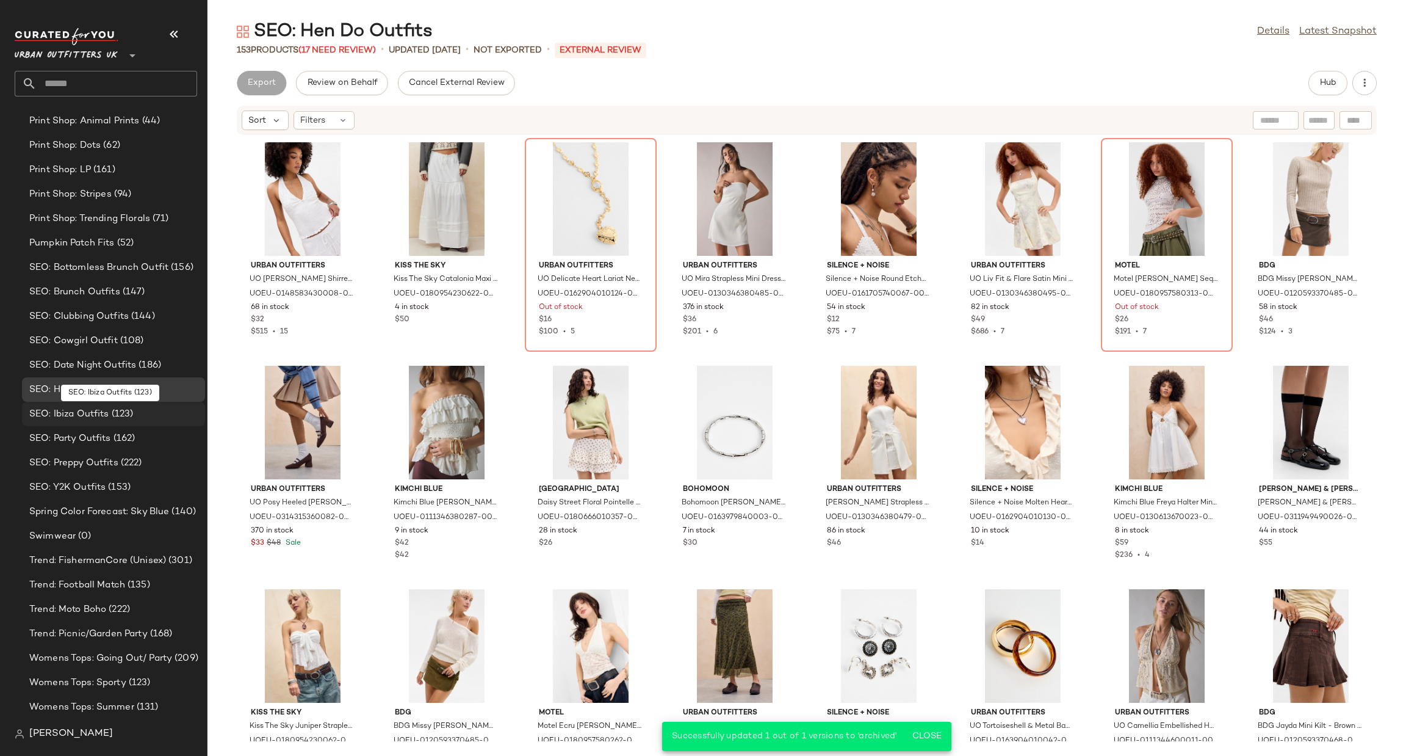
click at [163, 424] on div "SEO: Ibiza Outfits (123)" at bounding box center [113, 414] width 183 height 24
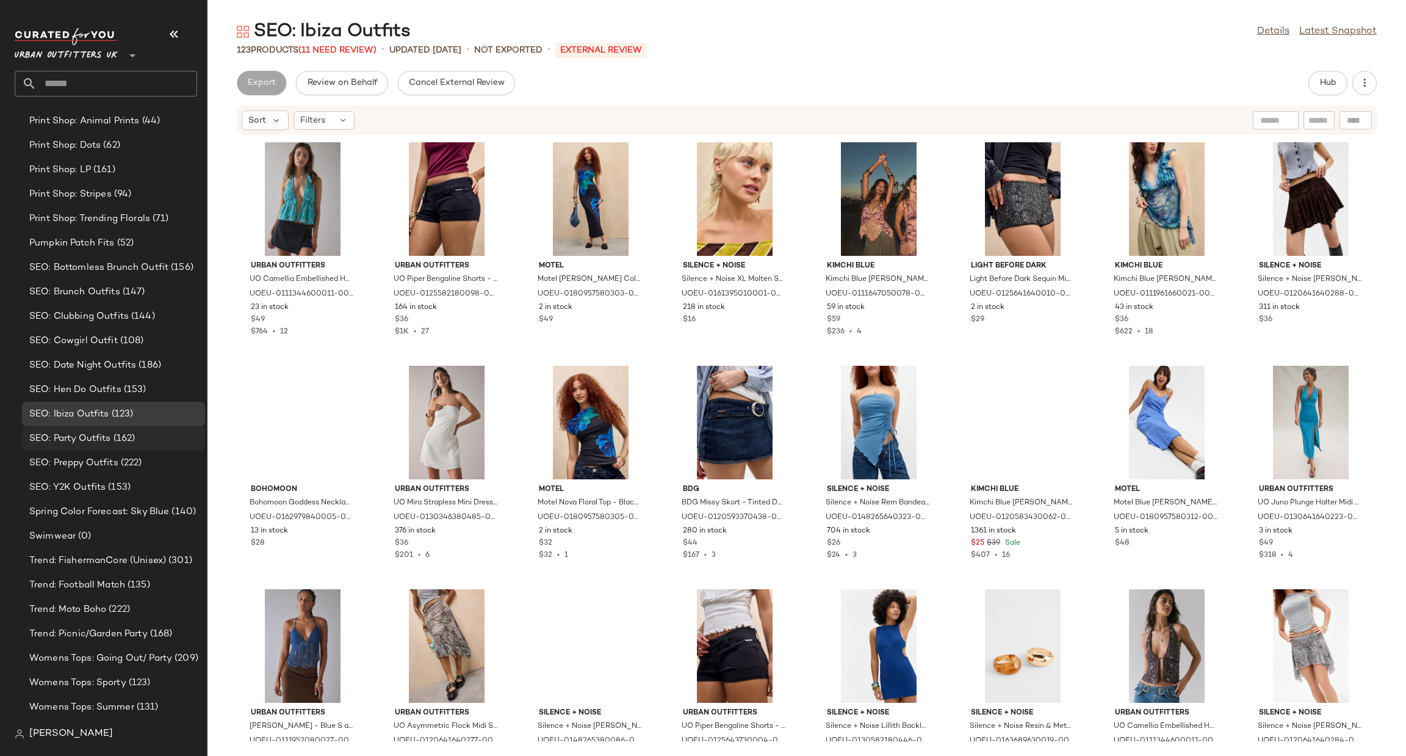
click at [134, 440] on span "(162)" at bounding box center [123, 439] width 24 height 14
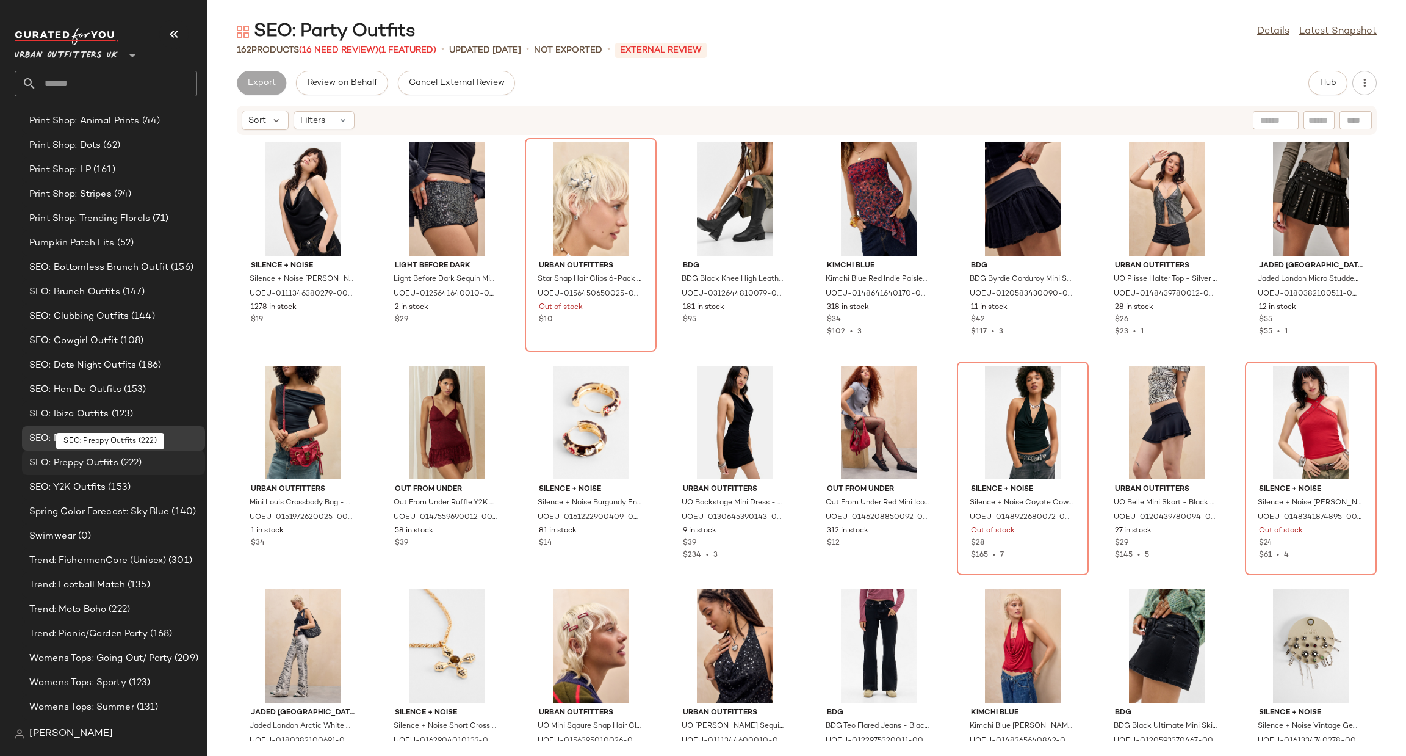
click at [128, 462] on span "(222)" at bounding box center [130, 463] width 24 height 14
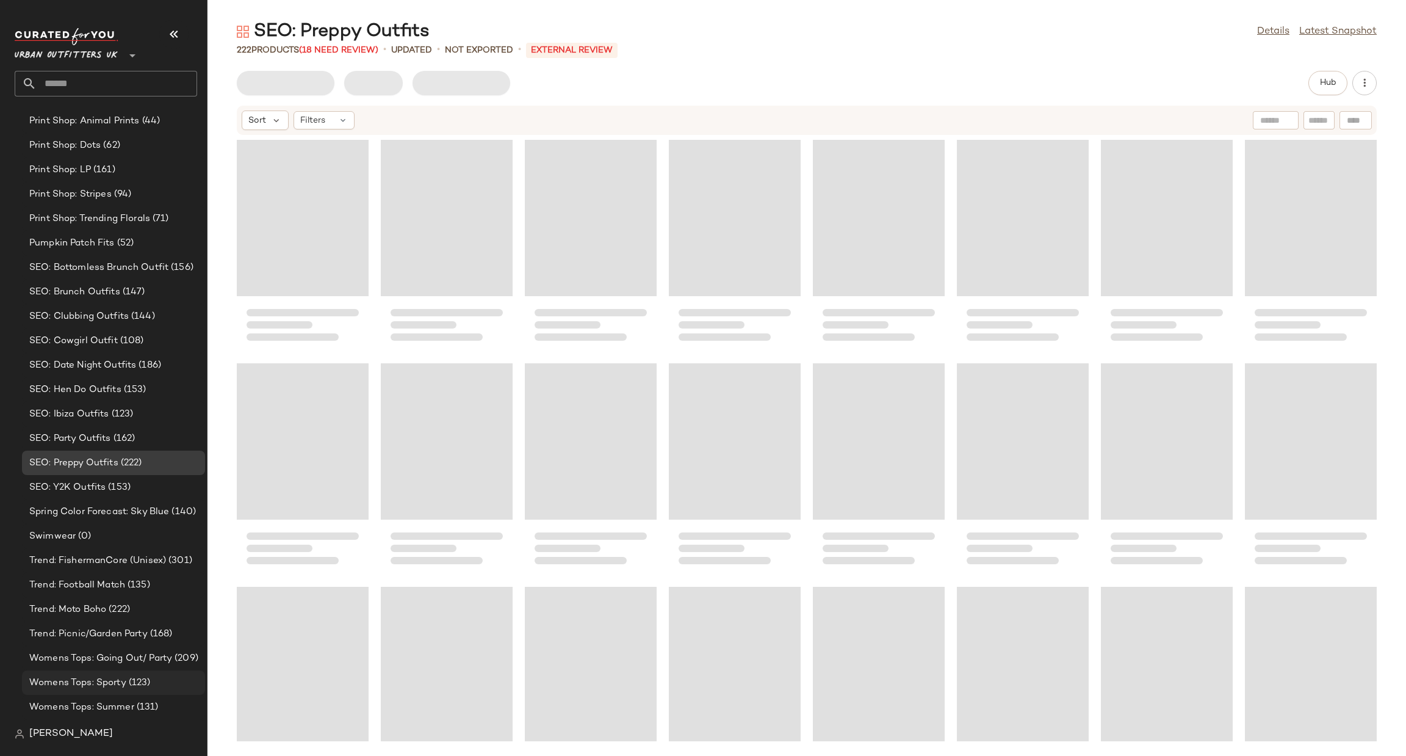
click at [90, 681] on span "Womens Tops: Sporty" at bounding box center [77, 683] width 97 height 14
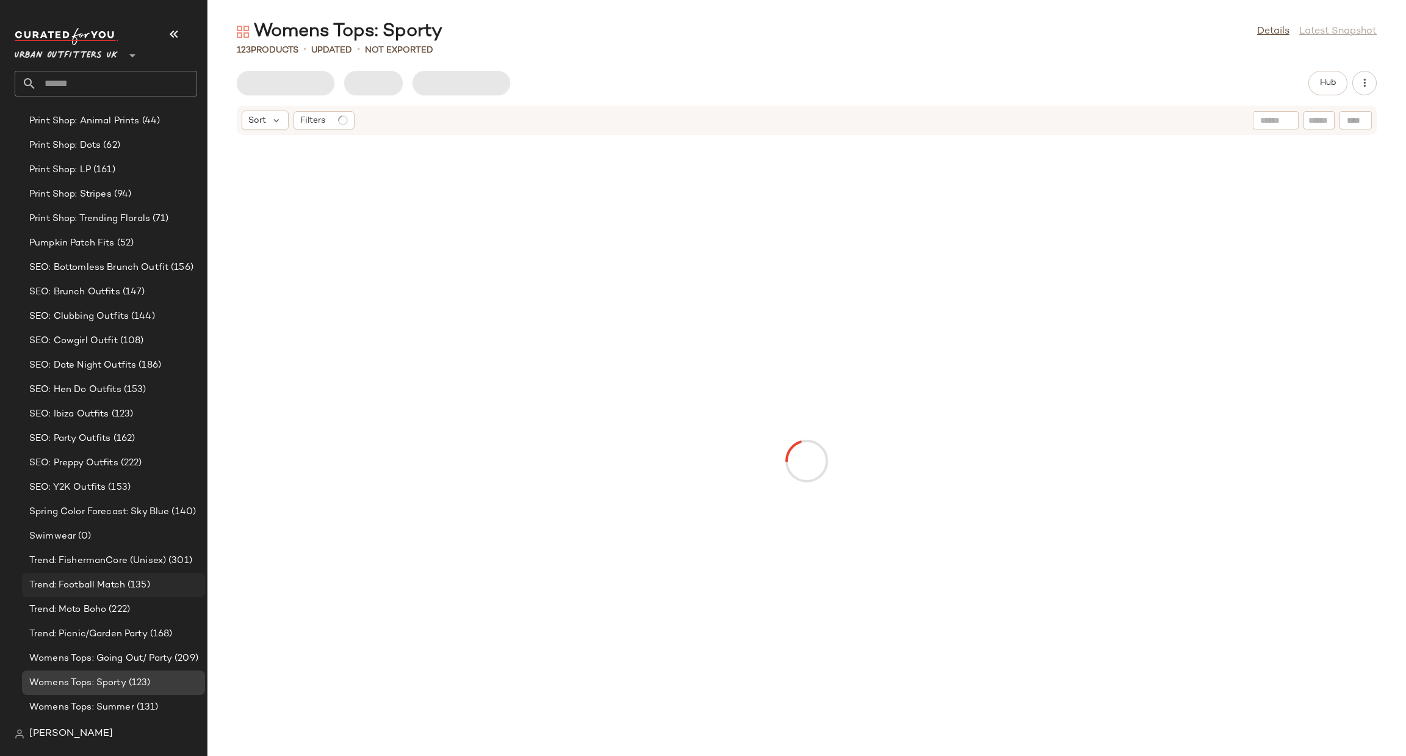
scroll to position [1321, 0]
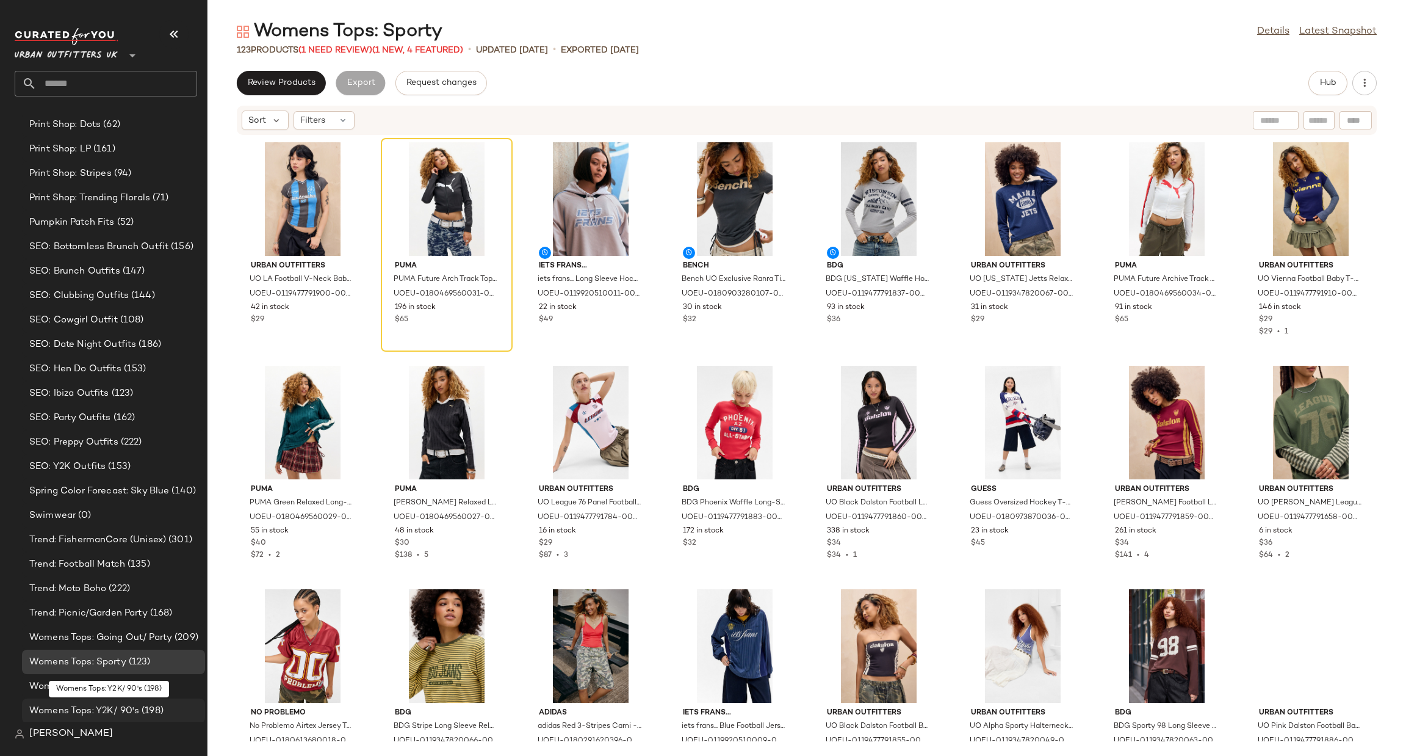
click at [153, 707] on span "(198)" at bounding box center [151, 711] width 24 height 14
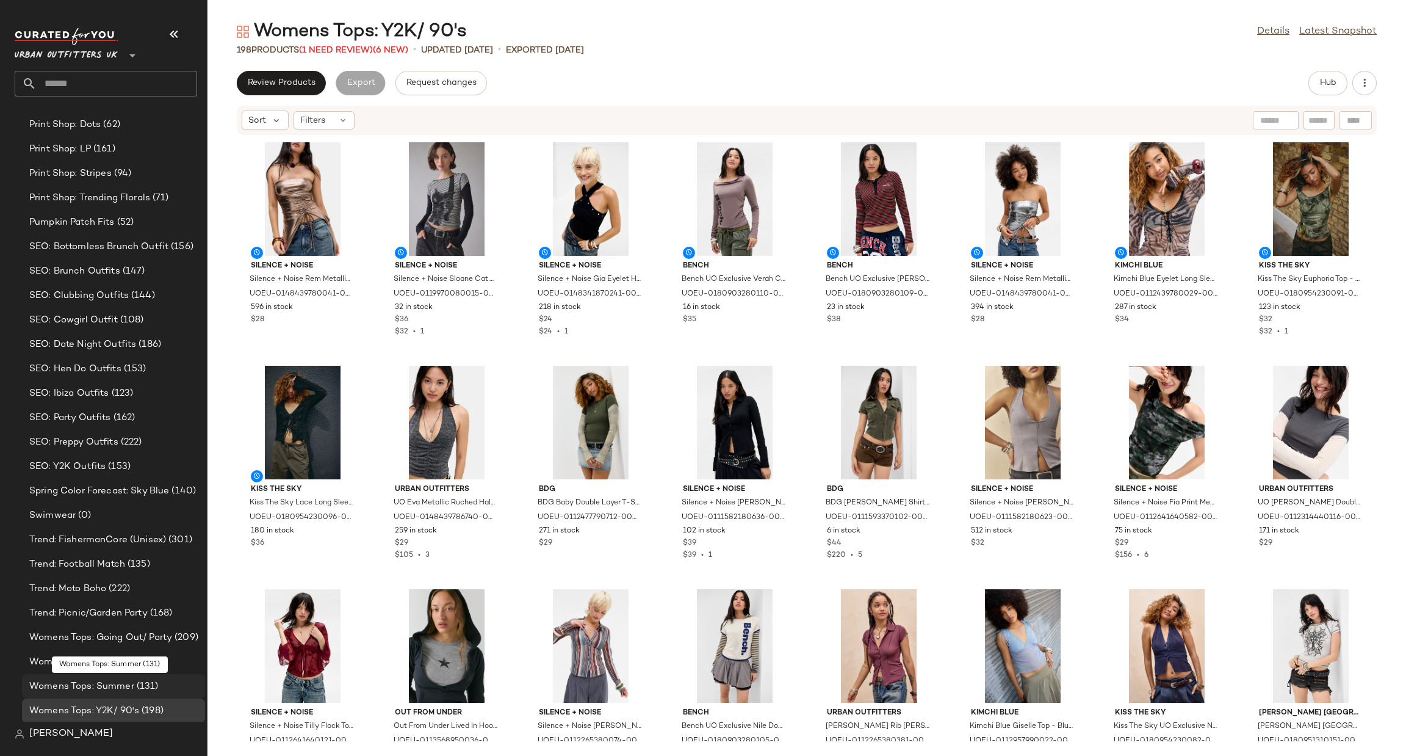
click at [176, 679] on div "Womens Tops: Summer (131)" at bounding box center [113, 686] width 175 height 14
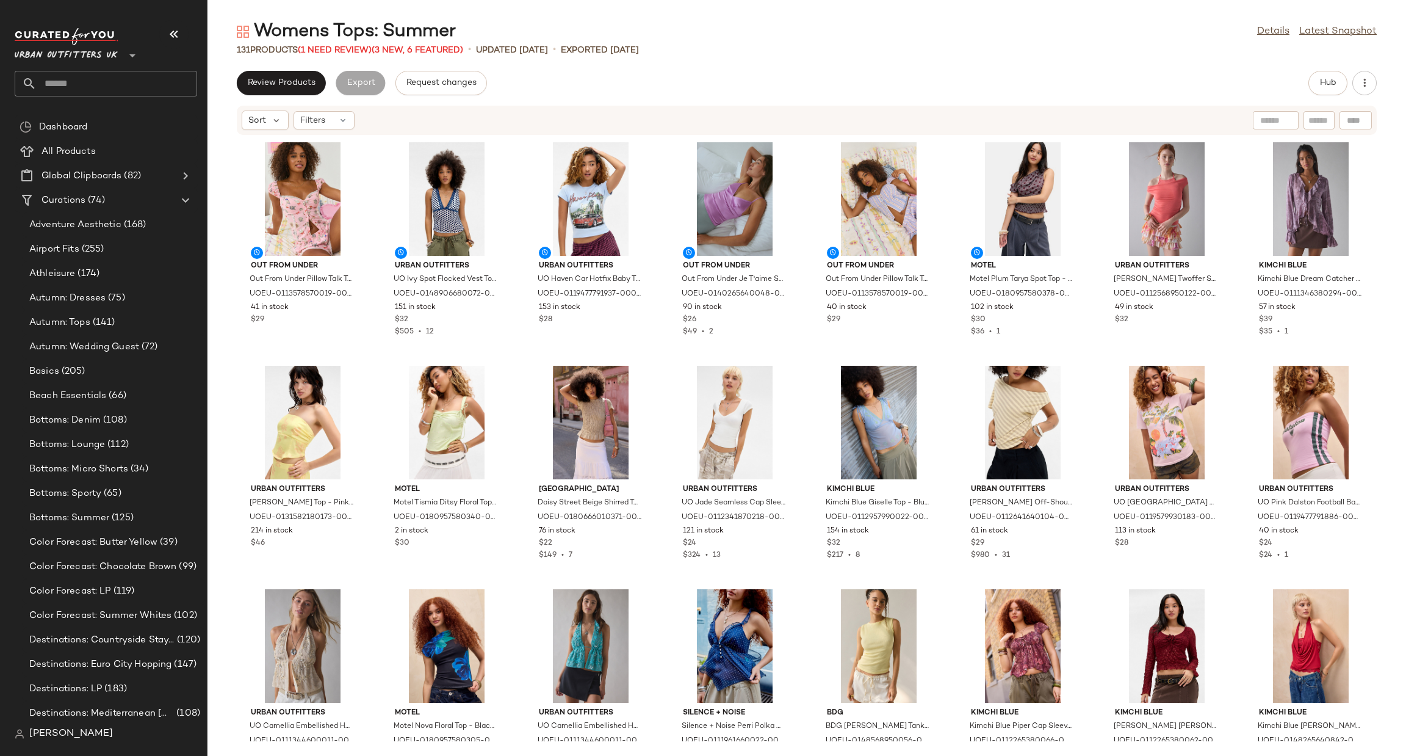
click at [85, 60] on span "Urban Outfitters UK" at bounding box center [66, 53] width 103 height 22
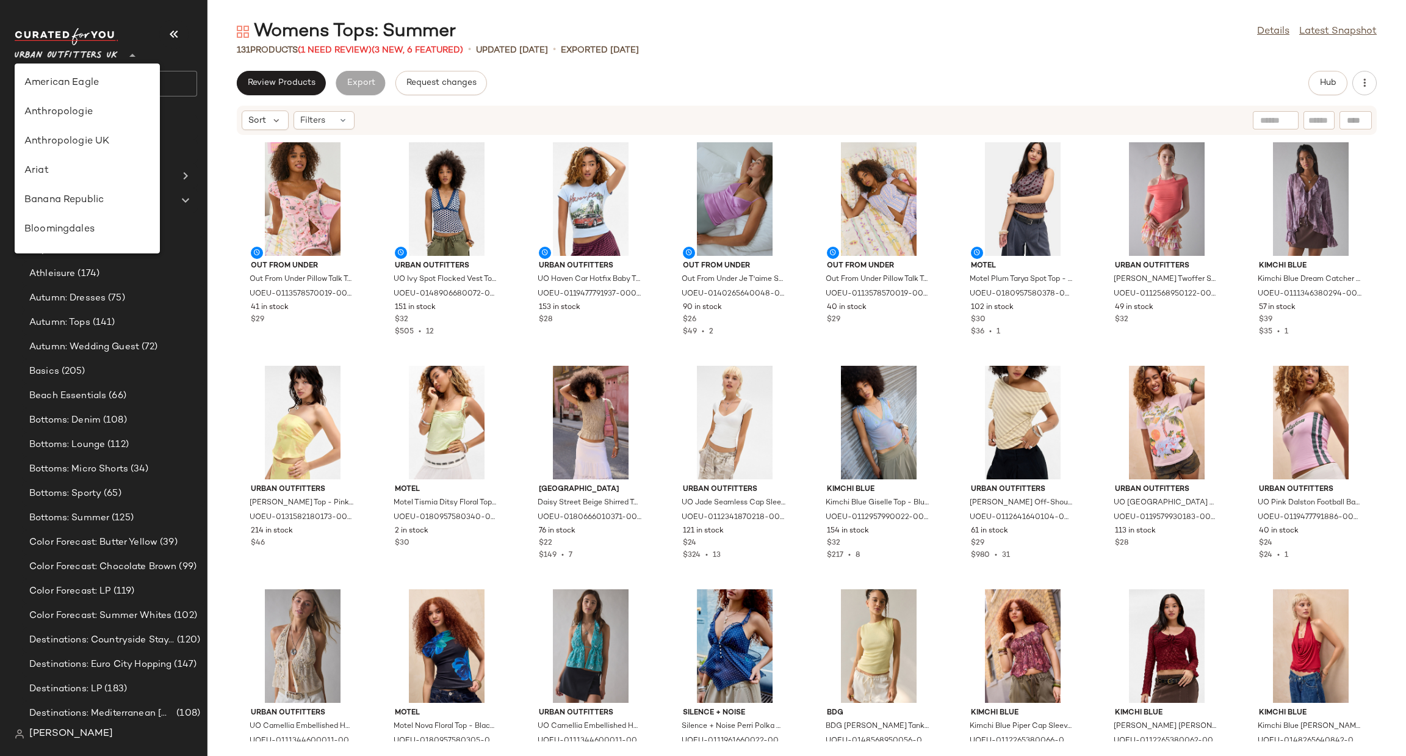
scroll to position [698, 0]
click at [128, 108] on div "Urban Outfitters" at bounding box center [87, 117] width 145 height 29
type input "**"
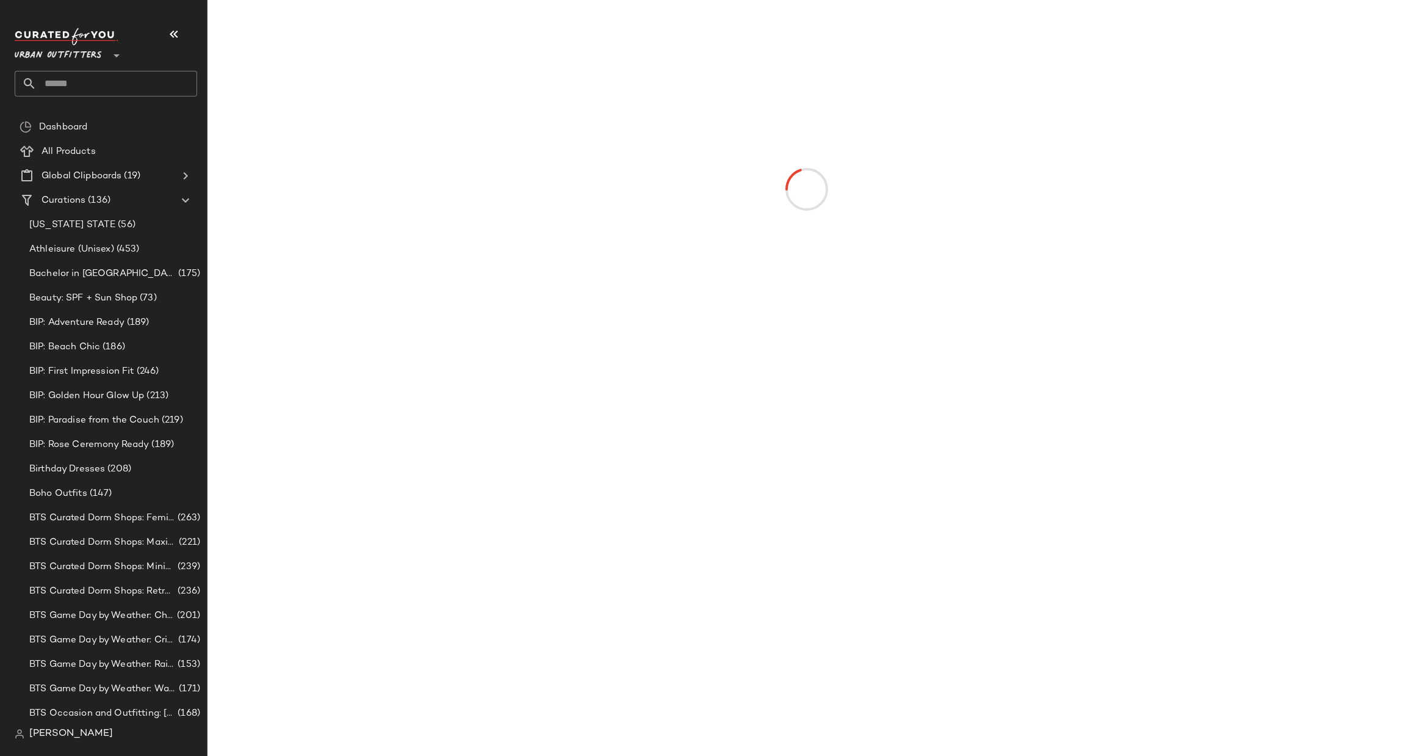
click at [132, 411] on div "BIP: Paradise from the Couch (219)" at bounding box center [113, 420] width 183 height 24
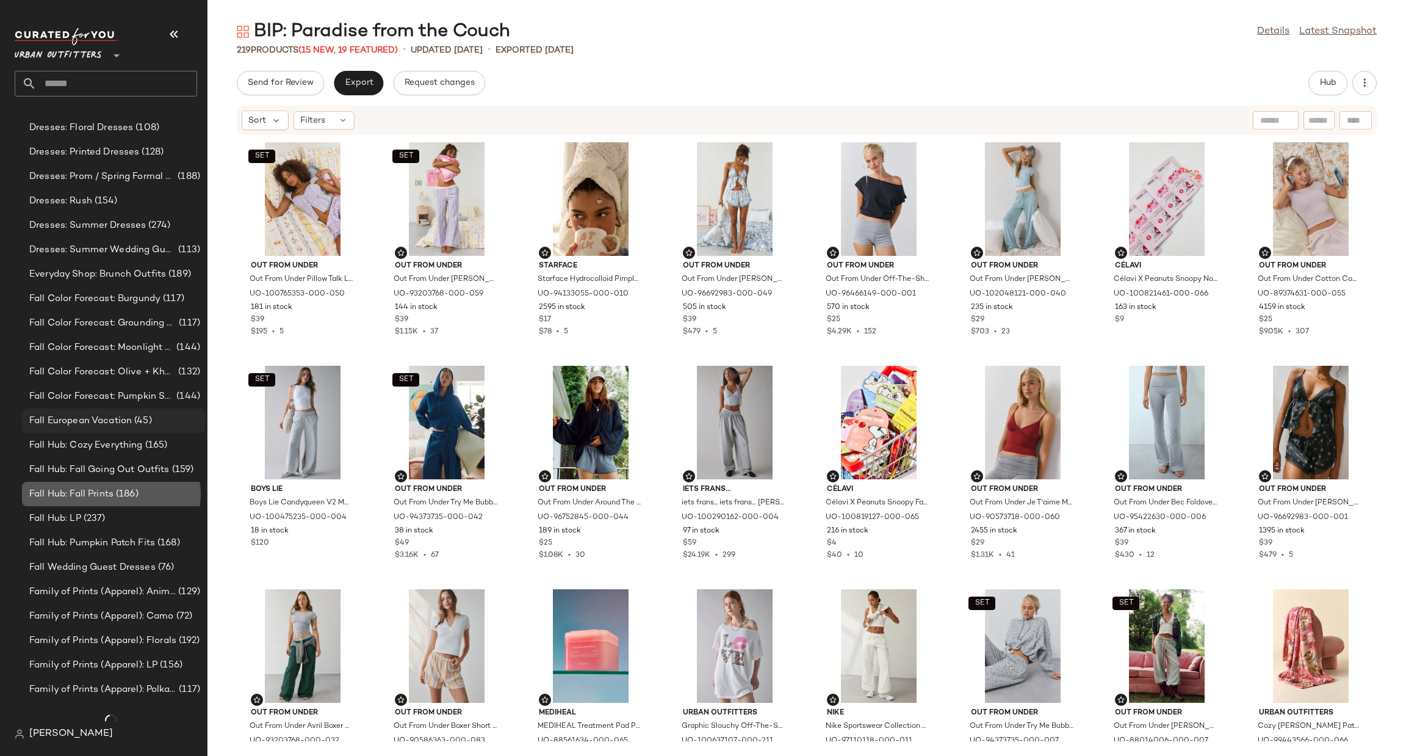
click at [142, 487] on div "Fall Hub: Fall Prints (186)" at bounding box center [113, 494] width 175 height 14
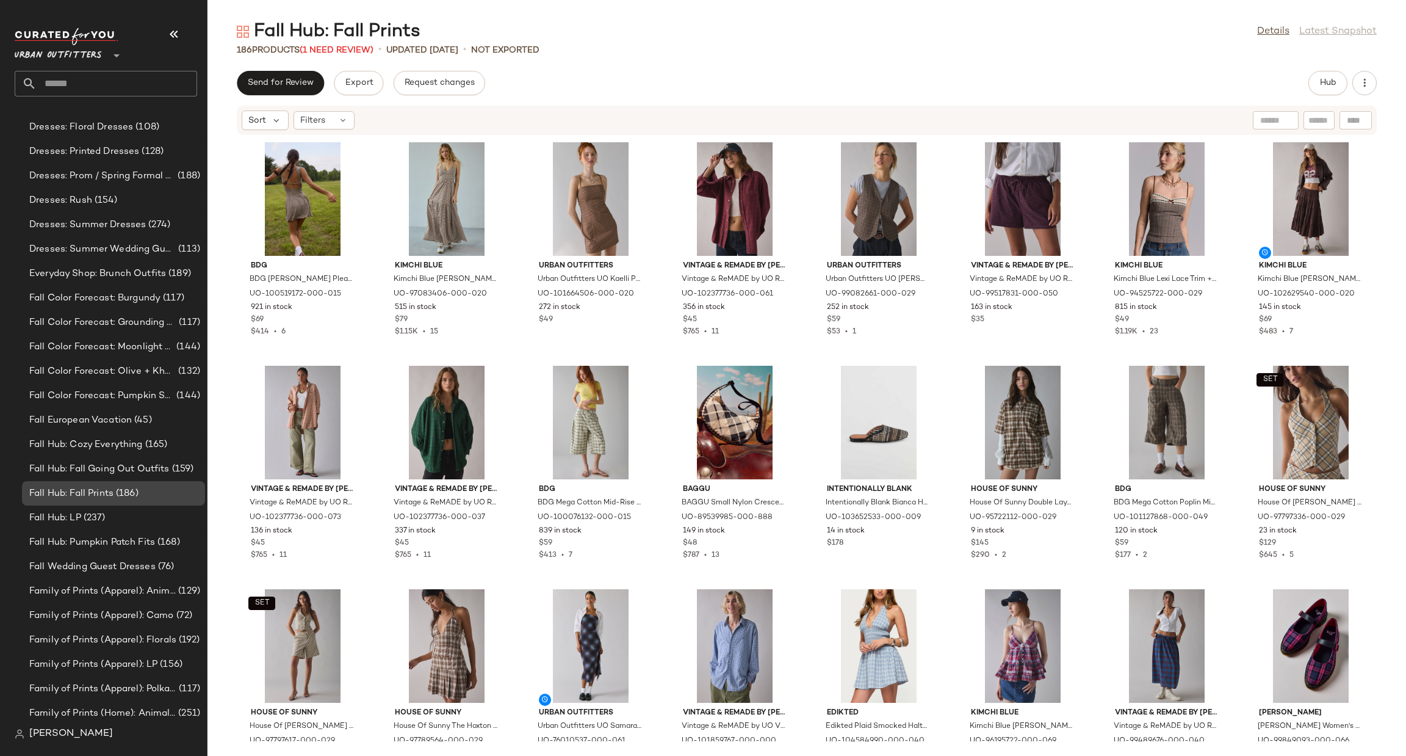
scroll to position [1465, 0]
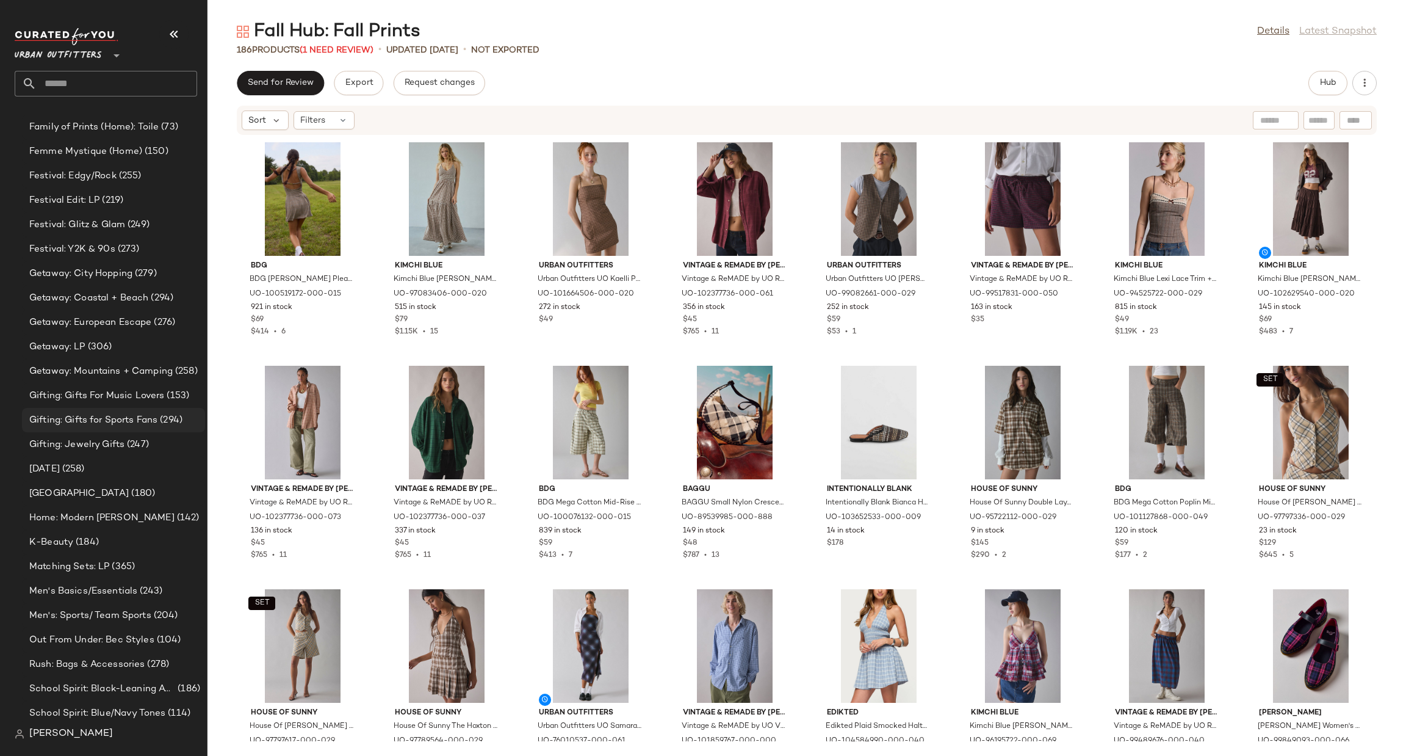
click at [139, 487] on div "HARVARD (180)" at bounding box center [113, 494] width 175 height 14
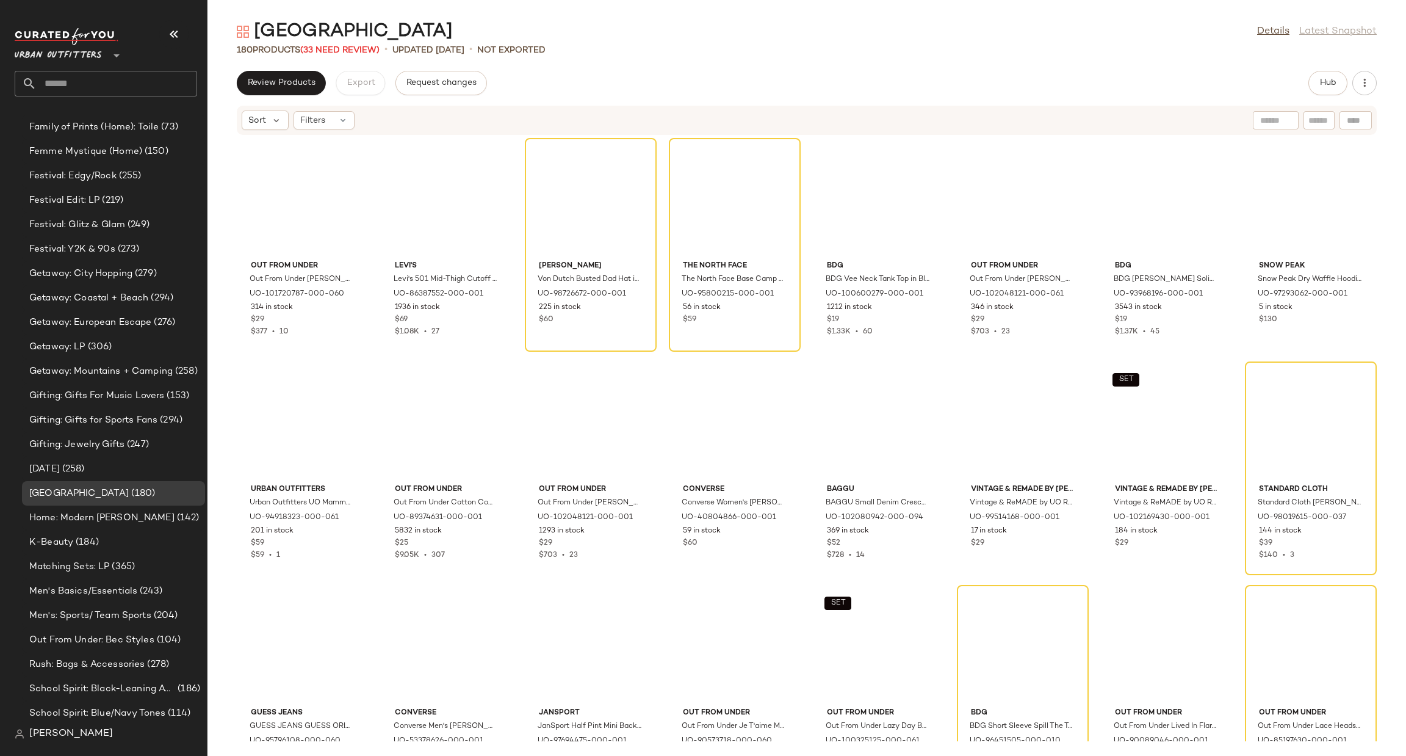
scroll to position [1831, 0]
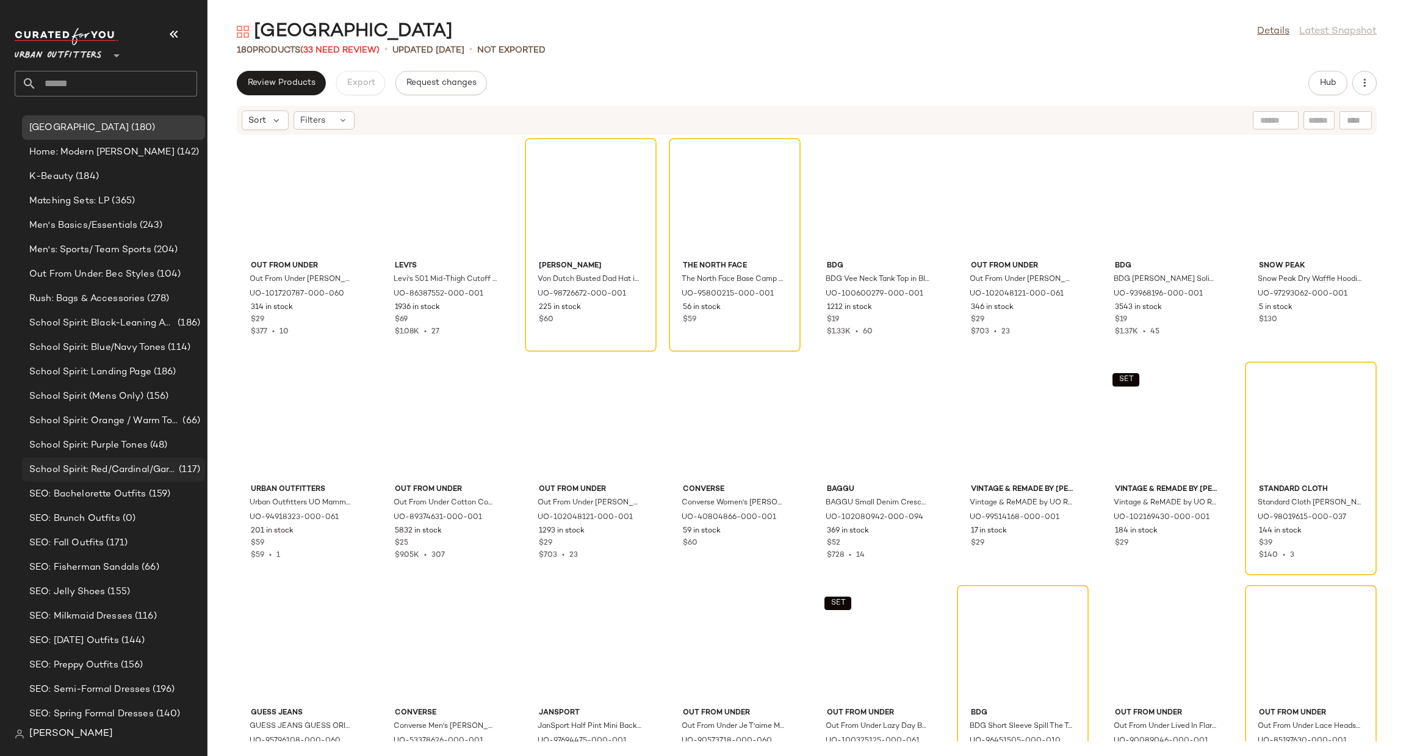
click at [140, 488] on span "SEO: Bachelorette Outfits" at bounding box center [87, 494] width 117 height 14
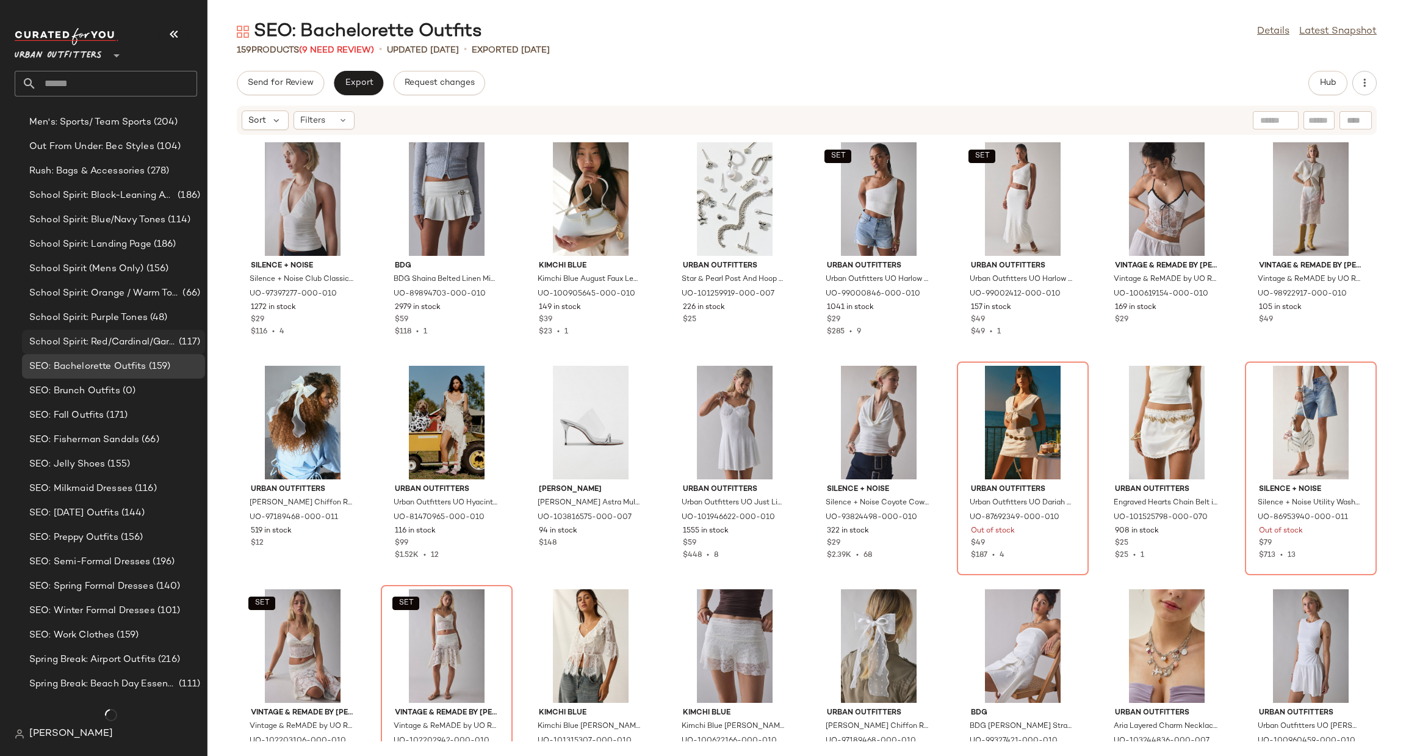
click at [140, 488] on span "(116)" at bounding box center [144, 489] width 24 height 14
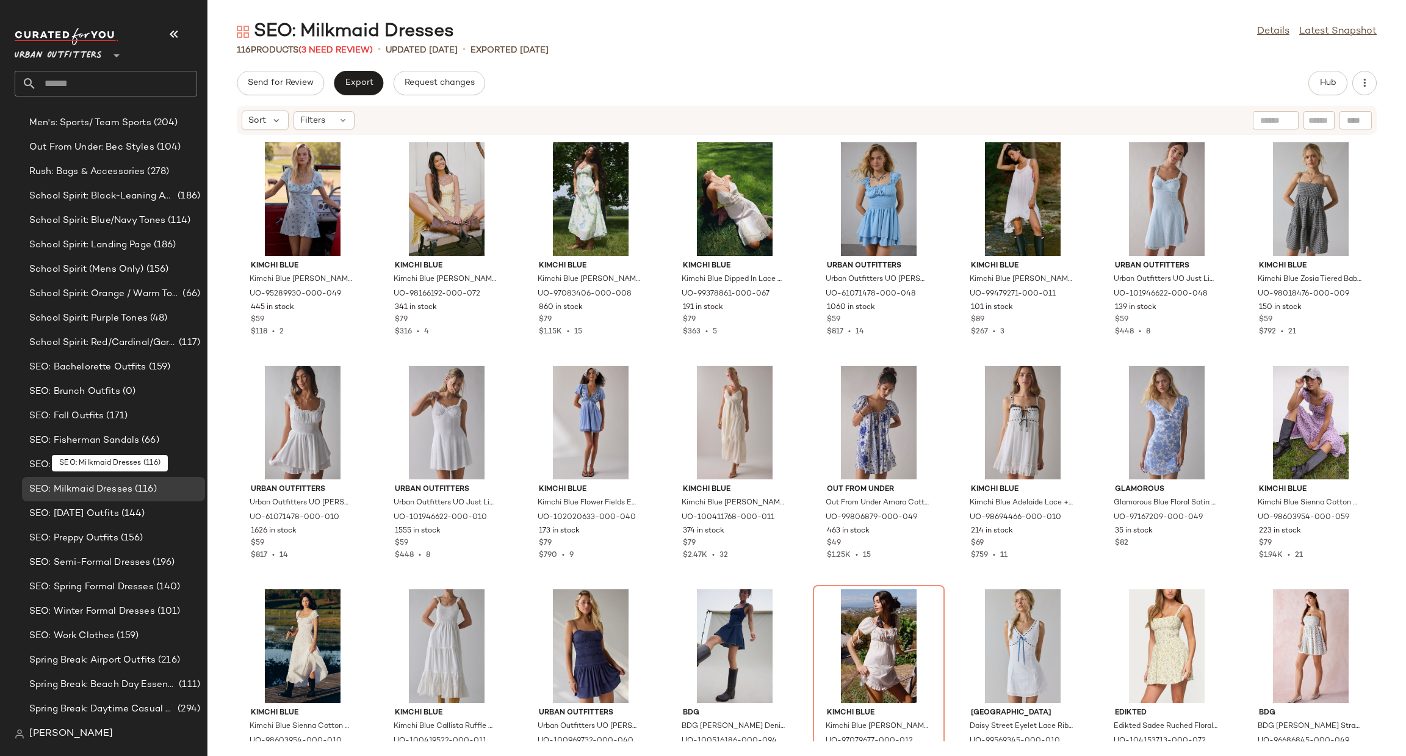
scroll to position [2324, 0]
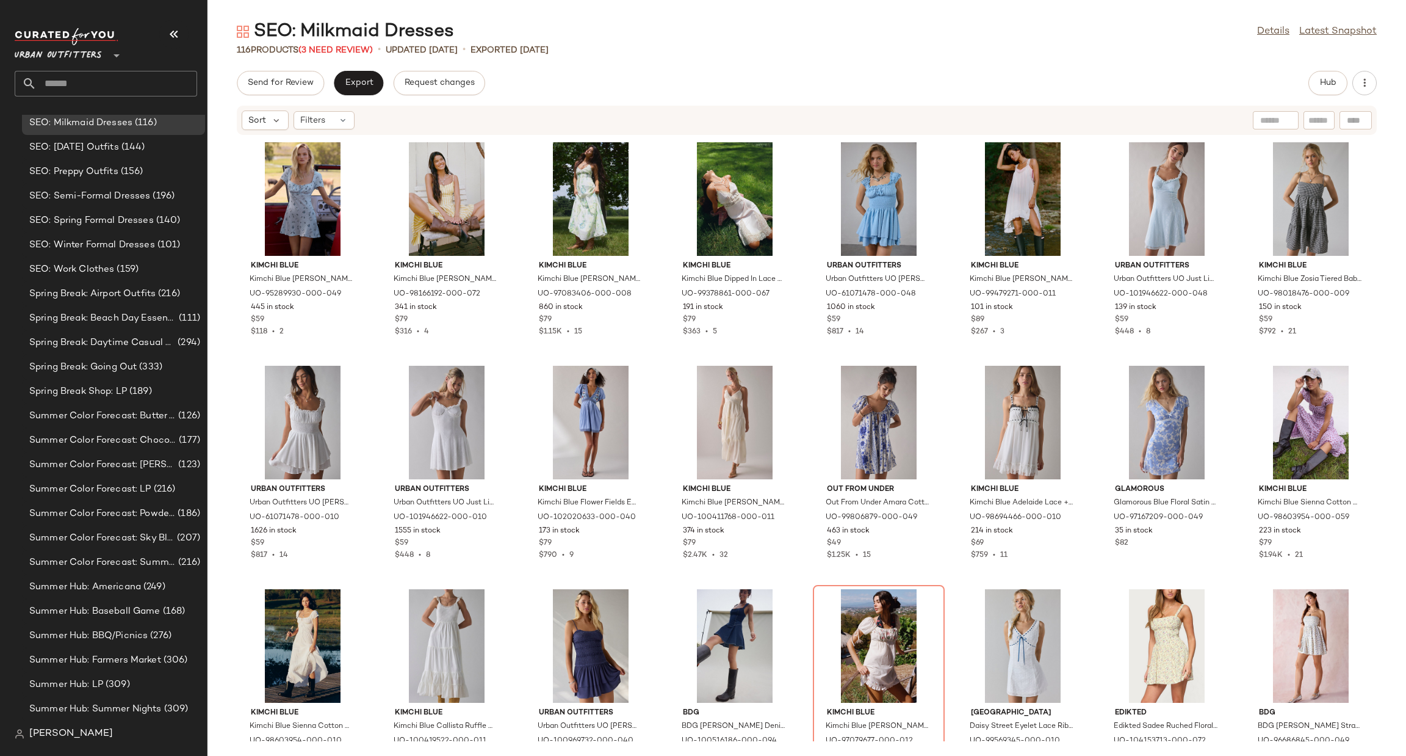
click at [140, 488] on span "Summer Color Forecast: LP" at bounding box center [90, 489] width 122 height 14
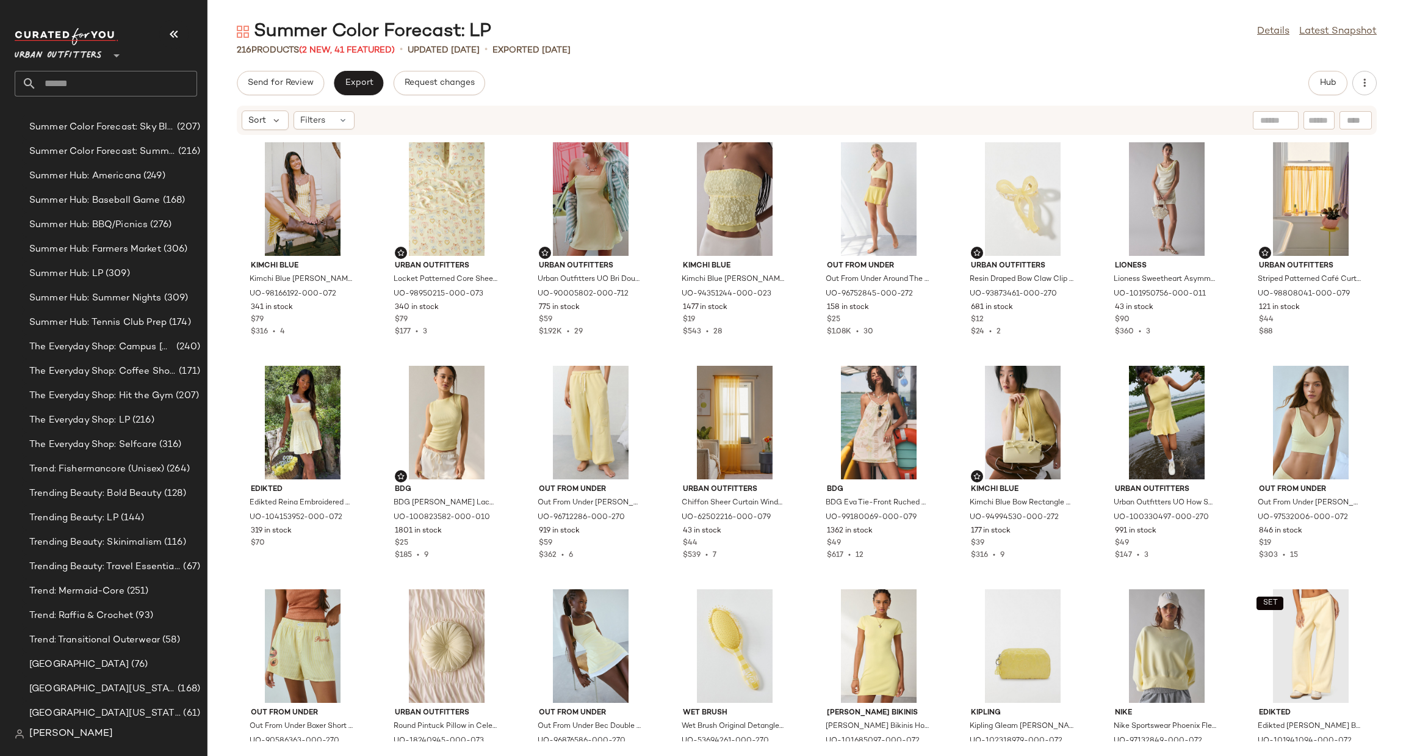
scroll to position [2811, 0]
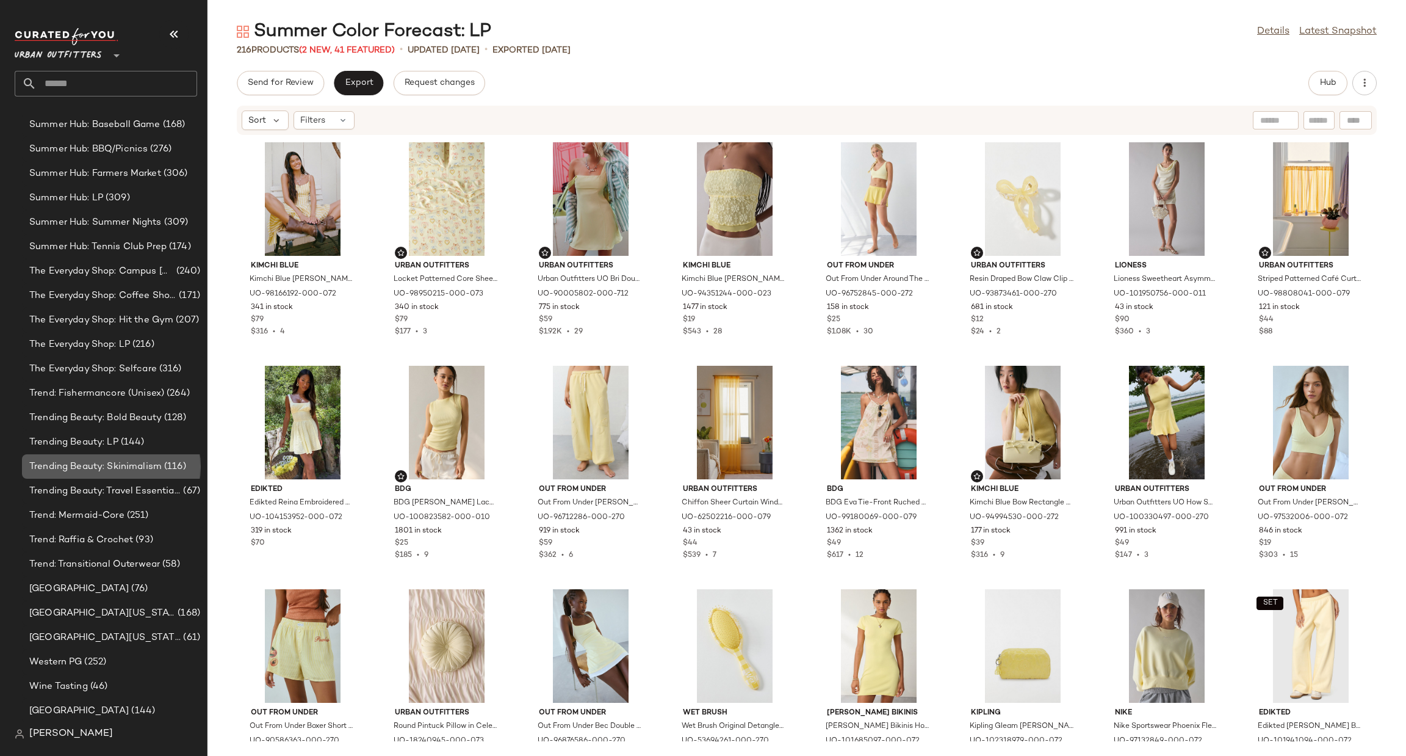
click at [140, 488] on span "Trending Beauty: Travel Essentials" at bounding box center [104, 491] width 151 height 14
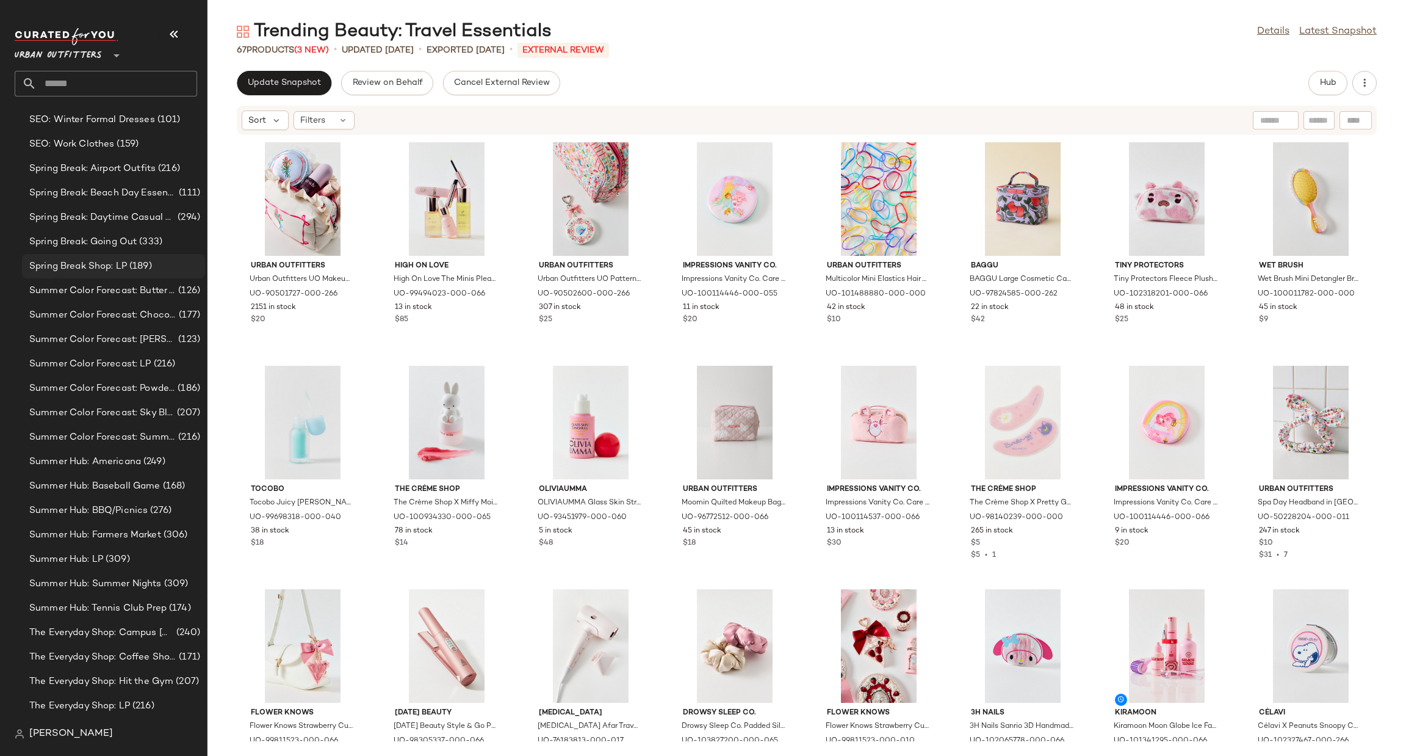
scroll to position [2261, 0]
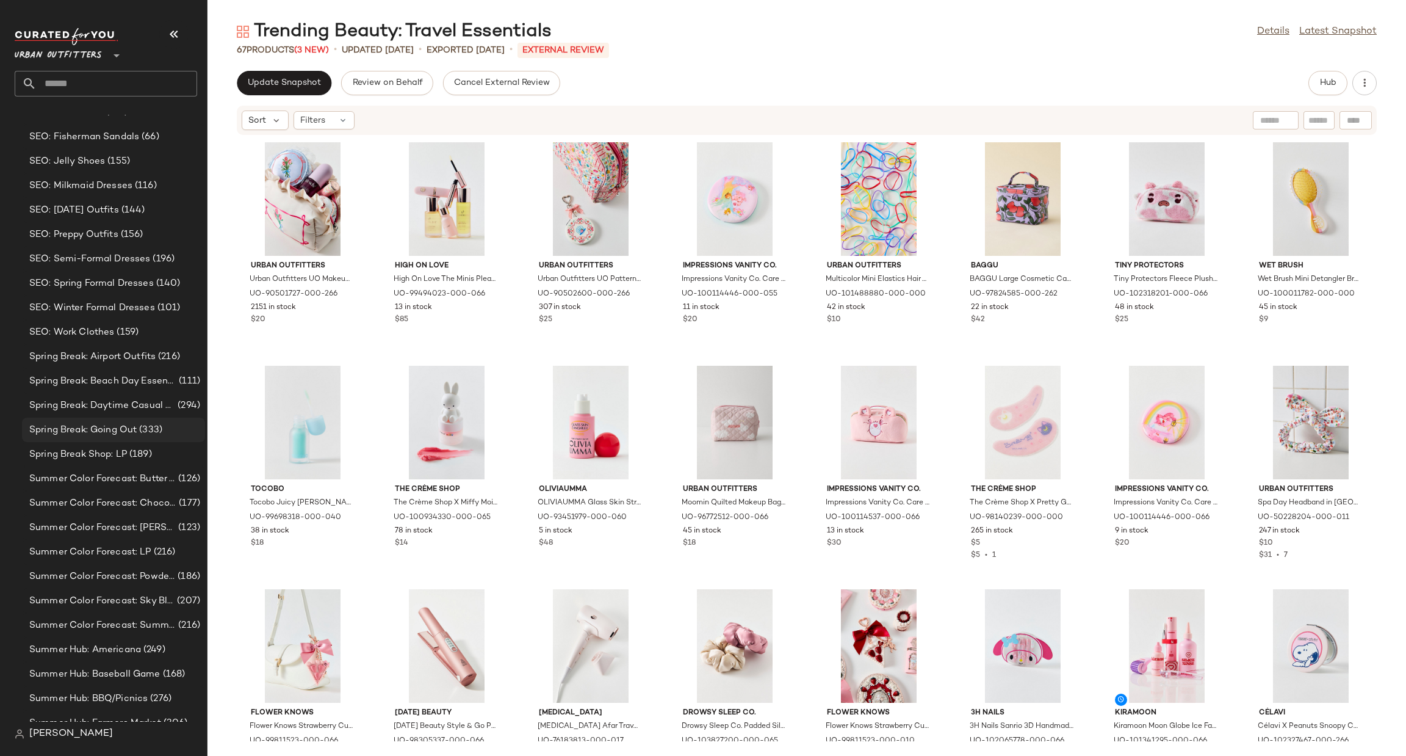
click at [156, 430] on span "(333)" at bounding box center [150, 430] width 26 height 14
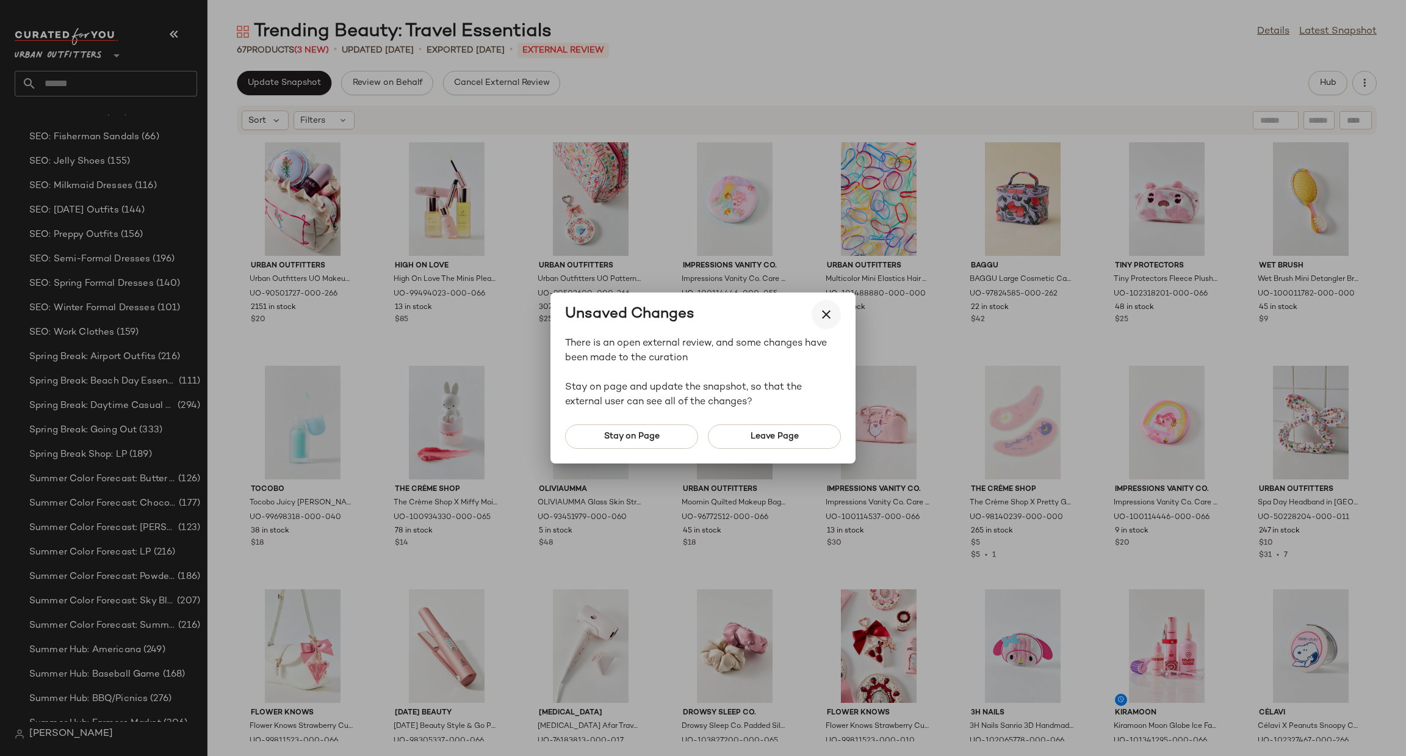
click at [816, 312] on button "button" at bounding box center [826, 314] width 29 height 29
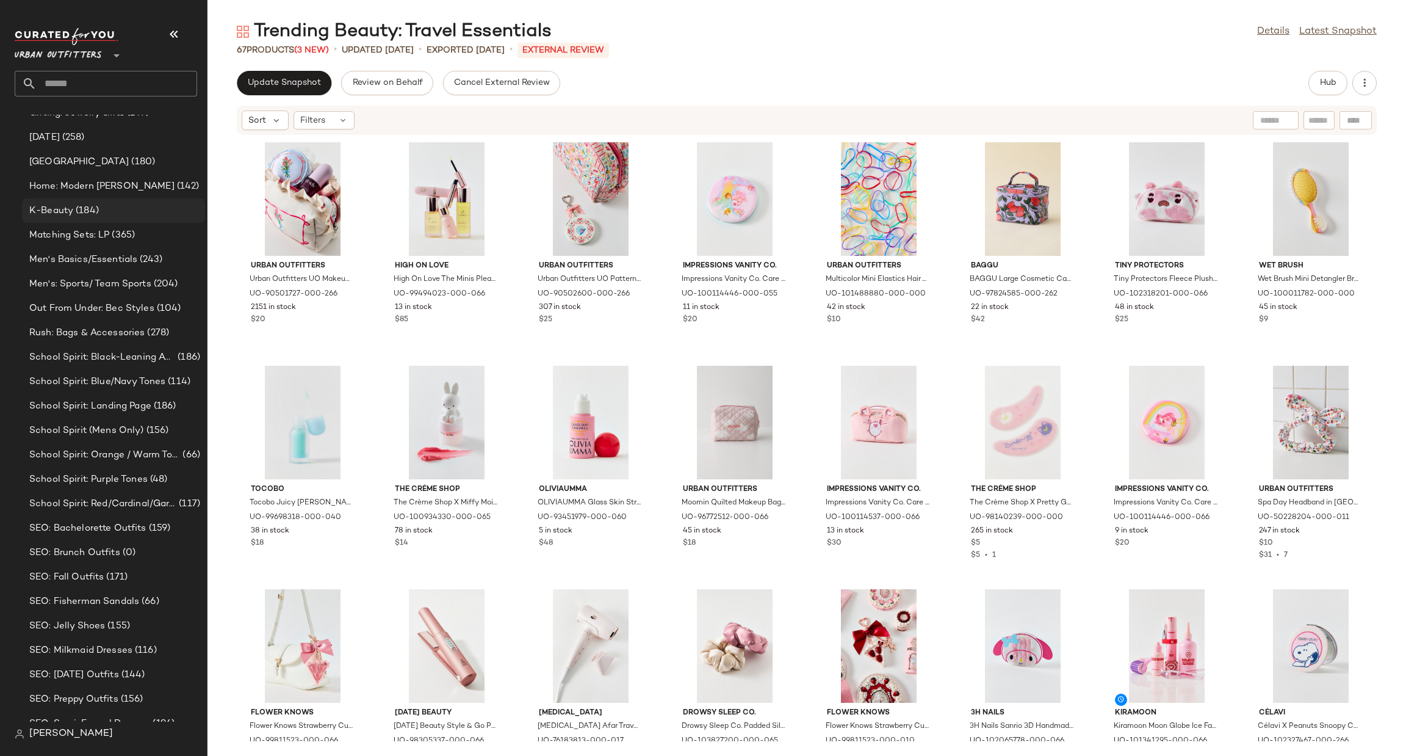
scroll to position [1712, 0]
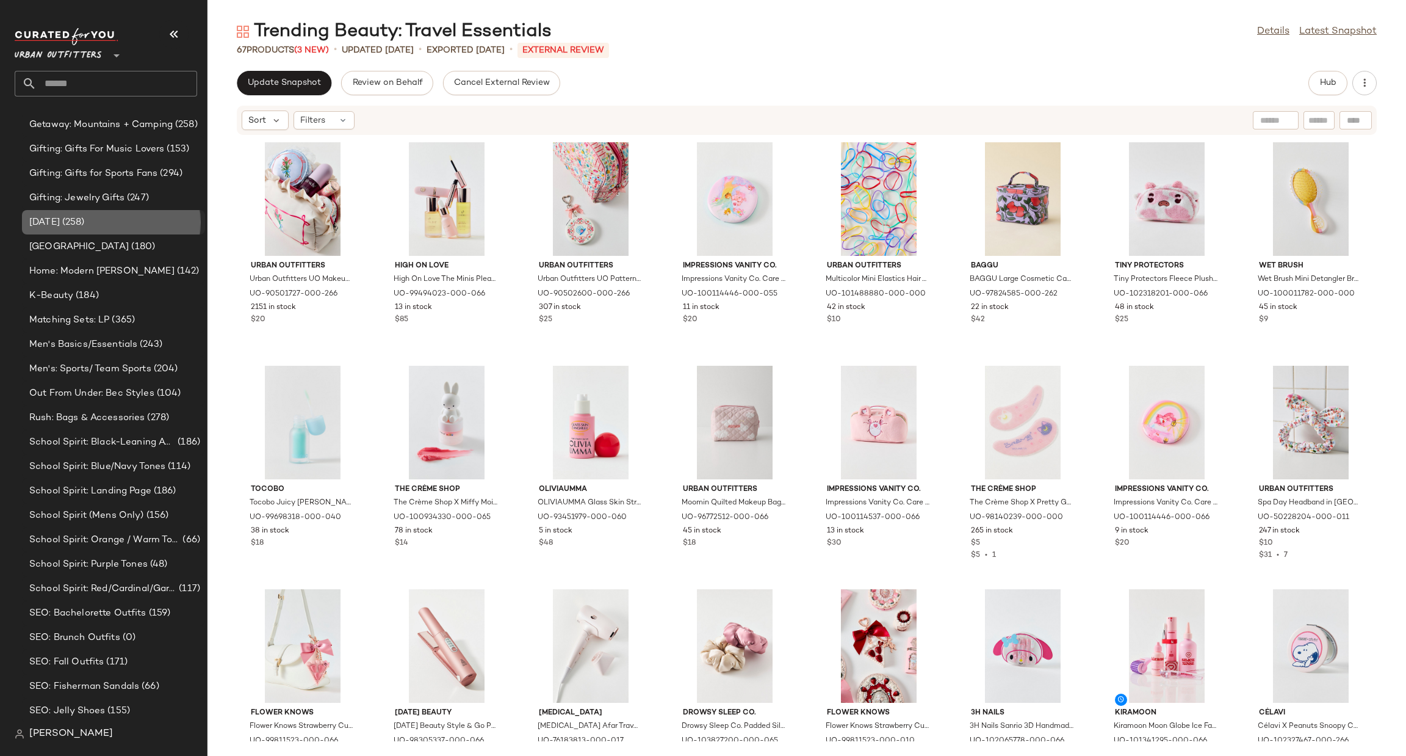
click at [61, 231] on div "Halloween (258)" at bounding box center [113, 222] width 183 height 24
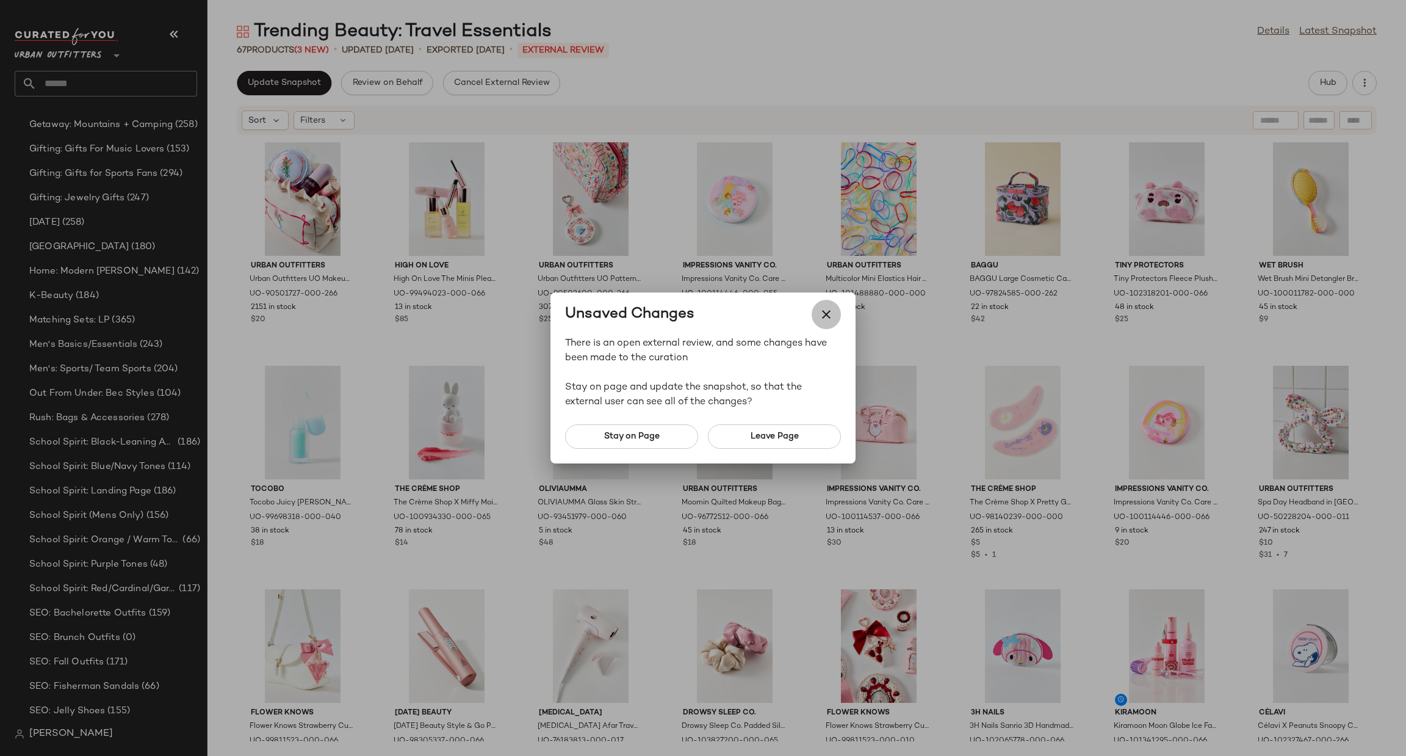
click at [827, 314] on icon "button" at bounding box center [826, 314] width 15 height 15
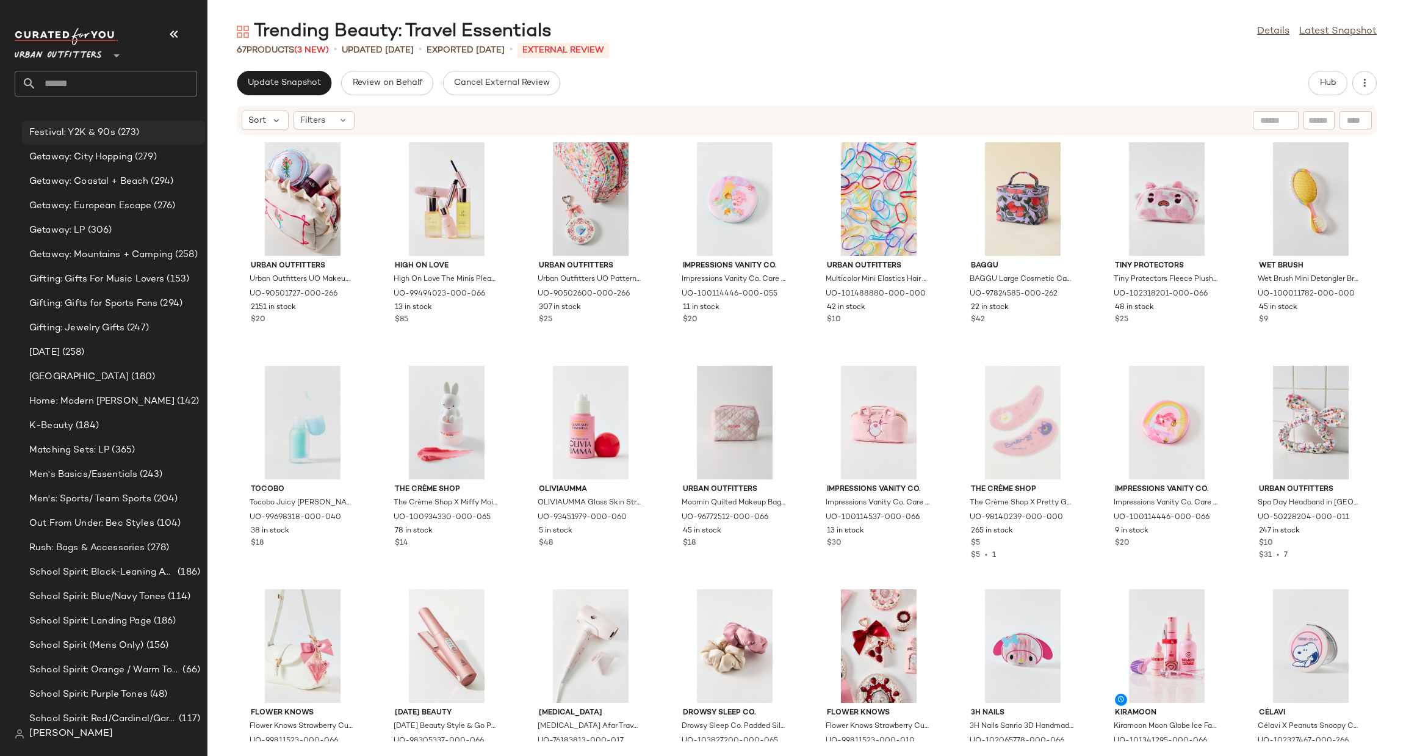
scroll to position [1529, 0]
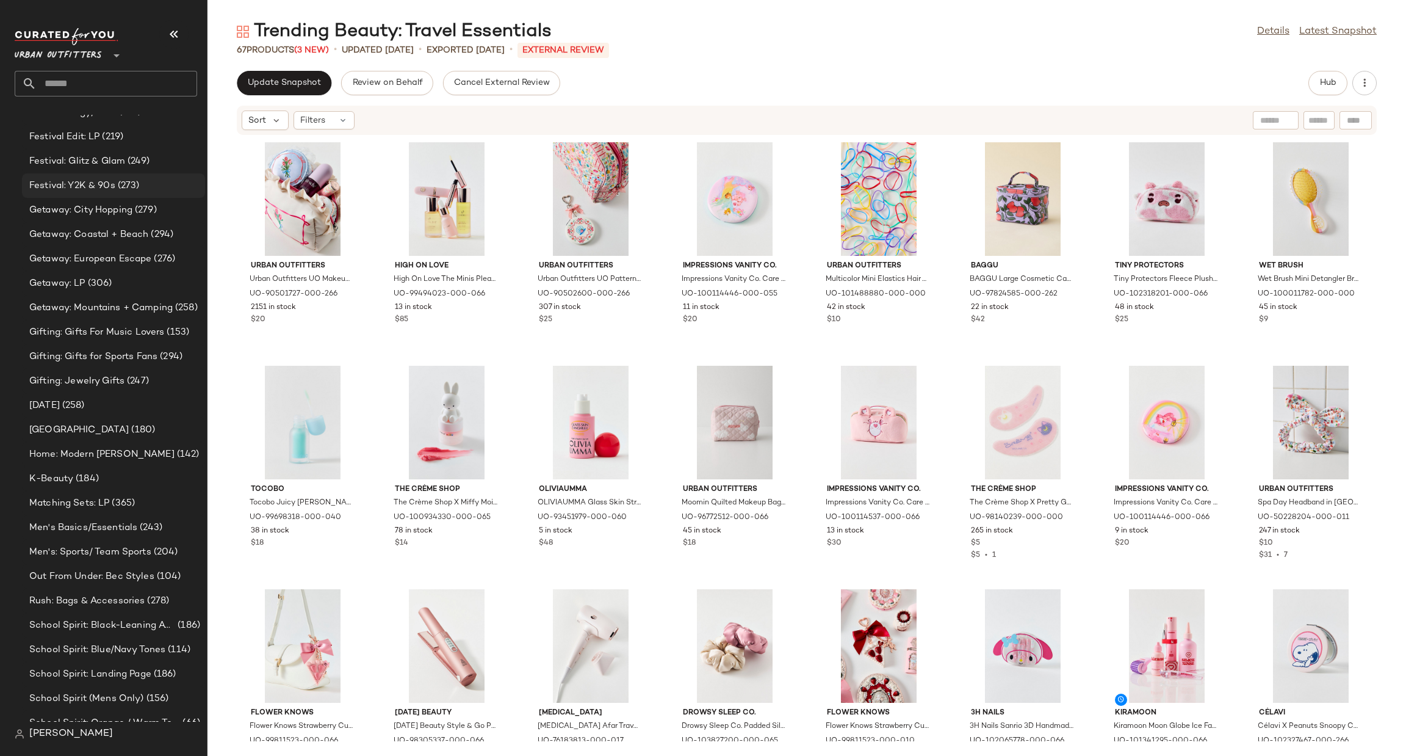
click at [123, 183] on span "(273)" at bounding box center [127, 186] width 24 height 14
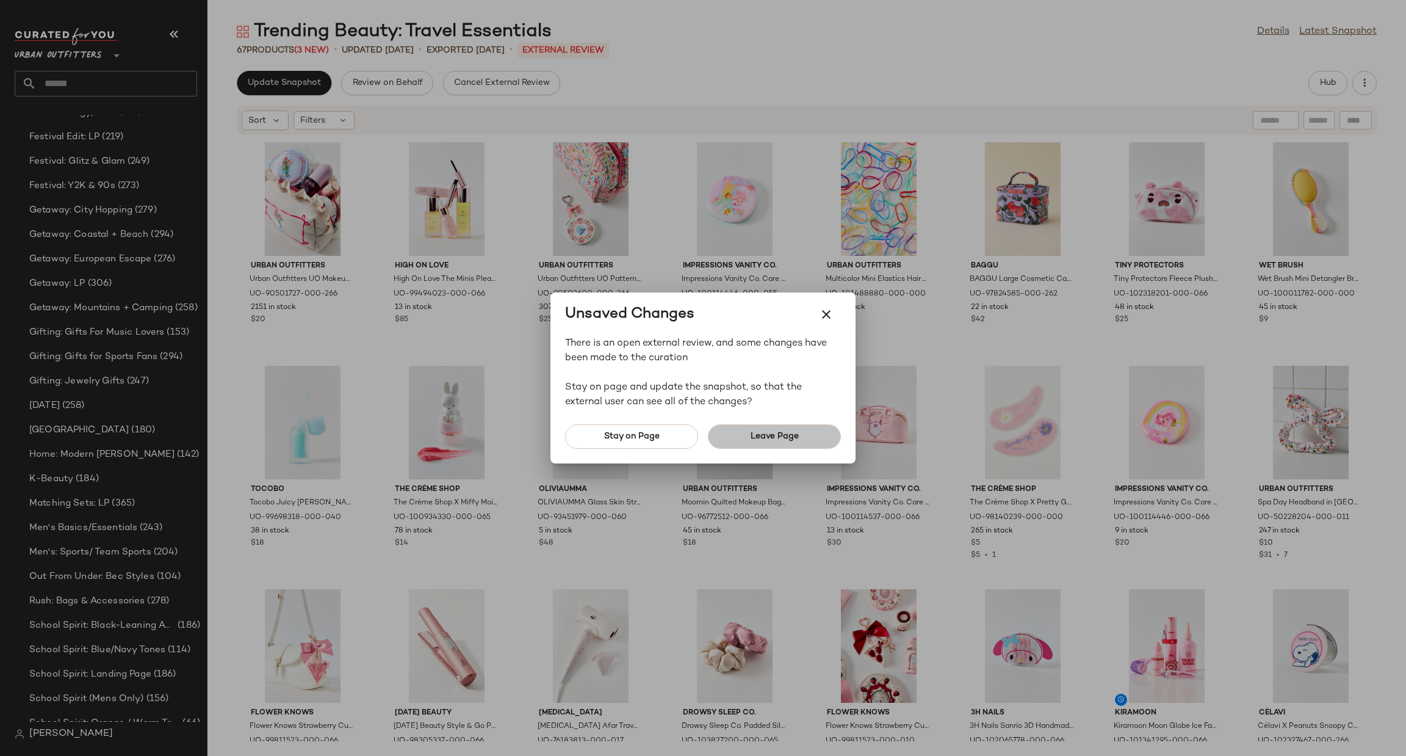
click at [792, 430] on button "Leave Page" at bounding box center [774, 436] width 133 height 24
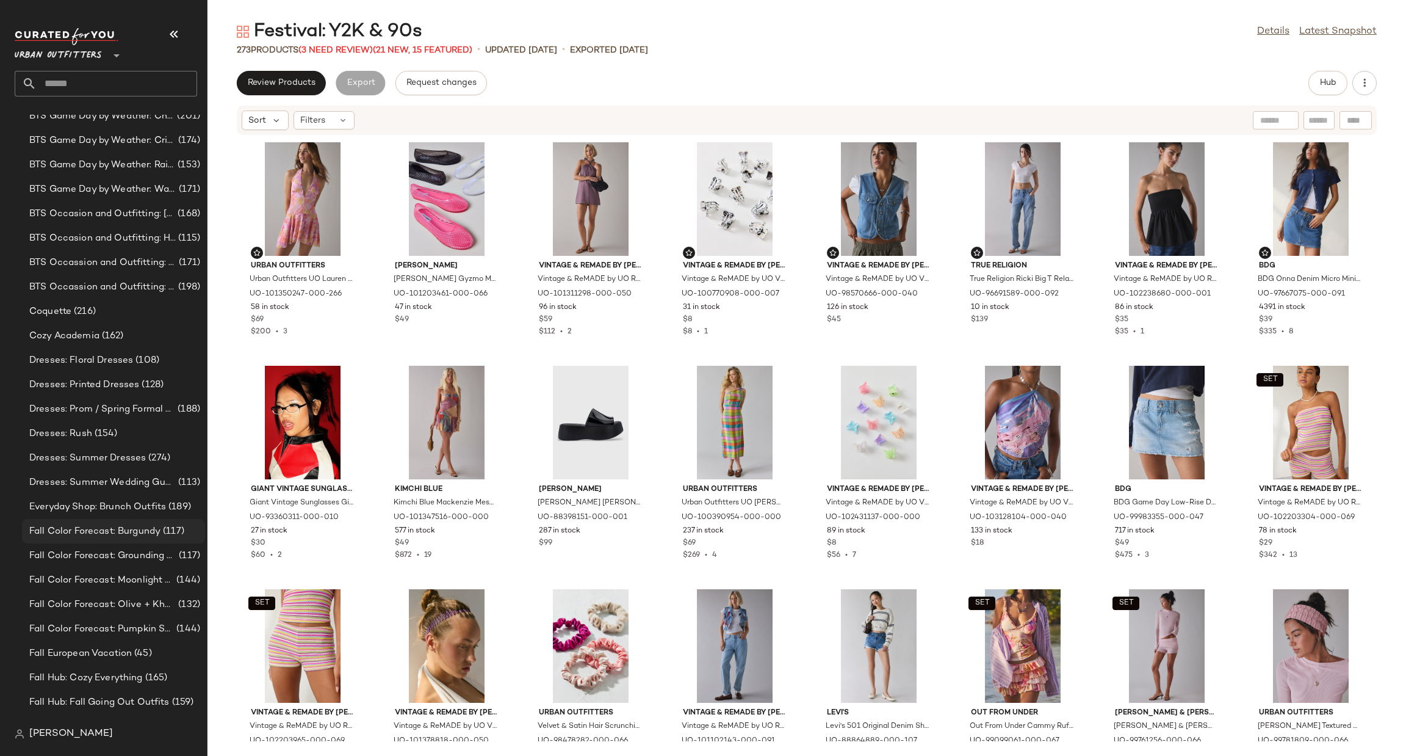
scroll to position [247, 0]
